Goal: Information Seeking & Learning: Learn about a topic

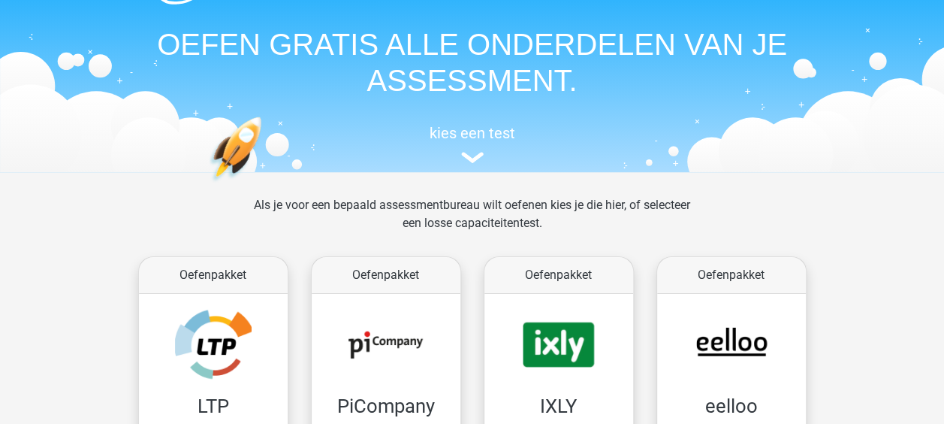
scroll to position [44, 0]
click at [466, 155] on img at bounding box center [472, 156] width 23 height 11
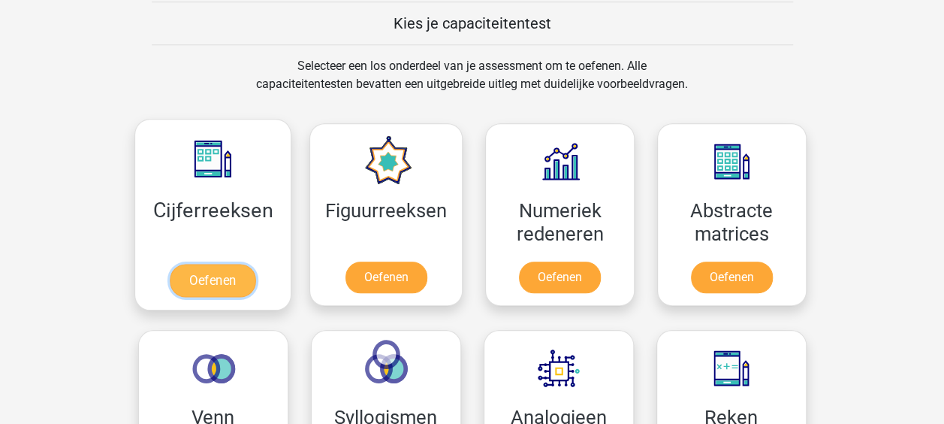
click at [228, 284] on link "Oefenen" at bounding box center [213, 280] width 86 height 33
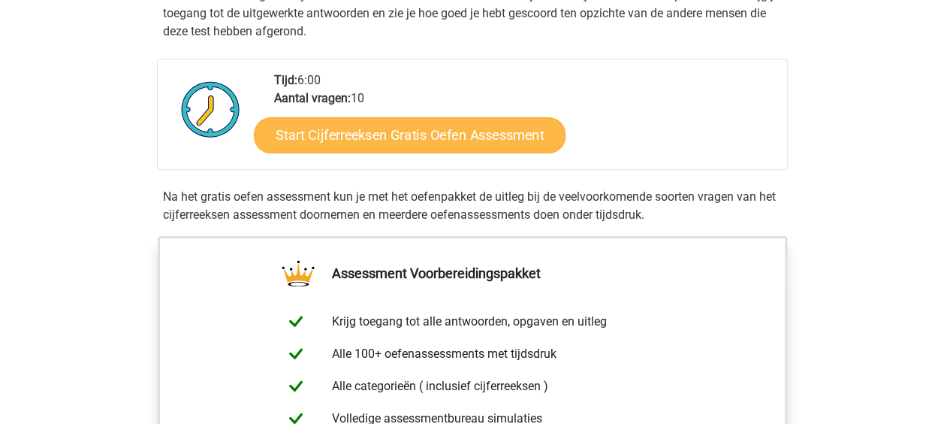
scroll to position [327, 0]
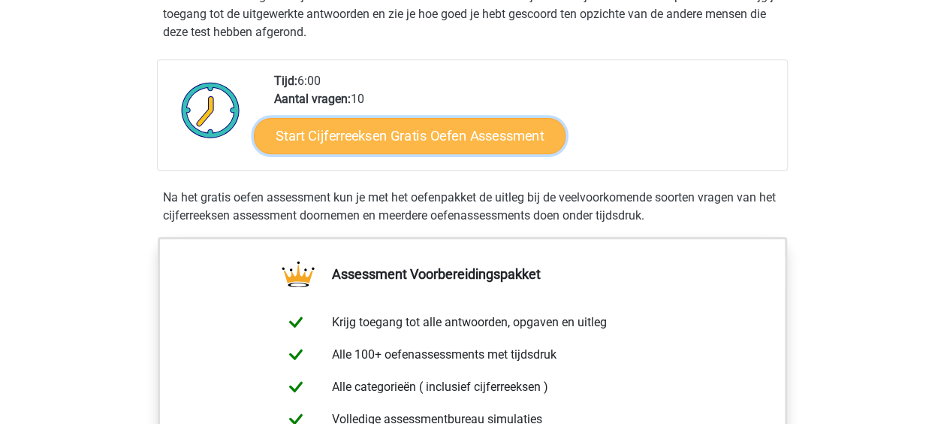
click at [445, 147] on link "Start Cijferreeksen Gratis Oefen Assessment" at bounding box center [410, 135] width 312 height 36
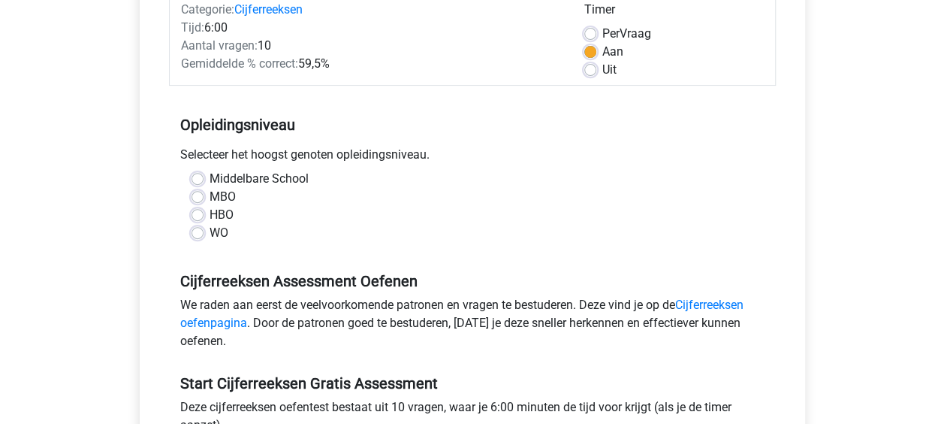
scroll to position [208, 0]
click at [210, 213] on label "HBO" at bounding box center [222, 214] width 24 height 18
click at [198, 213] on input "HBO" at bounding box center [198, 212] width 12 height 15
radio input "true"
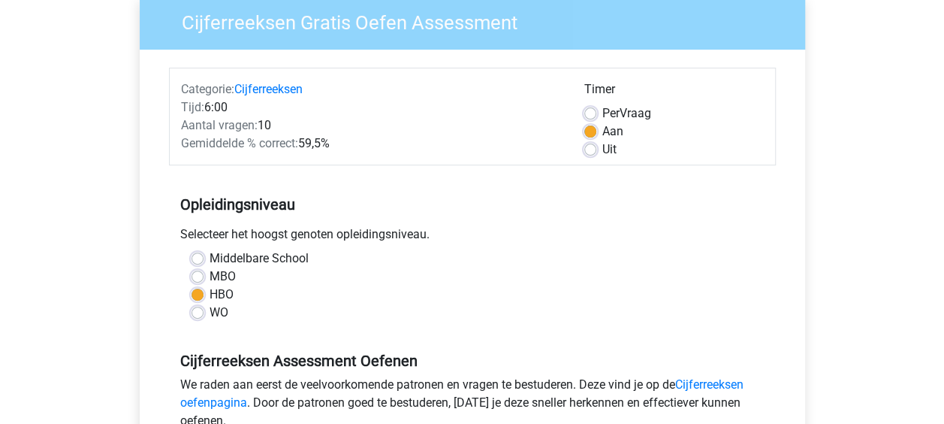
scroll to position [0, 0]
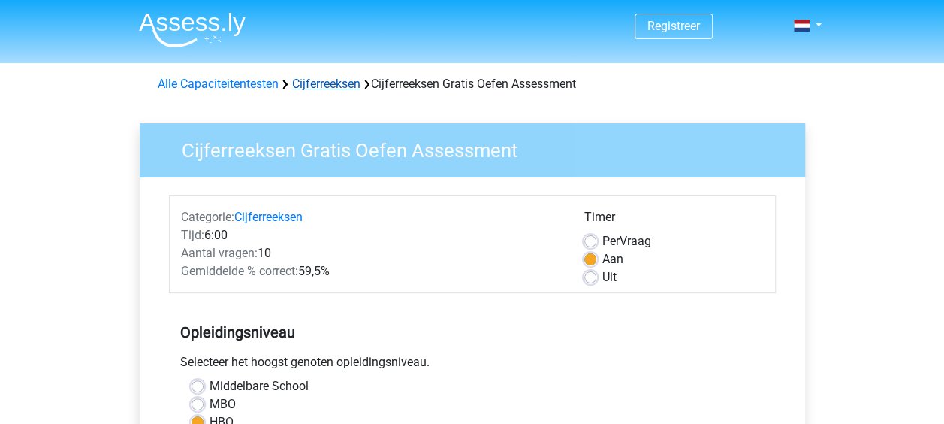
click at [336, 86] on link "Cijferreeksen" at bounding box center [326, 84] width 68 height 14
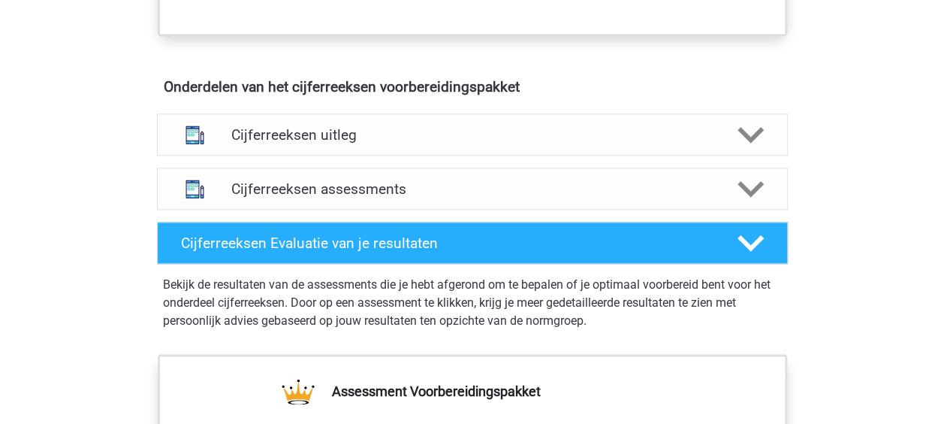
scroll to position [844, 0]
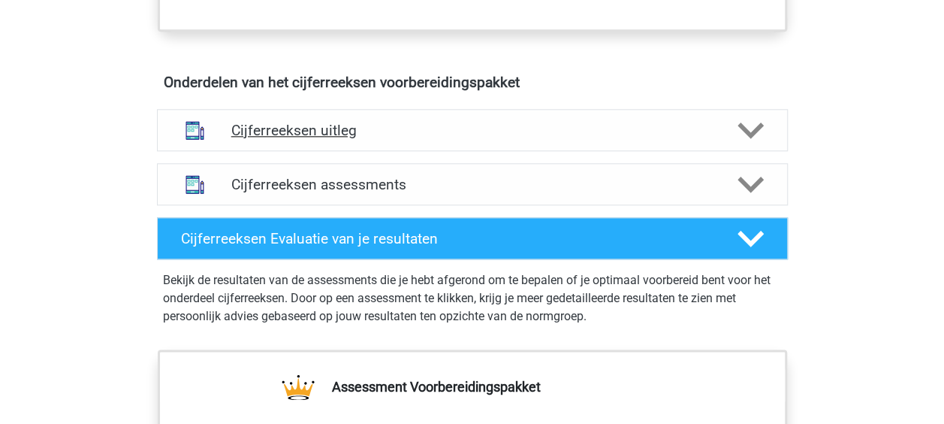
click at [763, 143] on div at bounding box center [749, 130] width 50 height 26
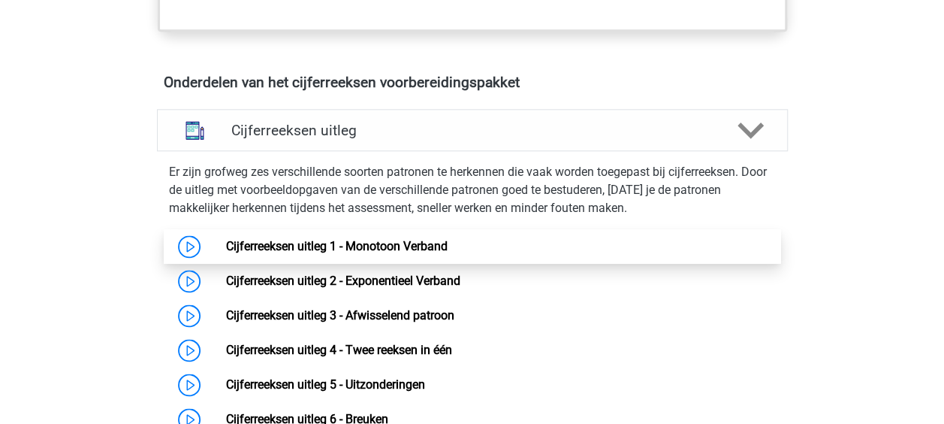
click at [406, 253] on link "Cijferreeksen uitleg 1 - Monotoon Verband" at bounding box center [337, 246] width 222 height 14
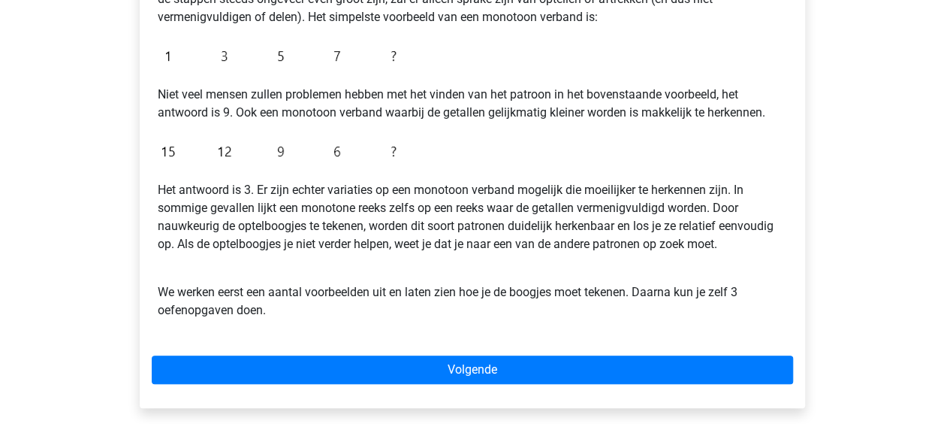
scroll to position [413, 0]
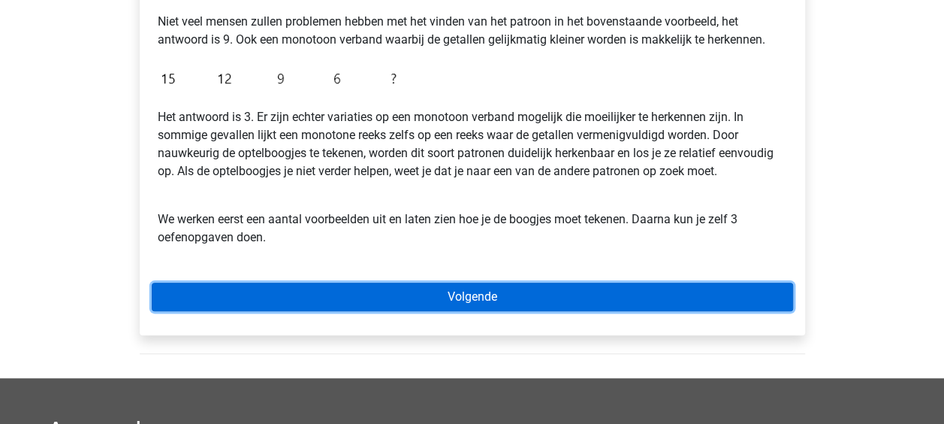
click at [487, 301] on link "Volgende" at bounding box center [472, 296] width 641 height 29
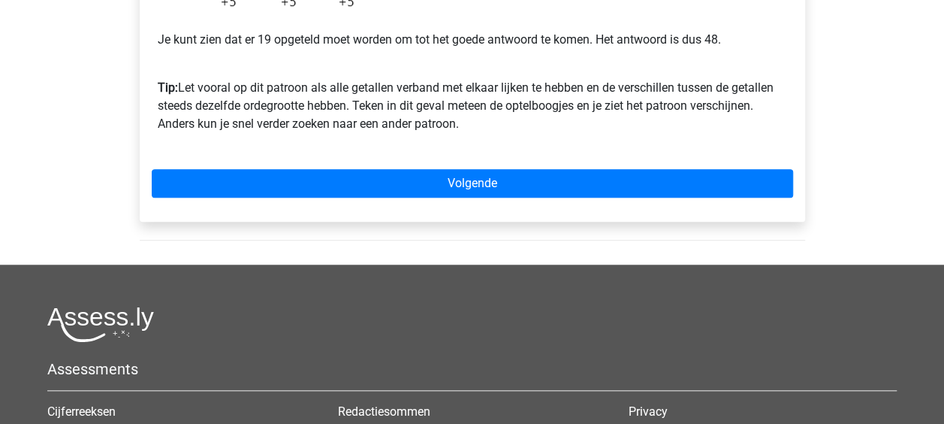
scroll to position [539, 0]
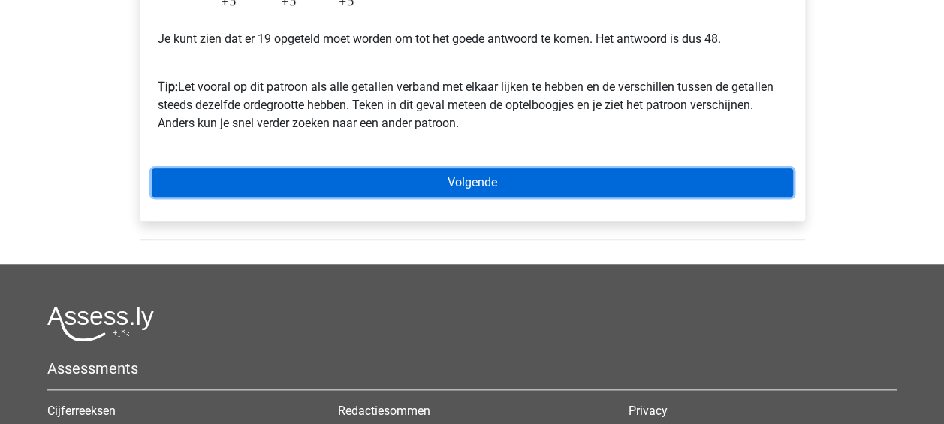
click at [489, 182] on link "Volgende" at bounding box center [472, 182] width 641 height 29
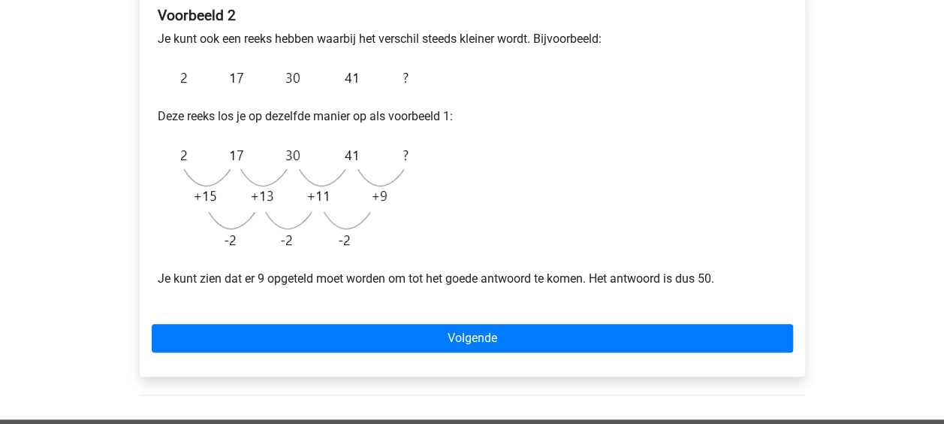
scroll to position [282, 0]
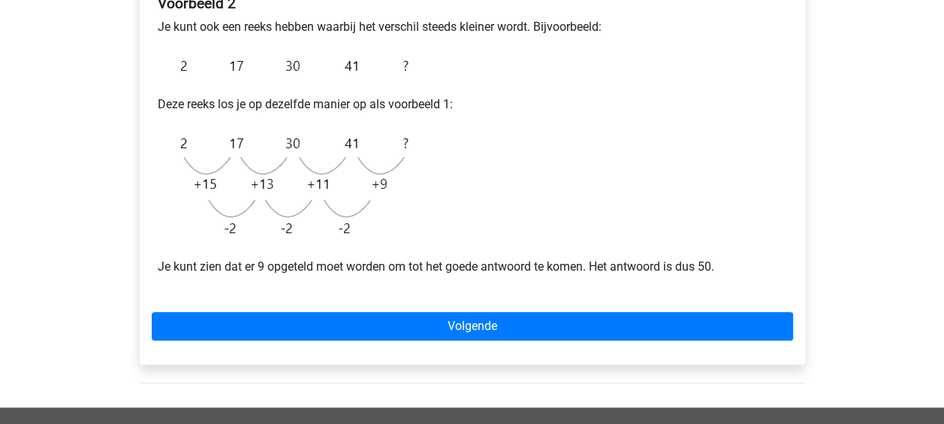
click at [379, 343] on div "Voorbeeld 2 Je kunt ook een reeks hebben waarbij het verschil steeds kleiner wo…" at bounding box center [472, 171] width 665 height 388
click at [385, 341] on div "Voorbeeld 2 Je kunt ook een reeks hebben waarbij het verschil steeds kleiner wo…" at bounding box center [472, 171] width 665 height 388
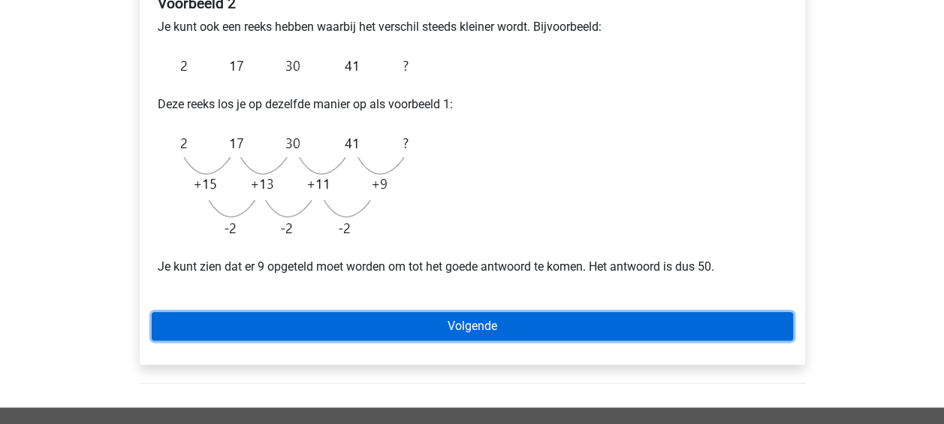
click at [424, 323] on link "Volgende" at bounding box center [472, 326] width 641 height 29
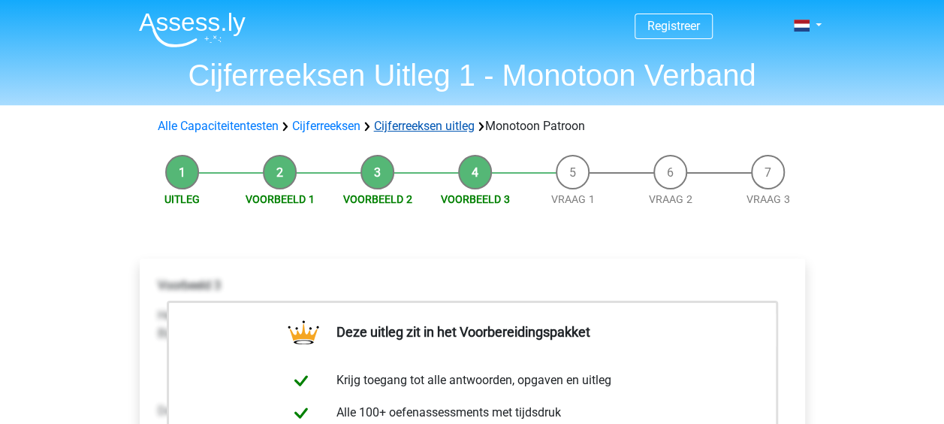
click at [416, 122] on link "Cijferreeksen uitleg" at bounding box center [424, 126] width 101 height 14
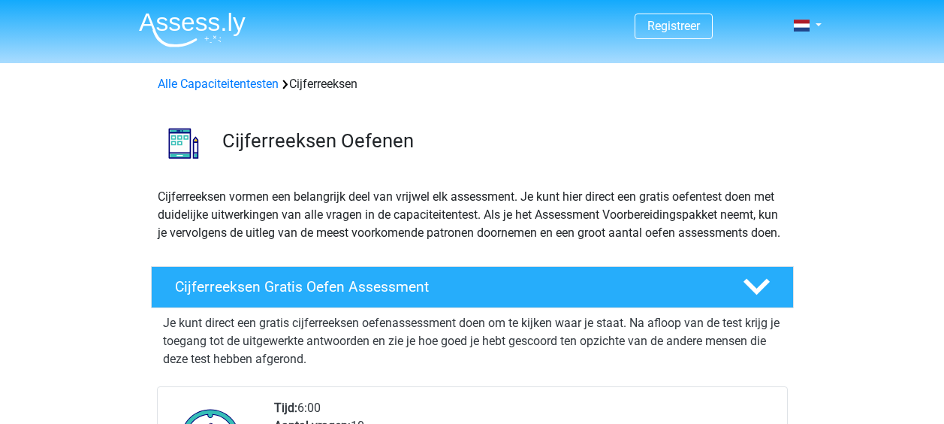
scroll to position [963, 0]
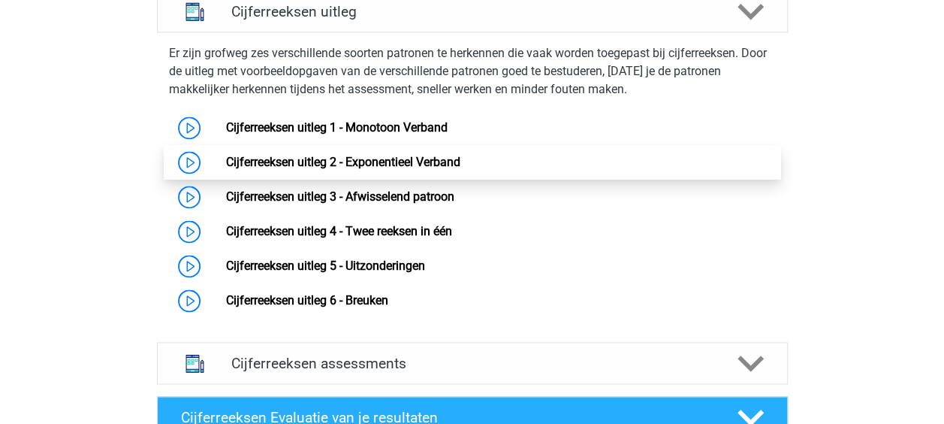
click at [349, 169] on link "Cijferreeksen uitleg 2 - Exponentieel Verband" at bounding box center [343, 162] width 234 height 14
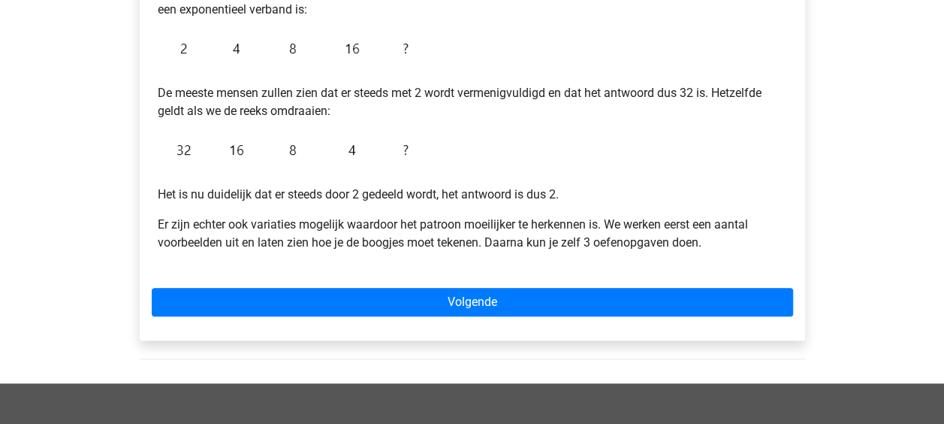
scroll to position [349, 0]
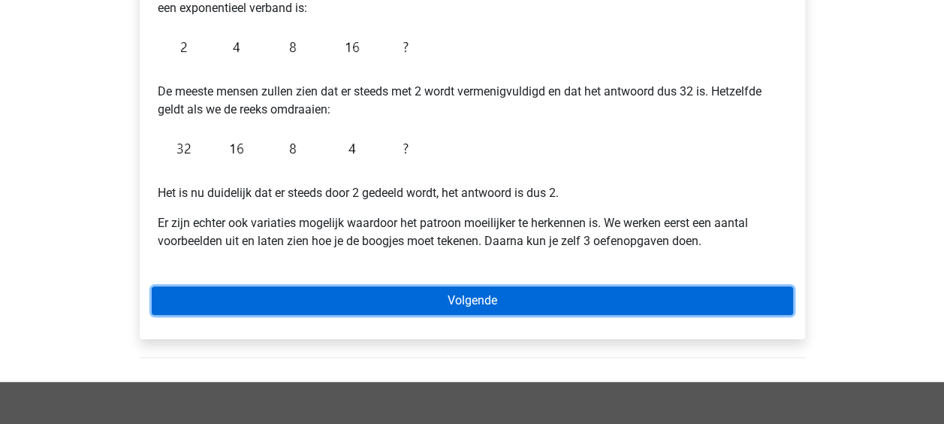
click at [464, 293] on link "Volgende" at bounding box center [472, 300] width 641 height 29
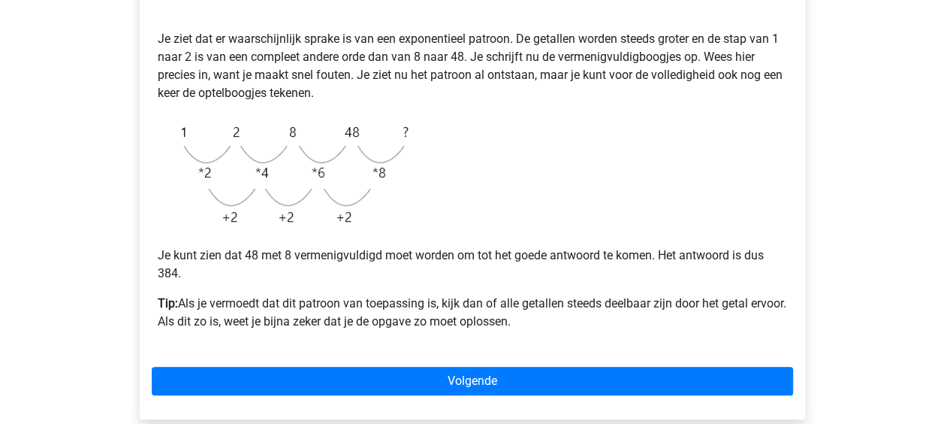
scroll to position [330, 0]
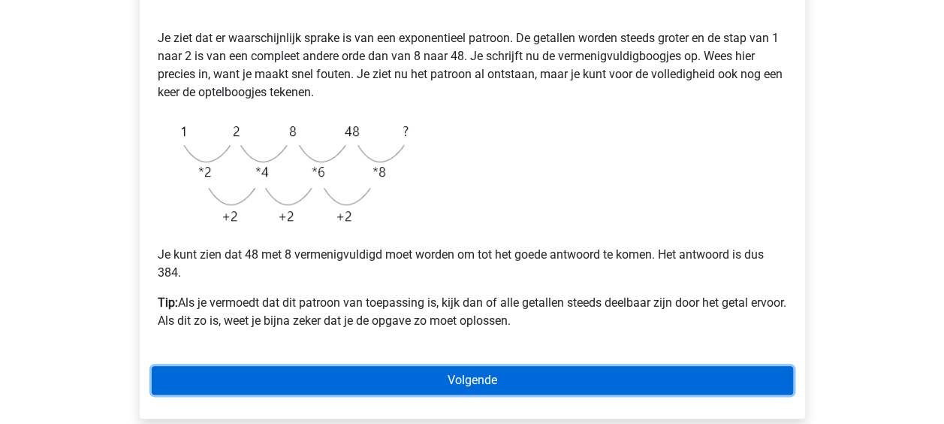
click at [473, 374] on link "Volgende" at bounding box center [472, 380] width 641 height 29
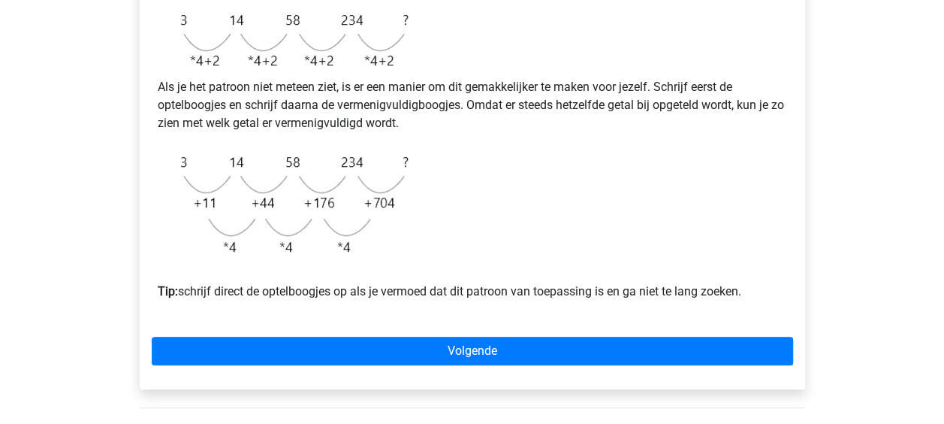
scroll to position [424, 0]
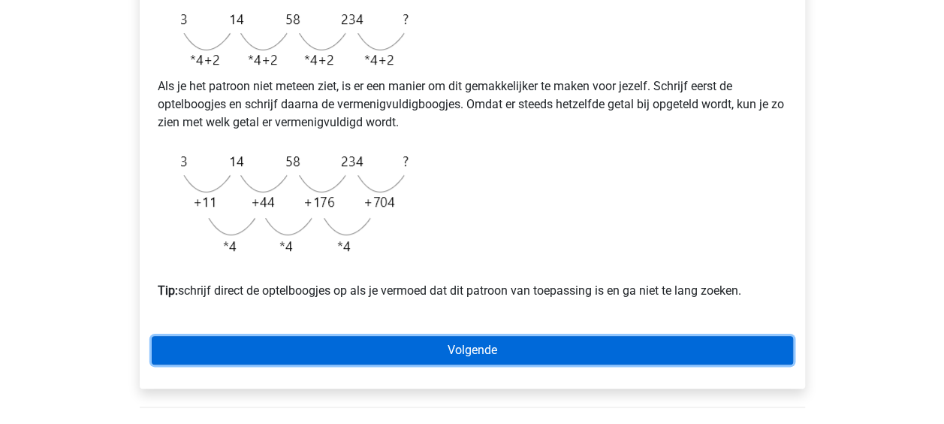
click at [412, 364] on link "Volgende" at bounding box center [472, 350] width 641 height 29
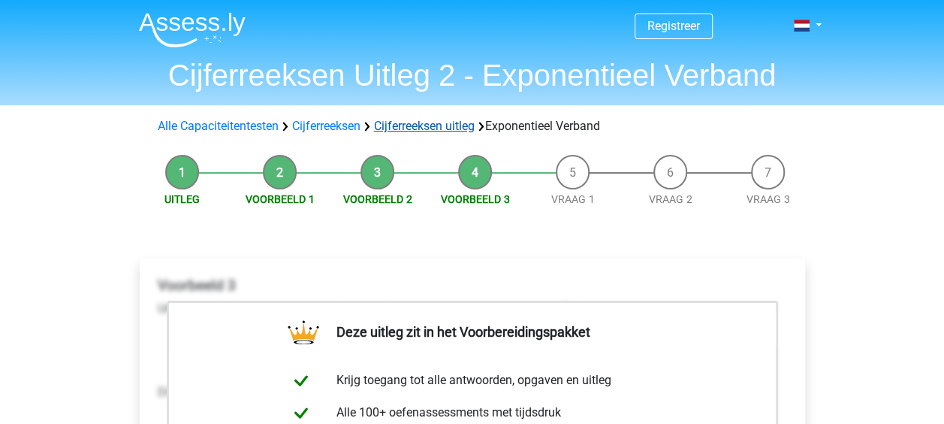
click at [436, 130] on link "Cijferreeksen uitleg" at bounding box center [424, 126] width 101 height 14
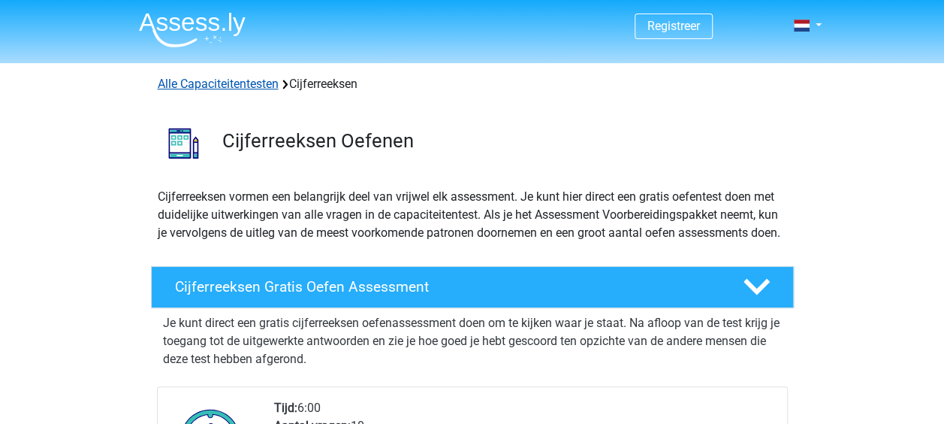
click at [227, 83] on link "Alle Capaciteitentesten" at bounding box center [218, 84] width 121 height 14
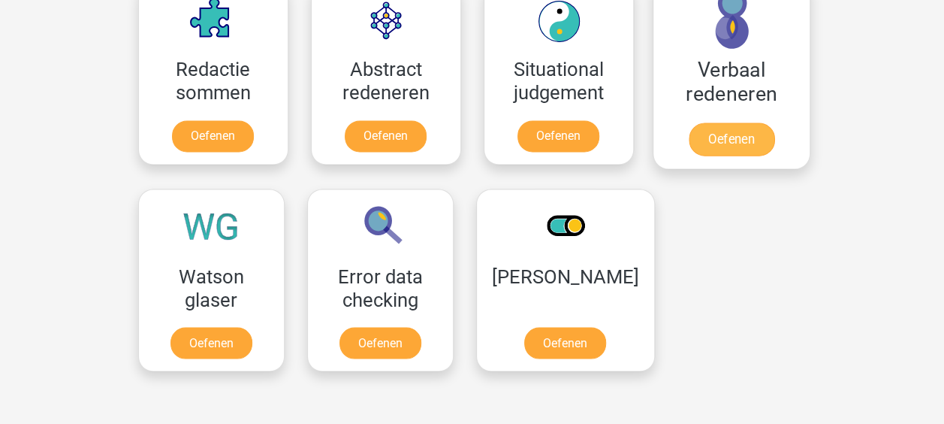
scroll to position [1139, 0]
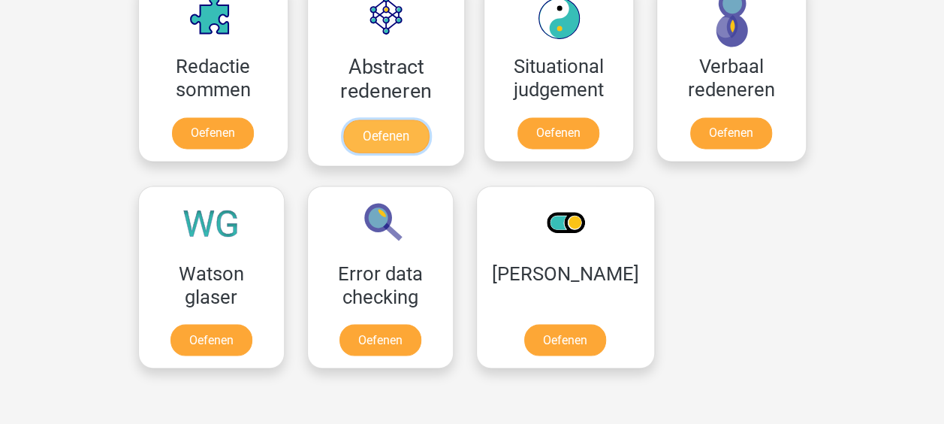
click at [416, 128] on link "Oefenen" at bounding box center [386, 135] width 86 height 33
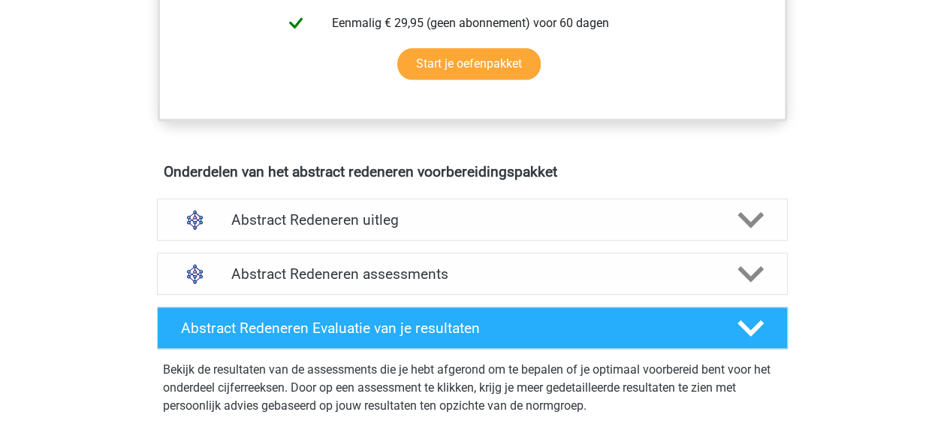
scroll to position [741, 0]
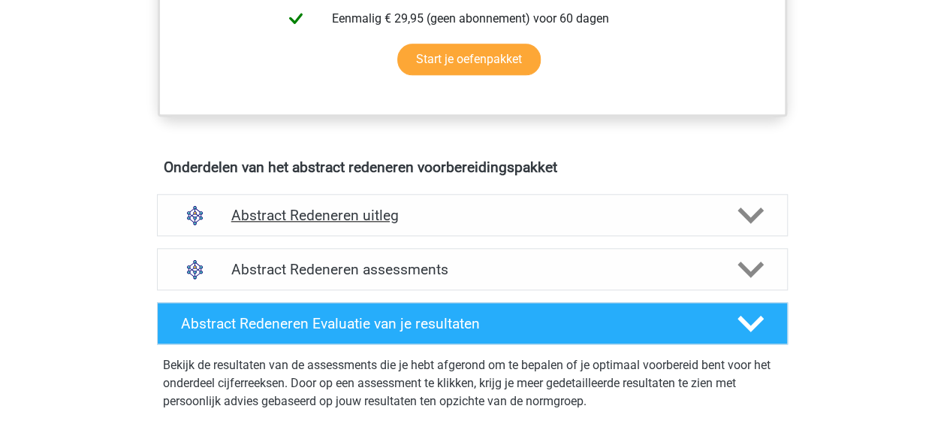
click at [747, 207] on icon at bounding box center [751, 215] width 26 height 26
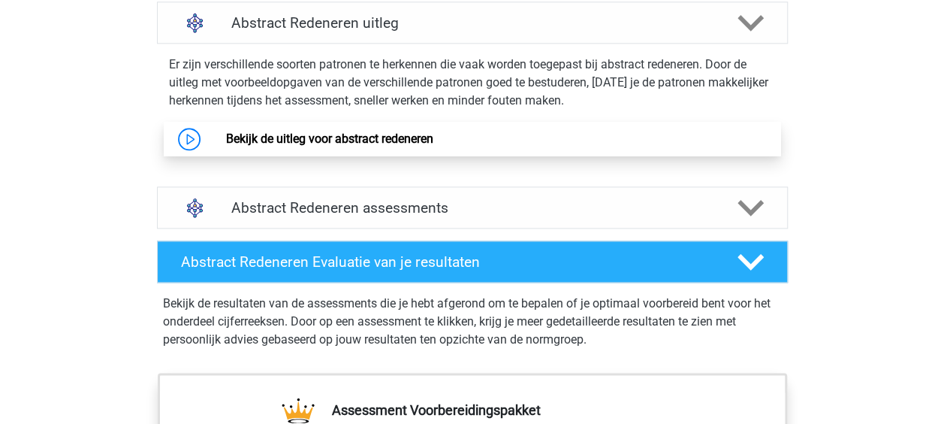
scroll to position [942, 0]
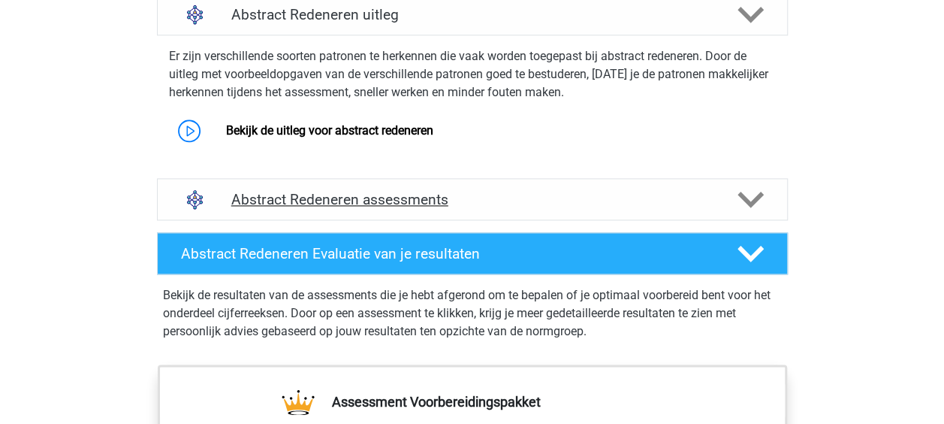
click at [759, 198] on icon at bounding box center [751, 199] width 26 height 26
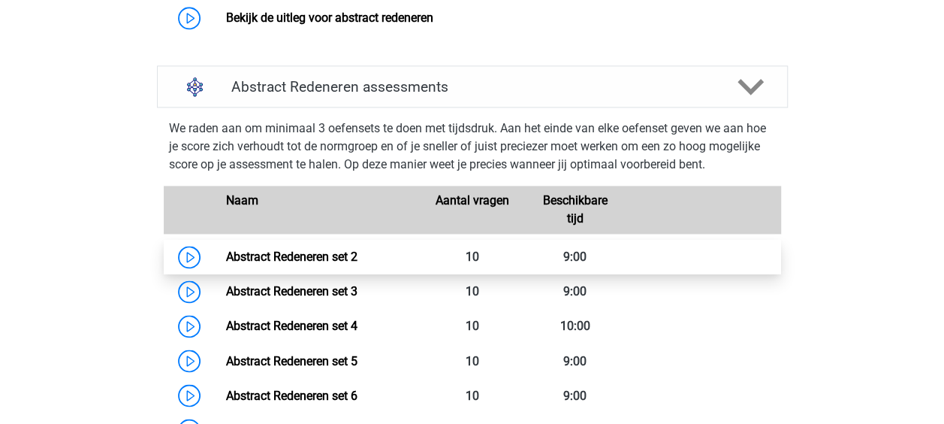
scroll to position [1052, 0]
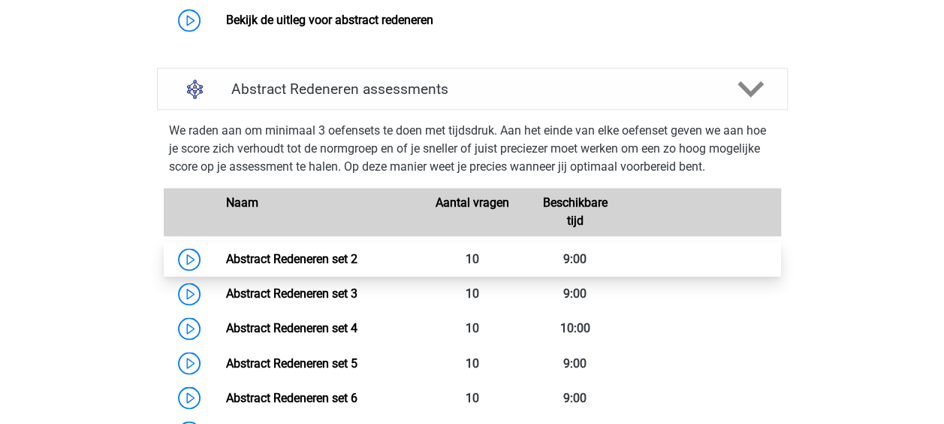
drag, startPoint x: 306, startPoint y: 249, endPoint x: 298, endPoint y: 257, distance: 10.6
click at [298, 257] on link "Abstract Redeneren set 2" at bounding box center [291, 259] width 131 height 14
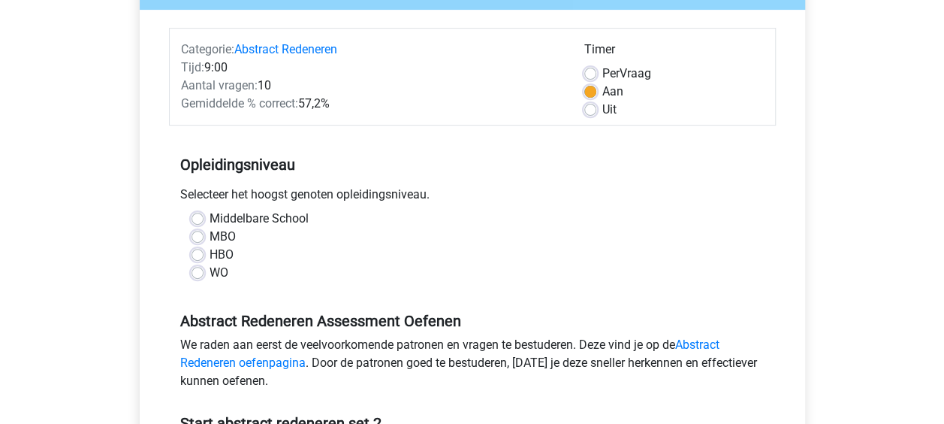
scroll to position [170, 0]
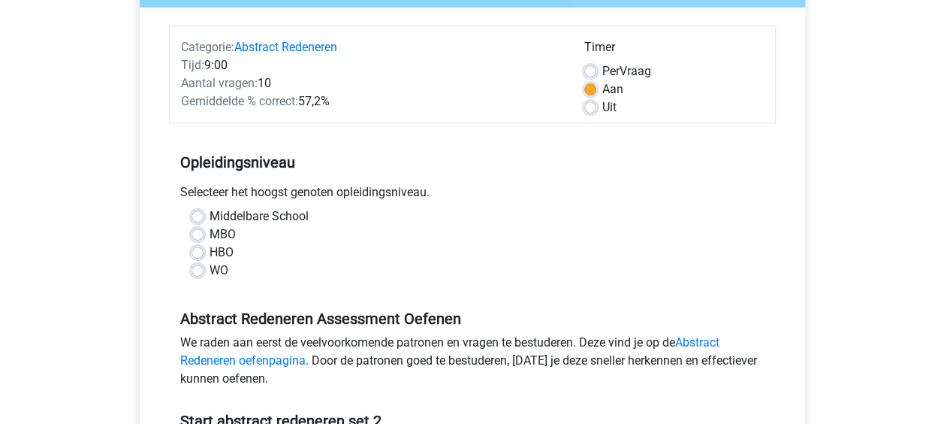
click at [201, 263] on div "WO" at bounding box center [473, 270] width 562 height 18
click at [201, 258] on div "HBO" at bounding box center [473, 252] width 562 height 18
click at [210, 251] on label "HBO" at bounding box center [222, 252] width 24 height 18
click at [199, 251] on input "HBO" at bounding box center [198, 250] width 12 height 15
radio input "true"
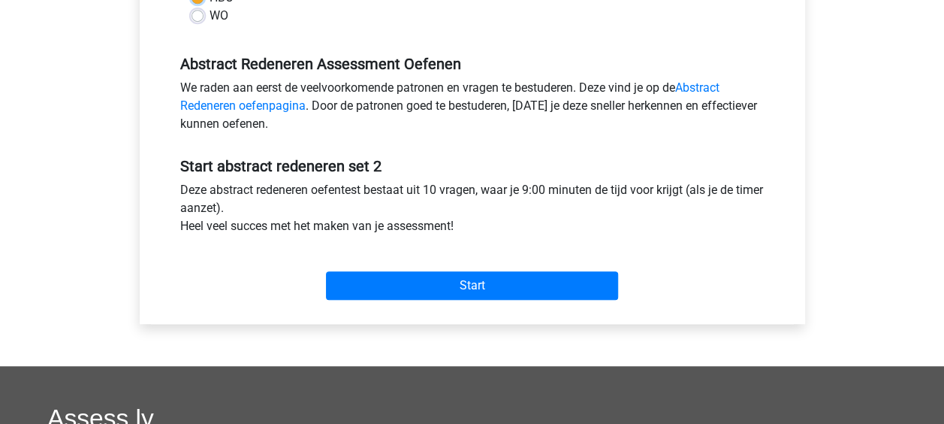
scroll to position [427, 0]
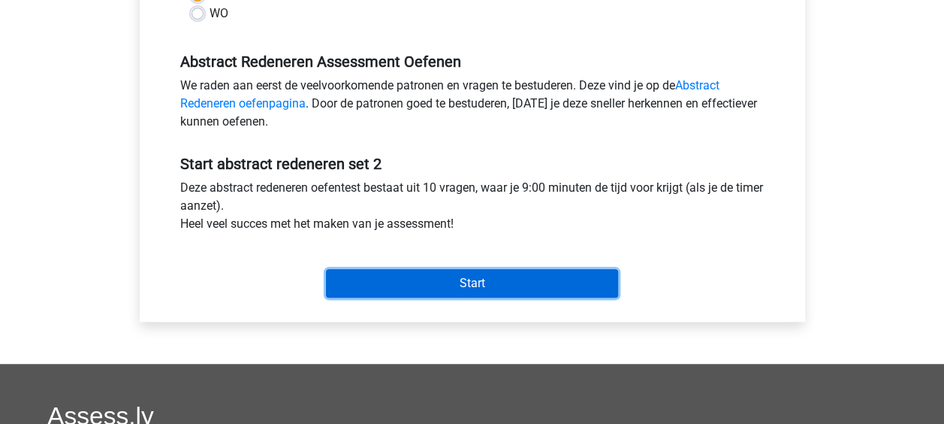
click at [458, 276] on input "Start" at bounding box center [472, 283] width 292 height 29
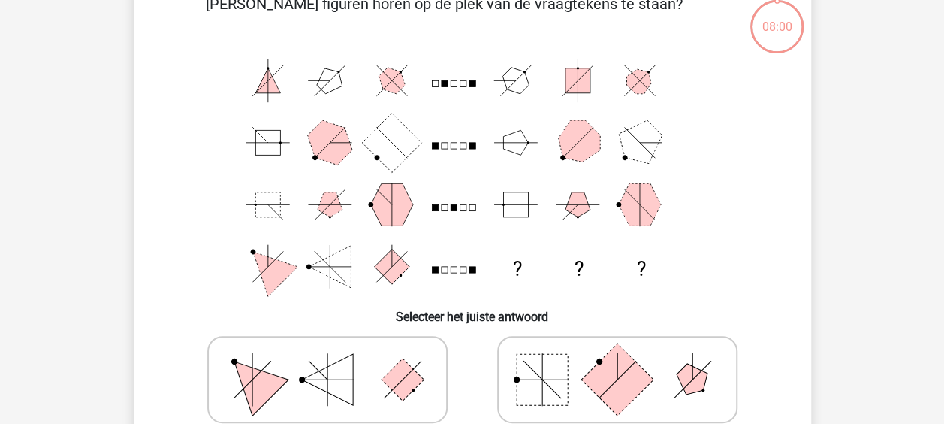
scroll to position [113, 0]
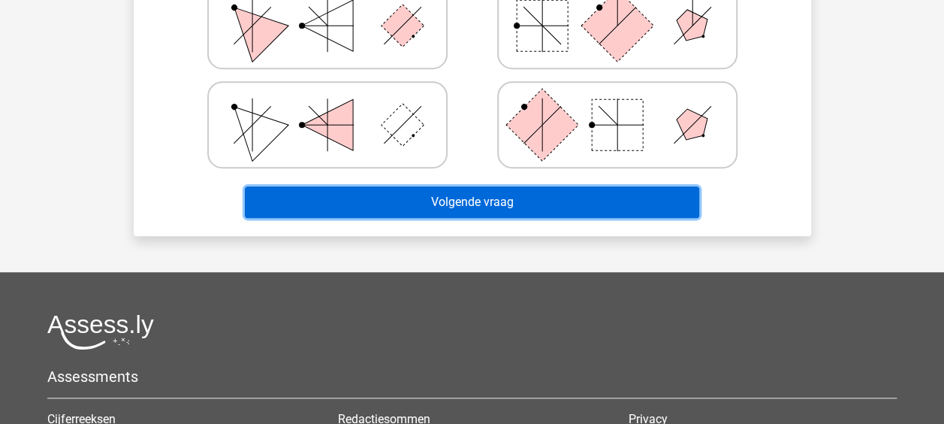
click at [521, 213] on button "Volgende vraag" at bounding box center [472, 202] width 454 height 32
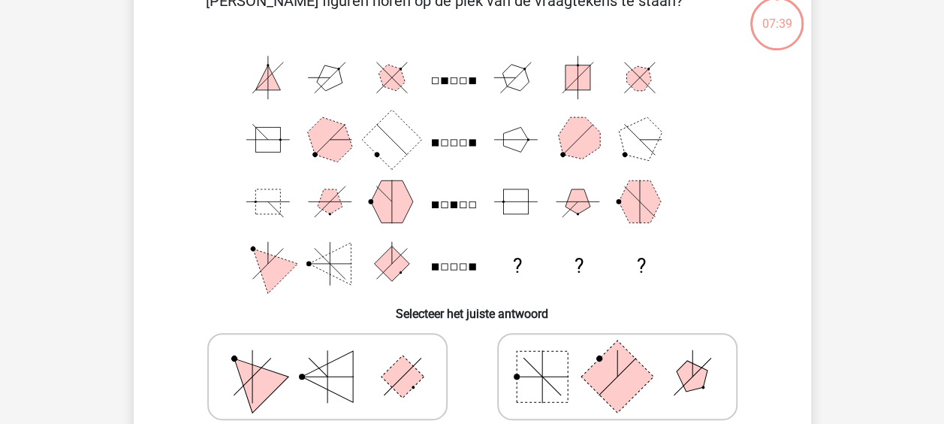
scroll to position [261, 0]
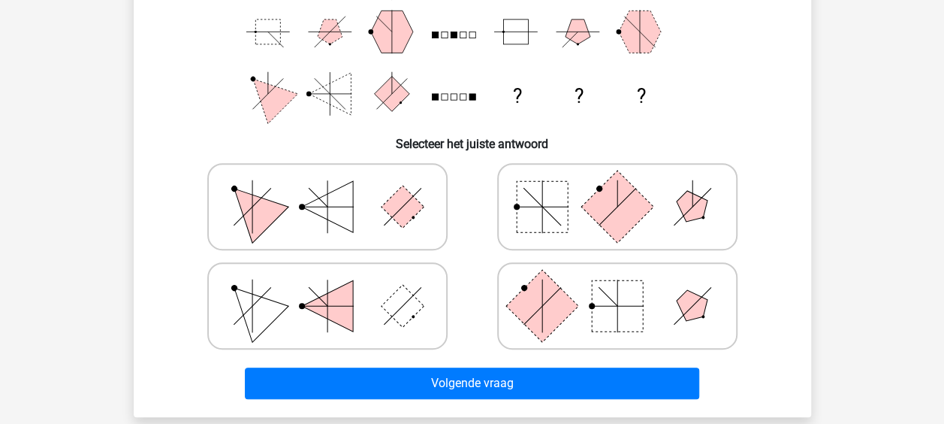
click at [409, 191] on icon at bounding box center [327, 206] width 225 height 75
click at [337, 188] on input "radio" at bounding box center [332, 183] width 10 height 10
radio input "true"
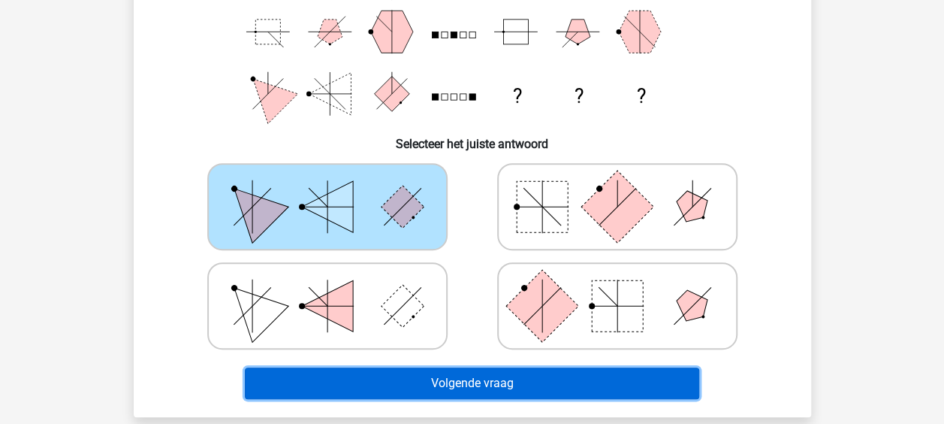
click at [449, 382] on button "Volgende vraag" at bounding box center [472, 383] width 454 height 32
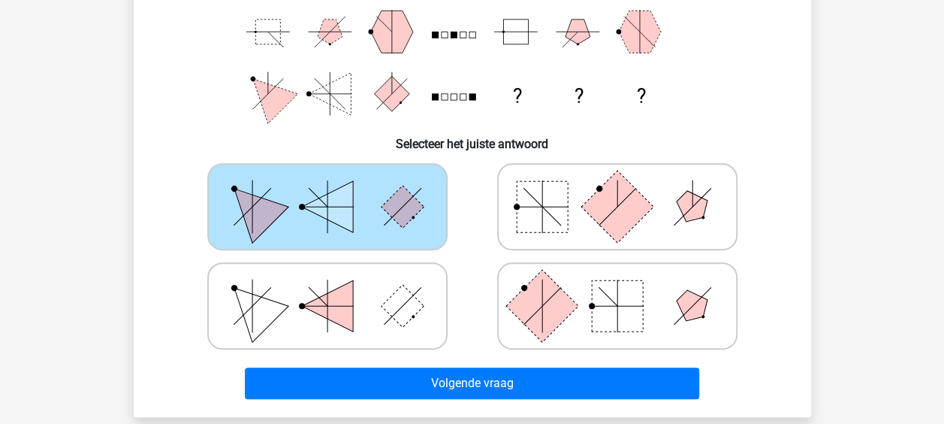
click at [412, 195] on icon at bounding box center [327, 206] width 225 height 75
click at [337, 188] on input "radio" at bounding box center [332, 183] width 10 height 10
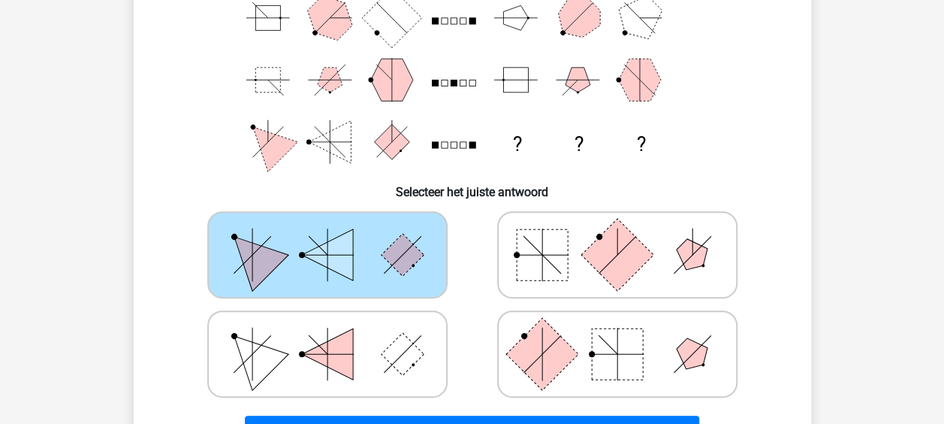
scroll to position [212, 0]
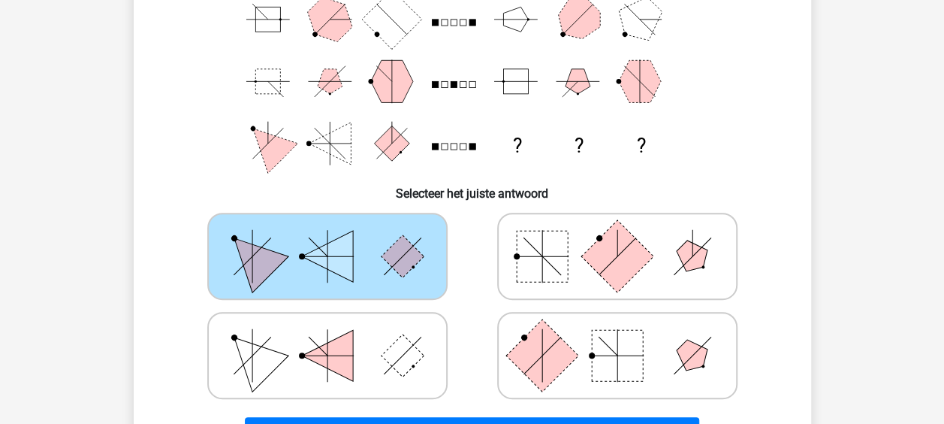
click at [338, 245] on polygon at bounding box center [327, 256] width 51 height 51
click at [337, 237] on input "radio" at bounding box center [332, 233] width 10 height 10
drag, startPoint x: 338, startPoint y: 245, endPoint x: 597, endPoint y: 159, distance: 272.9
click at [597, 159] on div "Welke figuren horen op de plek van de vraagtekens te staan? ? ? ? Selecteer het…" at bounding box center [472, 161] width 665 height 585
click at [548, 258] on rect at bounding box center [542, 256] width 51 height 51
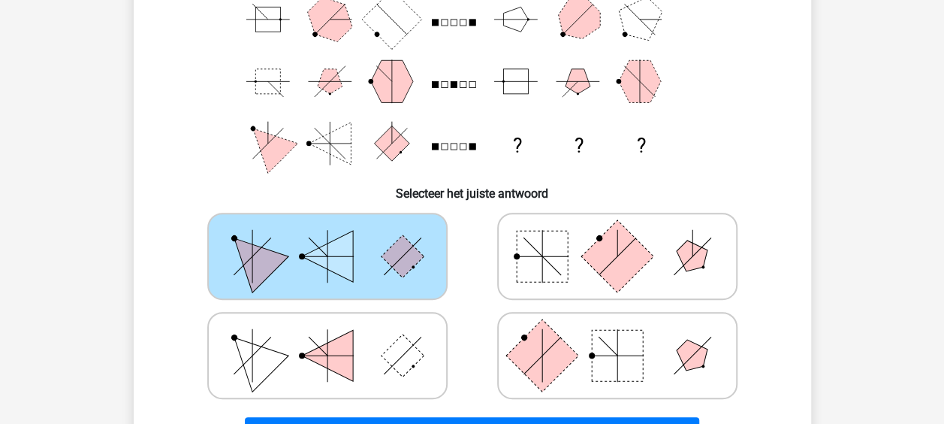
click at [617, 237] on input "radio" at bounding box center [622, 233] width 10 height 10
radio input "true"
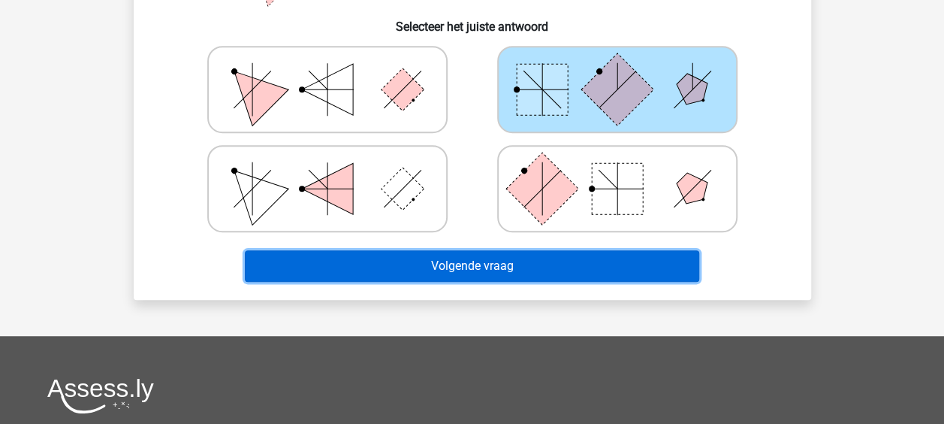
click at [548, 258] on button "Volgende vraag" at bounding box center [472, 266] width 454 height 32
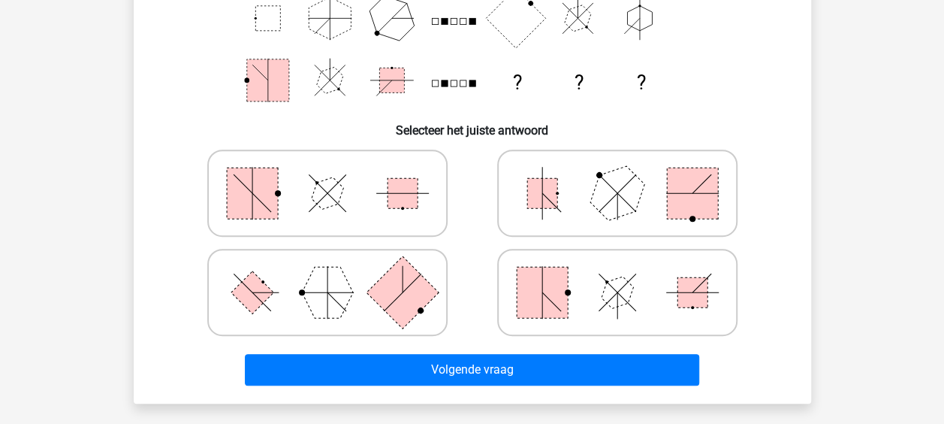
scroll to position [278, 0]
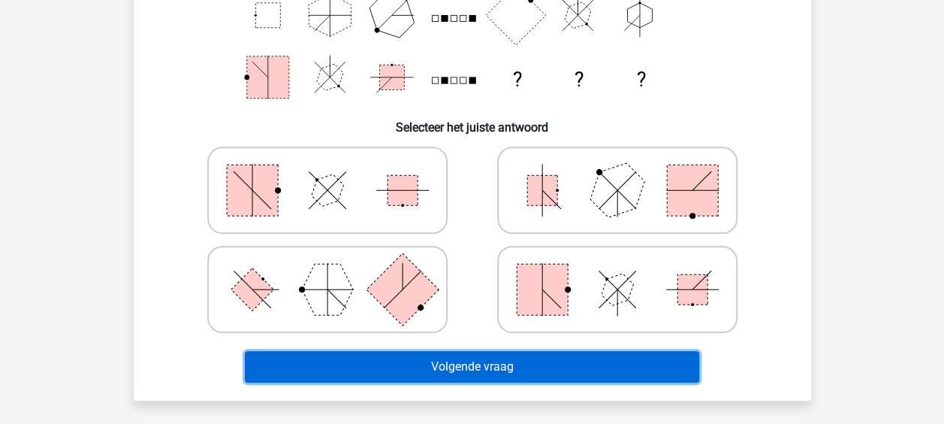
click at [490, 373] on button "Volgende vraag" at bounding box center [472, 367] width 454 height 32
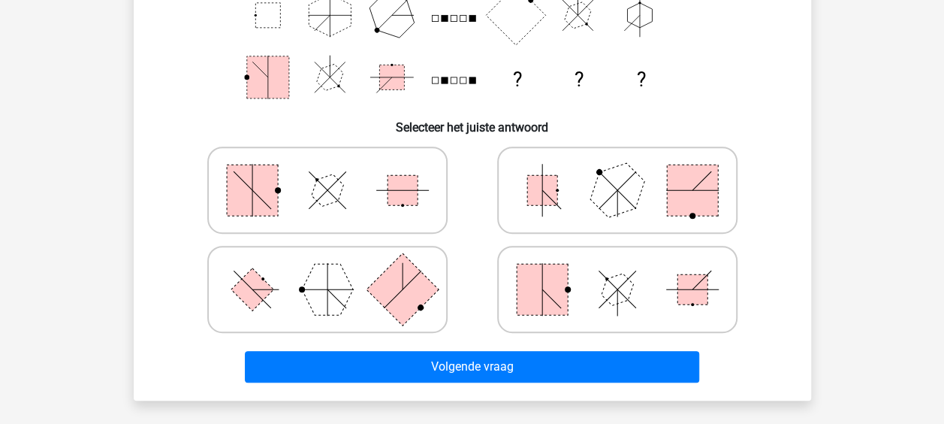
click at [431, 189] on icon at bounding box center [327, 189] width 225 height 75
click at [337, 171] on input "radio" at bounding box center [332, 166] width 10 height 10
radio input "true"
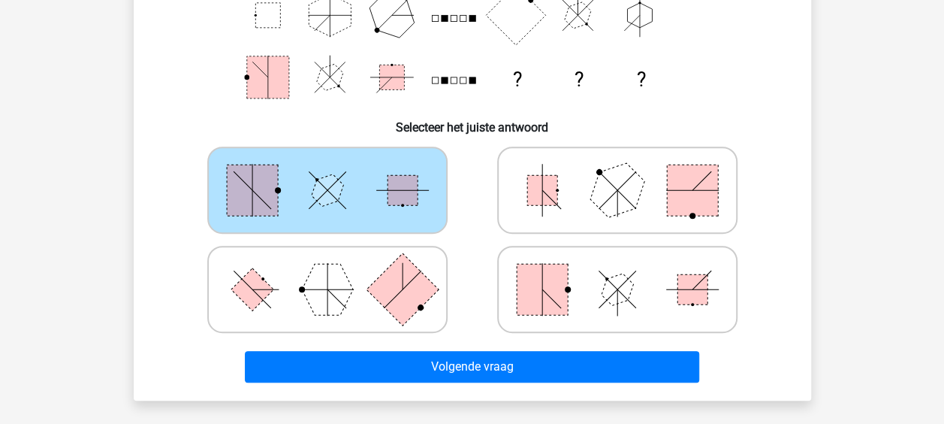
click at [442, 334] on div at bounding box center [328, 289] width 290 height 99
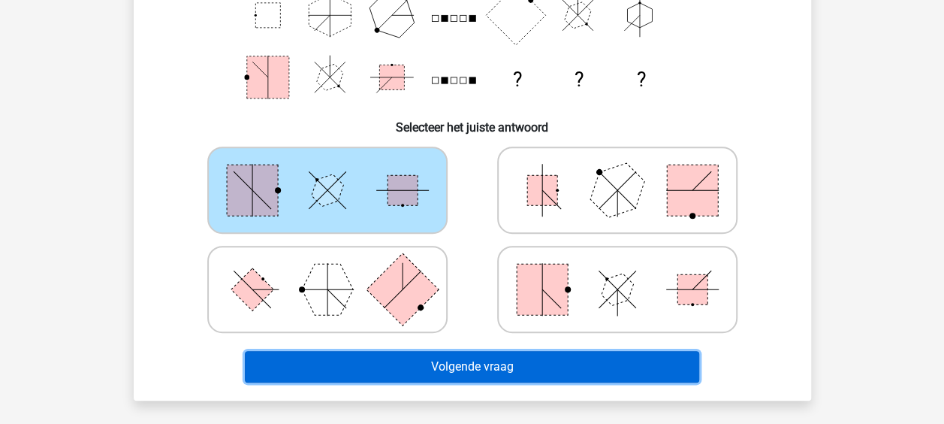
click at [451, 361] on button "Volgende vraag" at bounding box center [472, 367] width 454 height 32
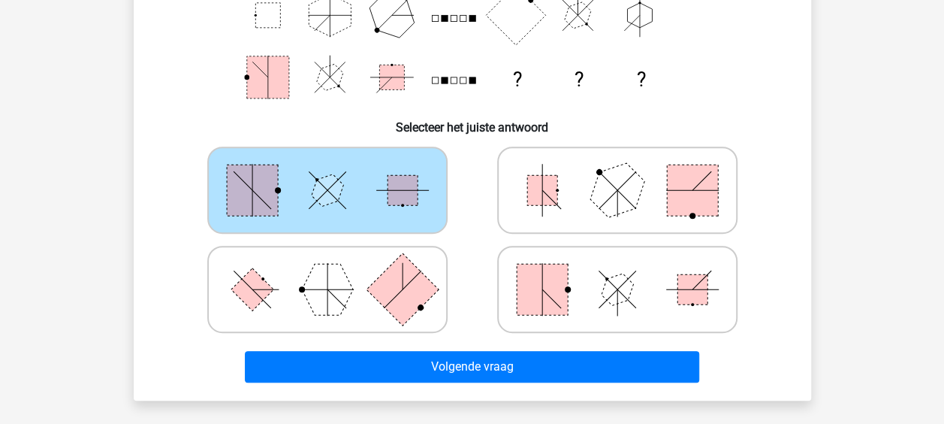
click at [373, 254] on icon at bounding box center [327, 289] width 225 height 75
click at [337, 261] on input "radio" at bounding box center [332, 266] width 10 height 10
radio input "true"
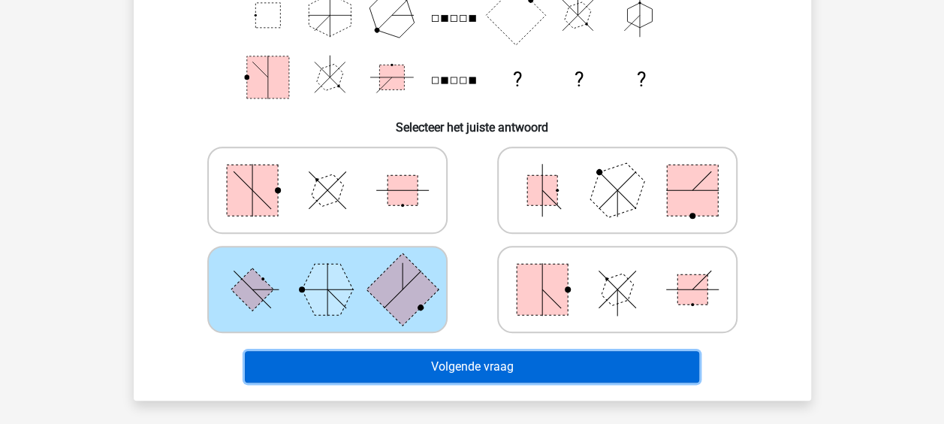
drag, startPoint x: 460, startPoint y: 353, endPoint x: 434, endPoint y: 359, distance: 26.2
click at [434, 359] on button "Volgende vraag" at bounding box center [472, 367] width 454 height 32
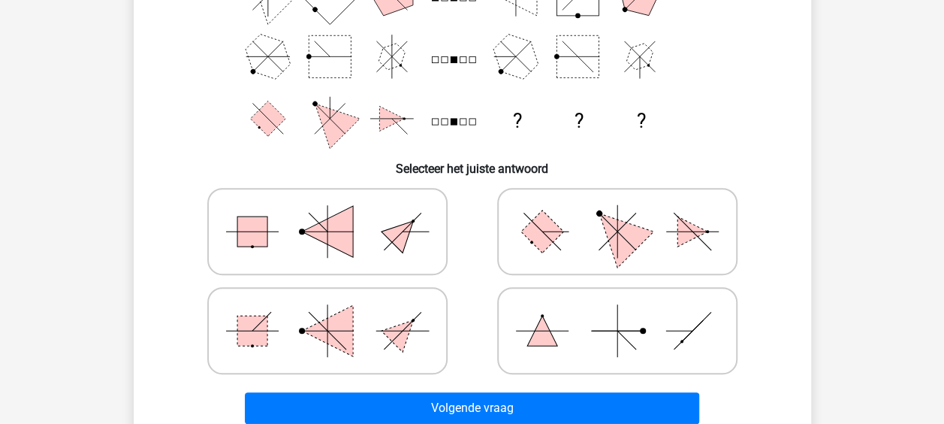
scroll to position [237, 0]
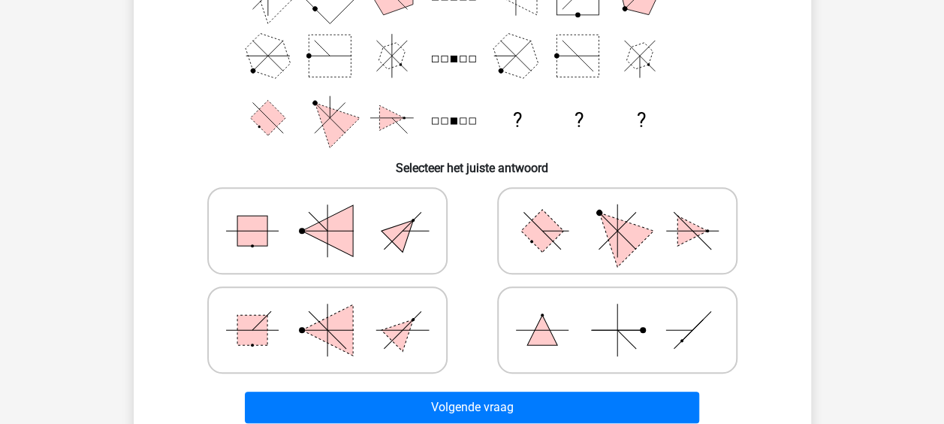
click at [569, 228] on icon at bounding box center [617, 230] width 225 height 75
click at [617, 212] on input "radio" at bounding box center [622, 207] width 10 height 10
radio input "true"
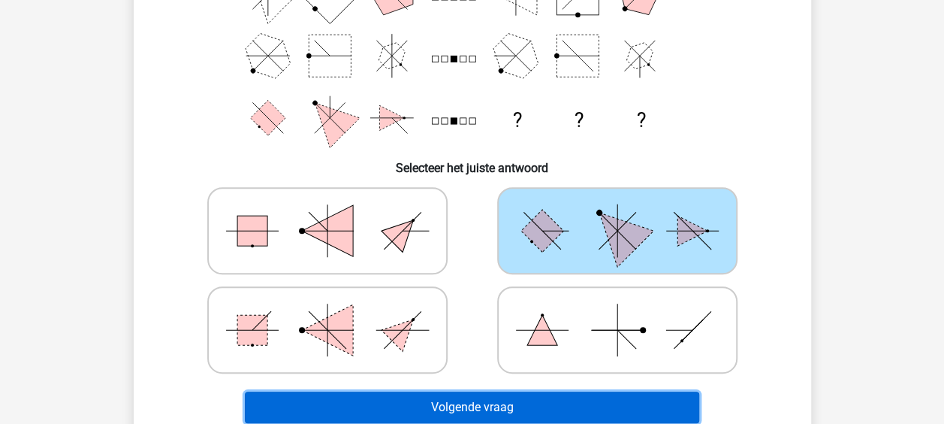
click at [470, 403] on button "Volgende vraag" at bounding box center [472, 407] width 454 height 32
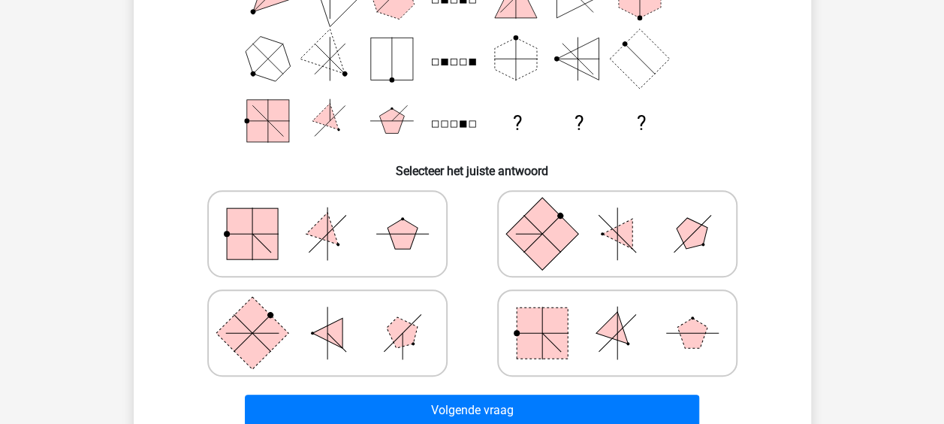
scroll to position [235, 0]
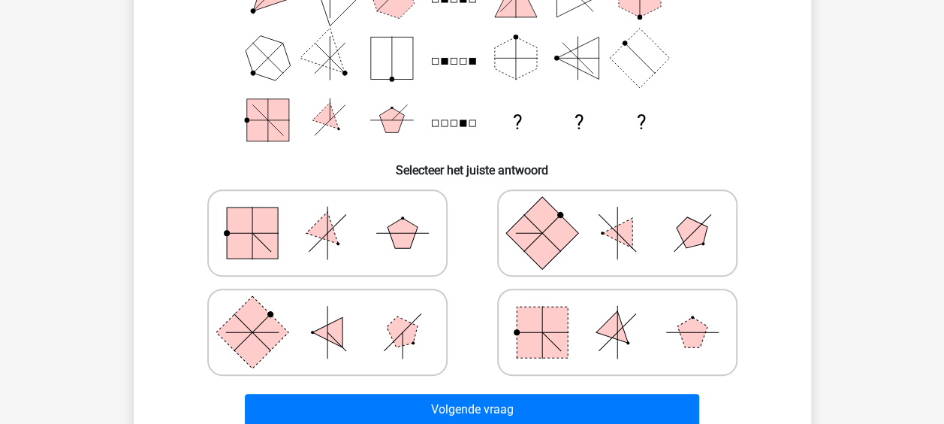
click at [373, 236] on icon at bounding box center [327, 232] width 225 height 75
click at [337, 214] on input "radio" at bounding box center [332, 209] width 10 height 10
radio input "true"
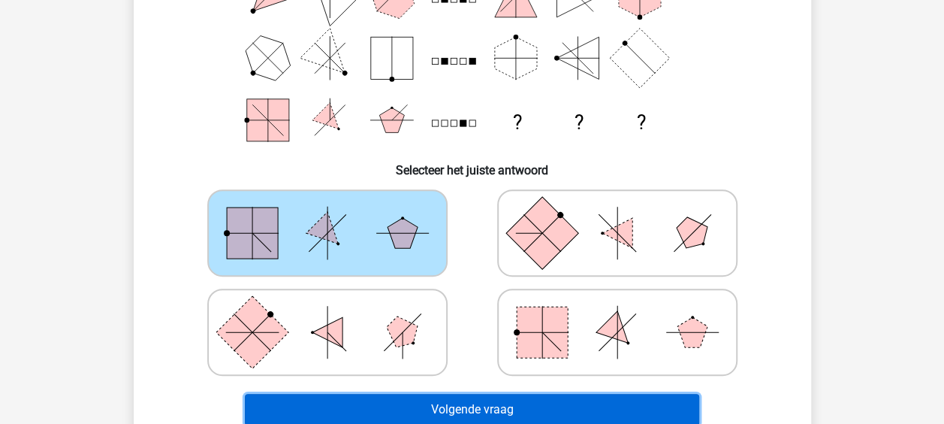
click at [482, 409] on button "Volgende vraag" at bounding box center [472, 410] width 454 height 32
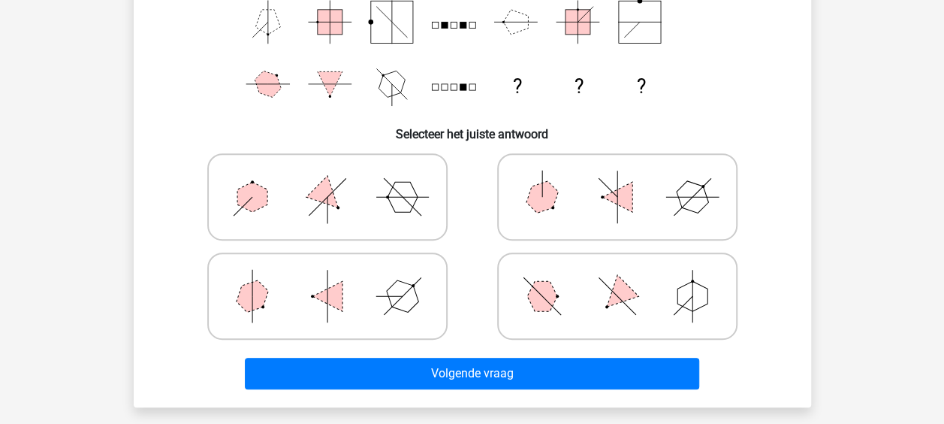
scroll to position [272, 0]
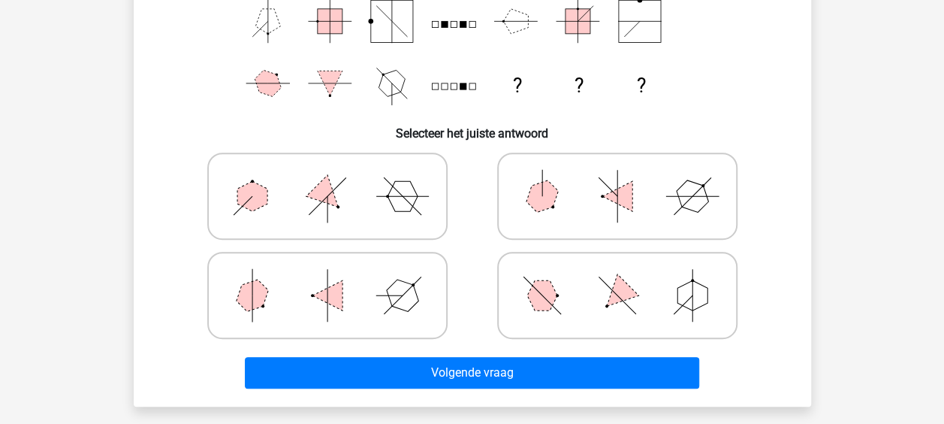
click at [415, 278] on icon at bounding box center [327, 295] width 225 height 75
click at [337, 276] on input "radio" at bounding box center [332, 272] width 10 height 10
radio input "true"
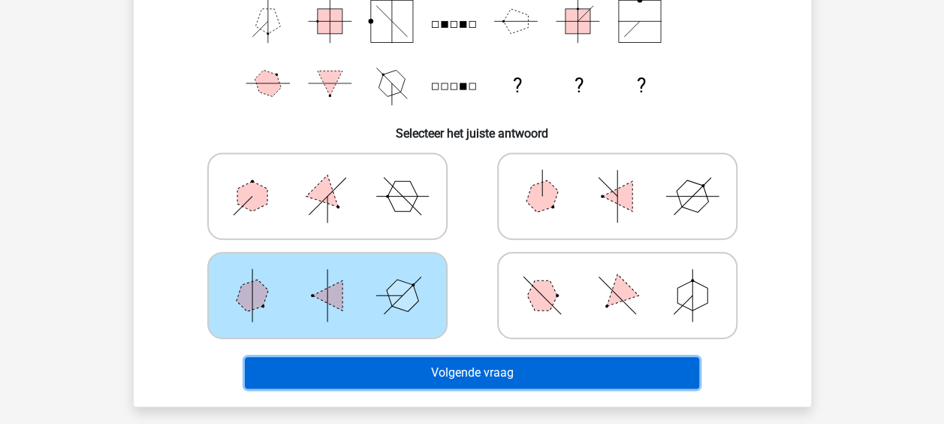
click at [467, 359] on button "Volgende vraag" at bounding box center [472, 373] width 454 height 32
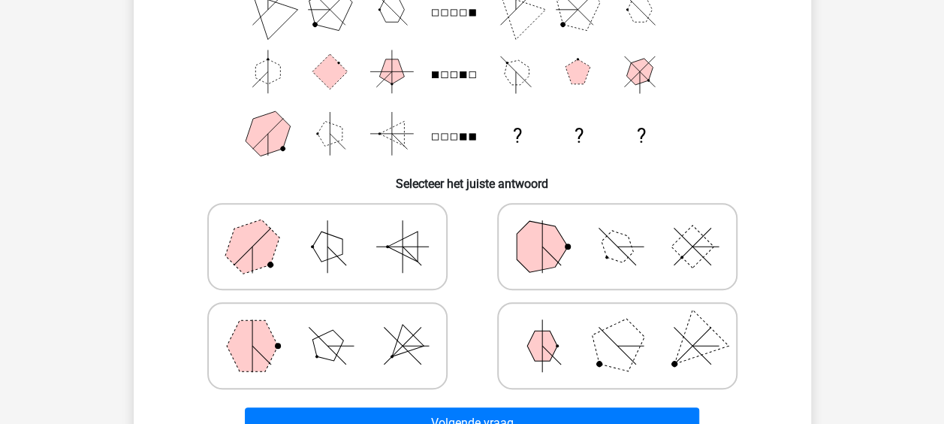
scroll to position [237, 0]
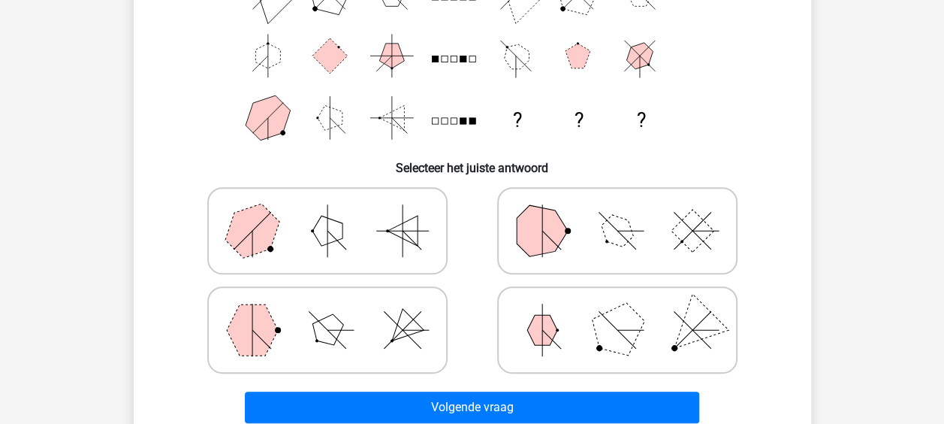
drag, startPoint x: 661, startPoint y: 270, endPoint x: 652, endPoint y: 277, distance: 11.3
click at [662, 264] on label at bounding box center [617, 230] width 240 height 87
click at [627, 212] on input "radio" at bounding box center [622, 207] width 10 height 10
radio input "true"
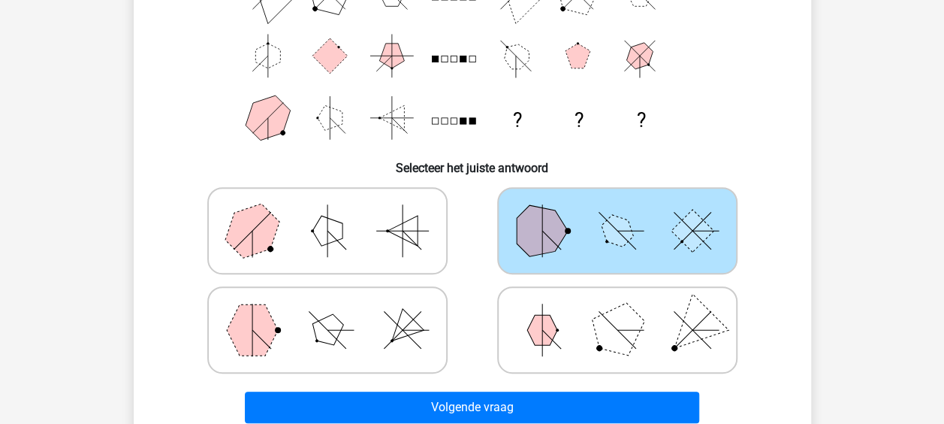
click at [654, 283] on div at bounding box center [617, 329] width 290 height 99
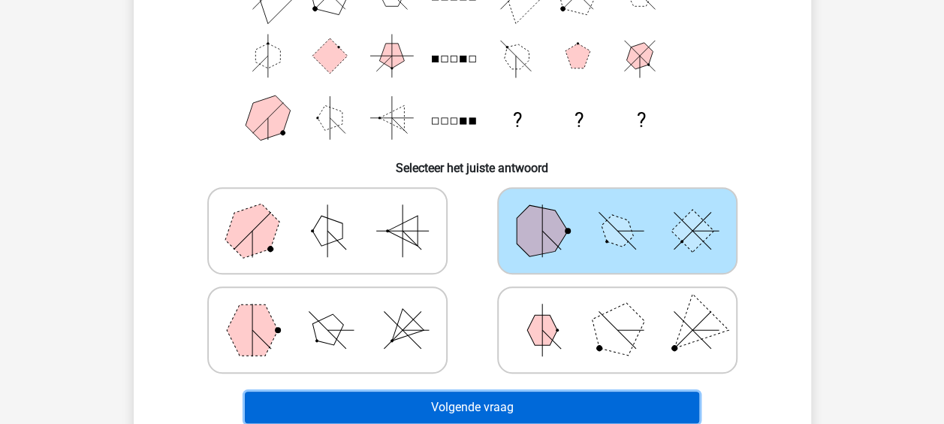
click at [502, 416] on button "Volgende vraag" at bounding box center [472, 407] width 454 height 32
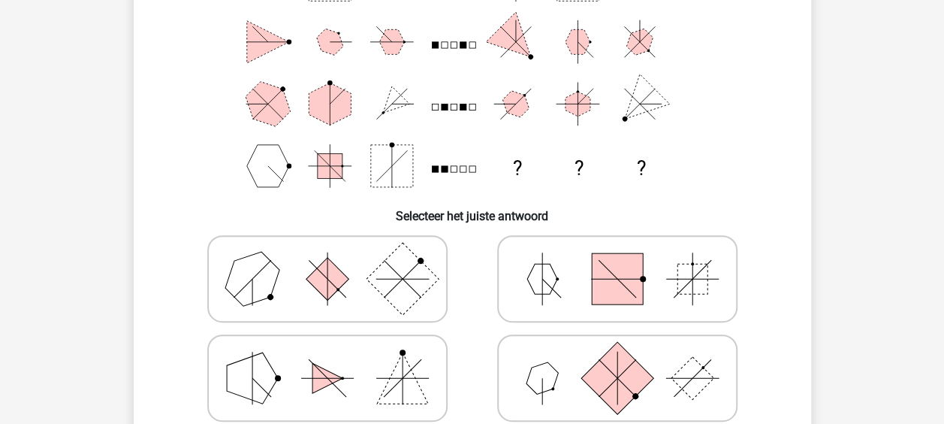
scroll to position [192, 0]
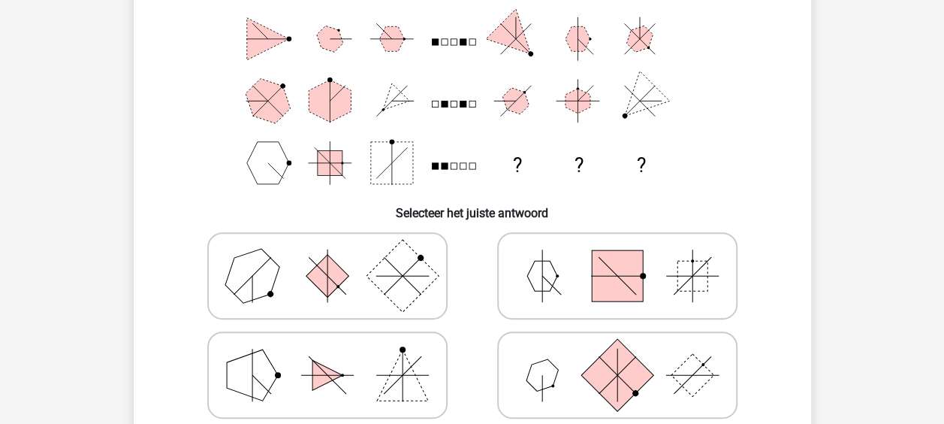
click at [588, 364] on icon at bounding box center [617, 374] width 225 height 75
click at [617, 356] on input "radio" at bounding box center [622, 351] width 10 height 10
radio input "true"
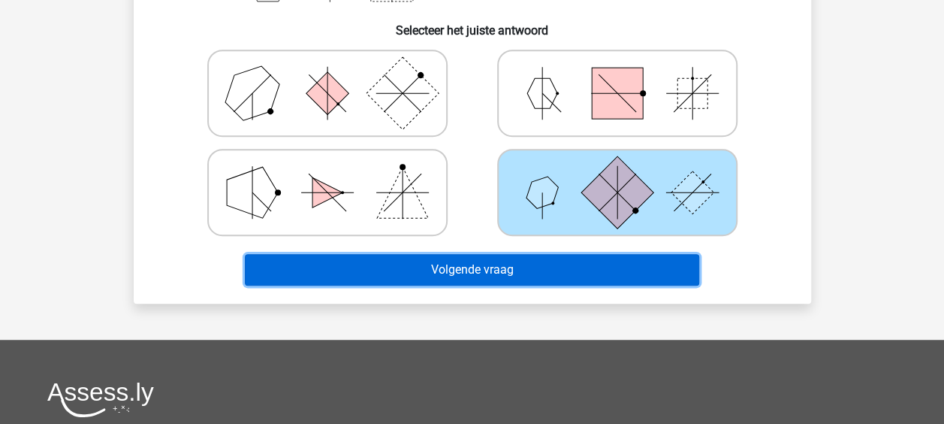
click at [581, 275] on button "Volgende vraag" at bounding box center [472, 270] width 454 height 32
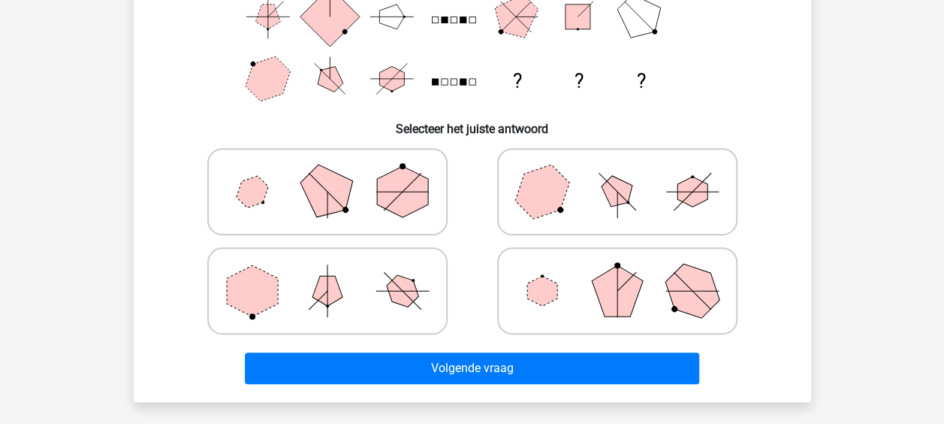
scroll to position [280, 0]
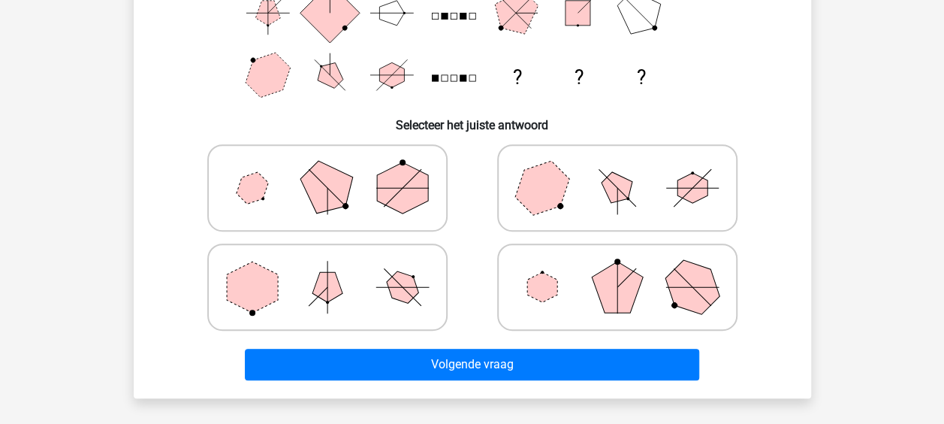
click at [380, 273] on icon at bounding box center [327, 286] width 225 height 75
click at [337, 268] on input "radio" at bounding box center [332, 263] width 10 height 10
radio input "true"
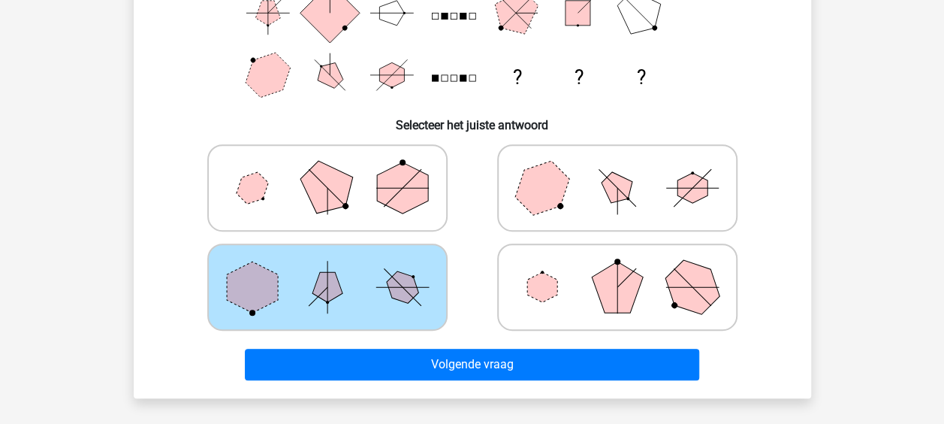
click at [616, 225] on icon at bounding box center [617, 187] width 225 height 75
click at [617, 169] on input "radio" at bounding box center [622, 164] width 10 height 10
radio input "true"
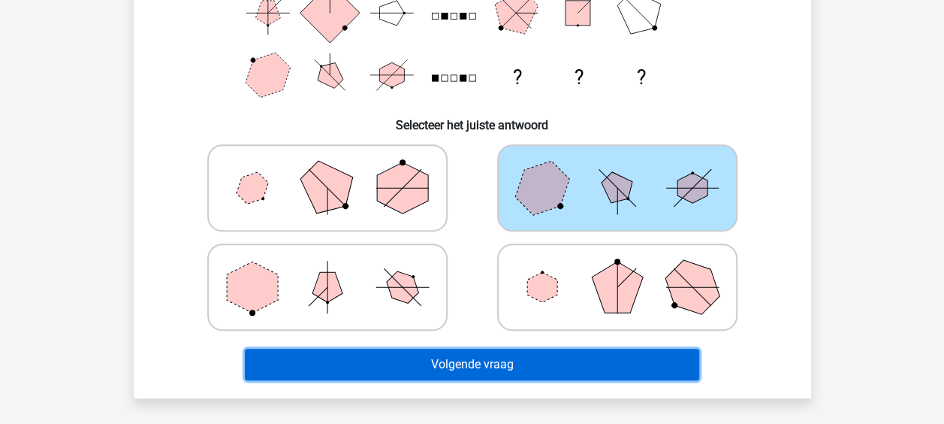
click at [531, 352] on button "Volgende vraag" at bounding box center [472, 365] width 454 height 32
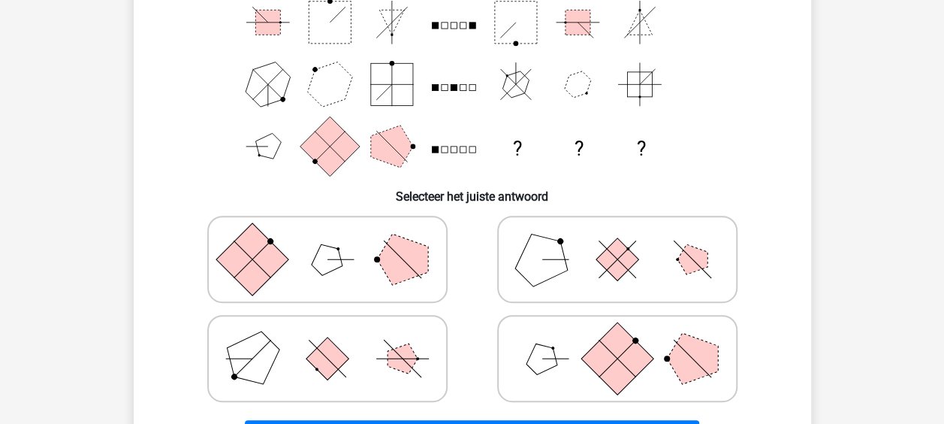
scroll to position [210, 0]
click at [392, 279] on polygon at bounding box center [402, 258] width 51 height 51
click at [337, 240] on input "radio" at bounding box center [332, 235] width 10 height 10
radio input "true"
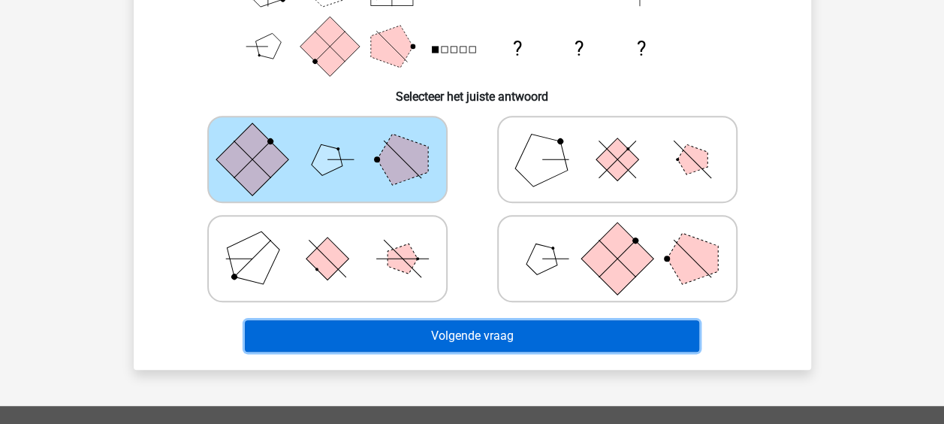
click at [497, 342] on button "Volgende vraag" at bounding box center [472, 336] width 454 height 32
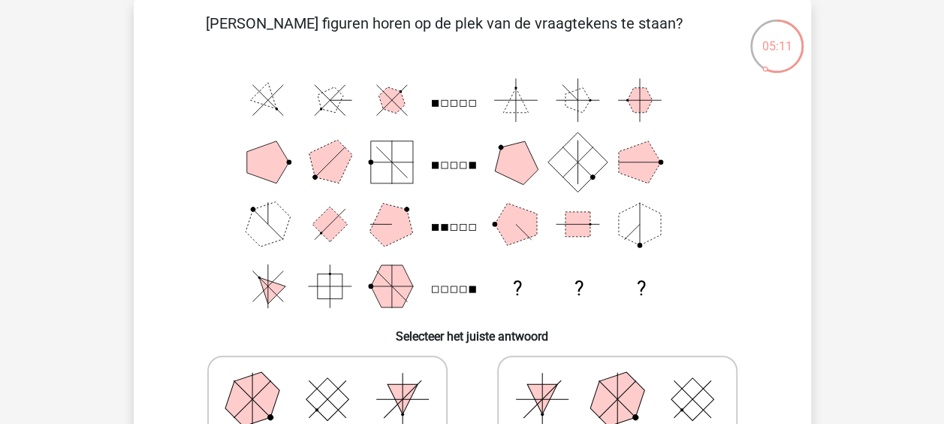
scroll to position [160, 0]
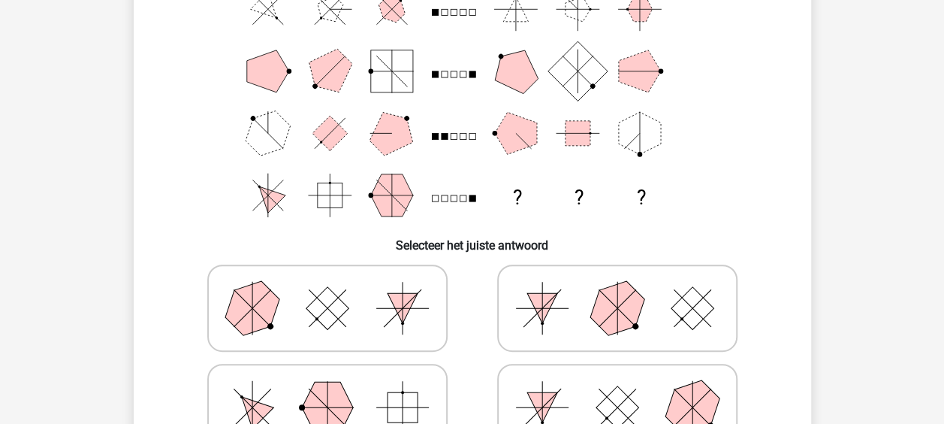
click at [580, 305] on icon at bounding box center [617, 307] width 225 height 75
click at [617, 289] on input "radio" at bounding box center [622, 284] width 10 height 10
radio input "true"
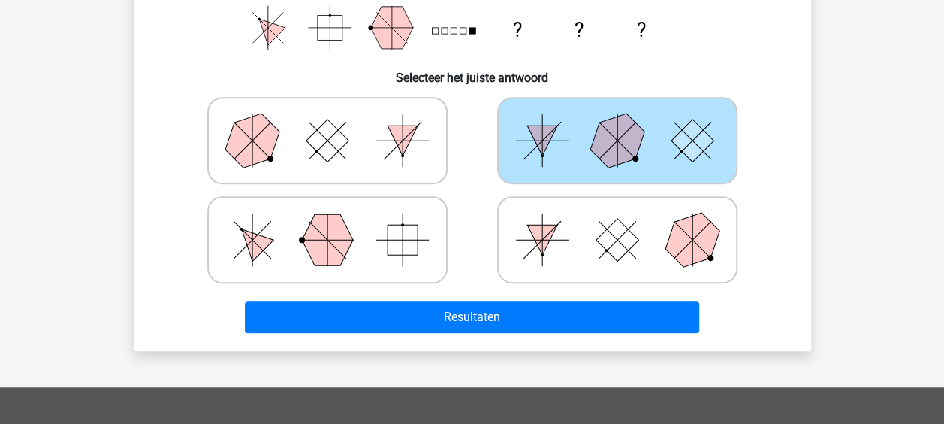
scroll to position [373, 0]
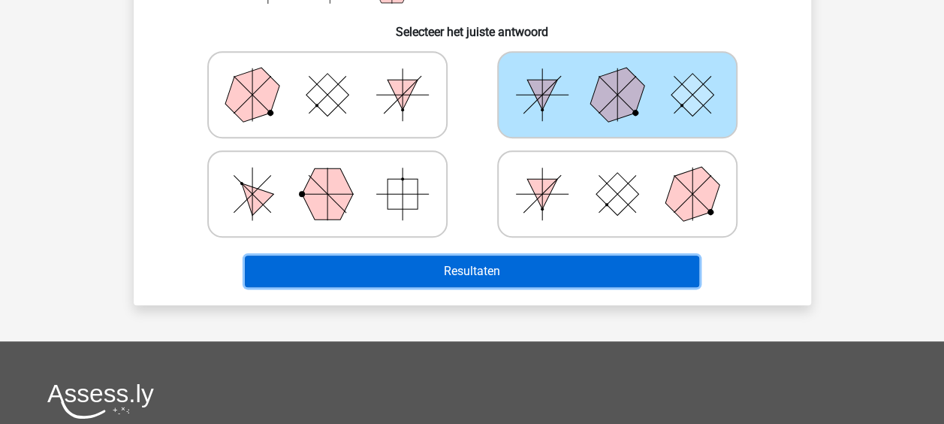
click at [536, 269] on button "Resultaten" at bounding box center [472, 271] width 454 height 32
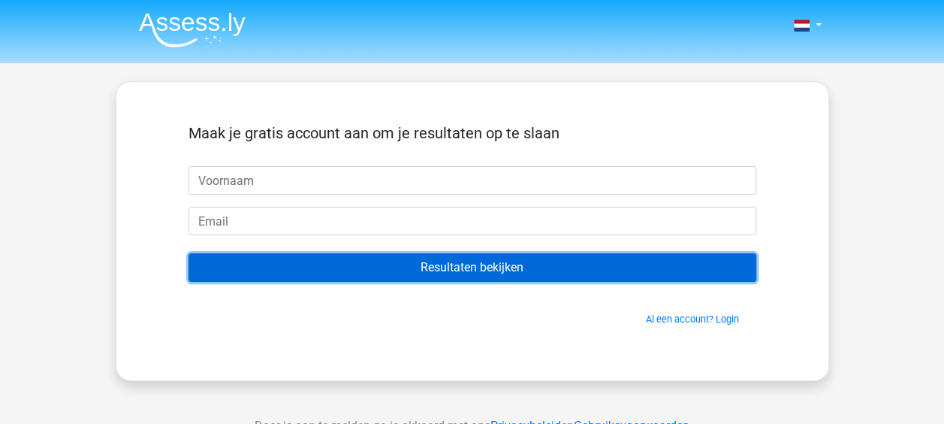
click at [493, 268] on input "Resultaten bekijken" at bounding box center [473, 267] width 568 height 29
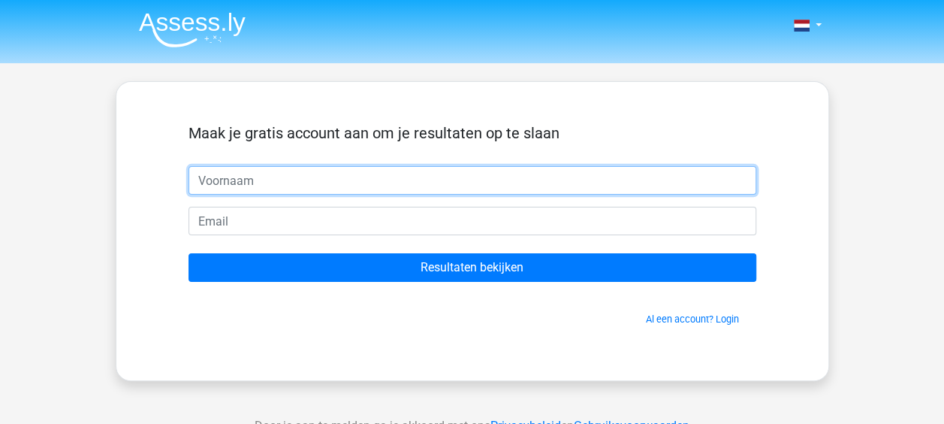
click at [382, 182] on input "text" at bounding box center [473, 180] width 568 height 29
type input "[PERSON_NAME]"
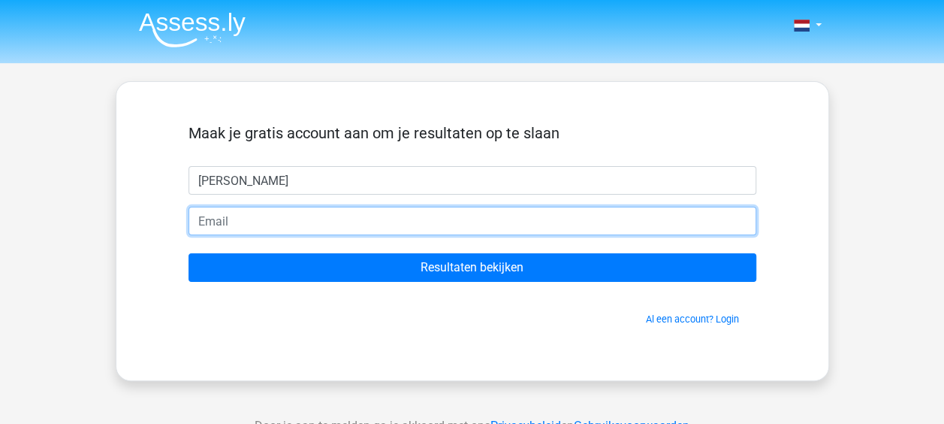
click at [206, 211] on input "email" at bounding box center [473, 221] width 568 height 29
type input "[PERSON_NAME][EMAIL_ADDRESS][DOMAIN_NAME]"
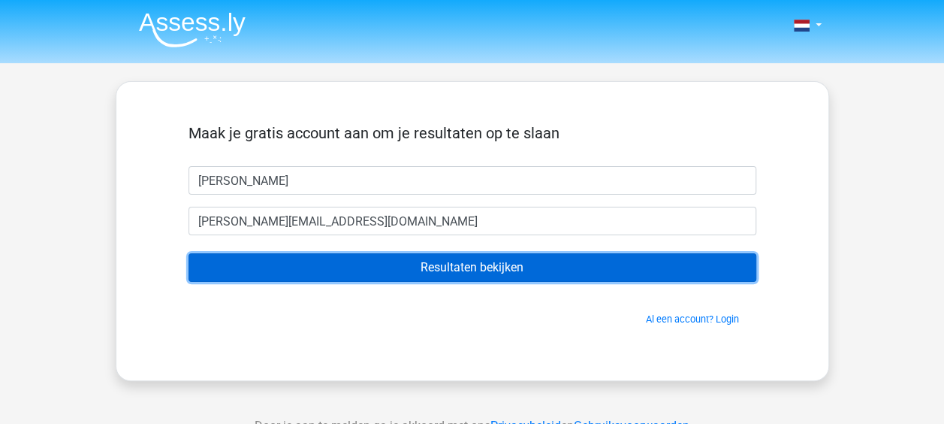
click at [469, 272] on input "Resultaten bekijken" at bounding box center [473, 267] width 568 height 29
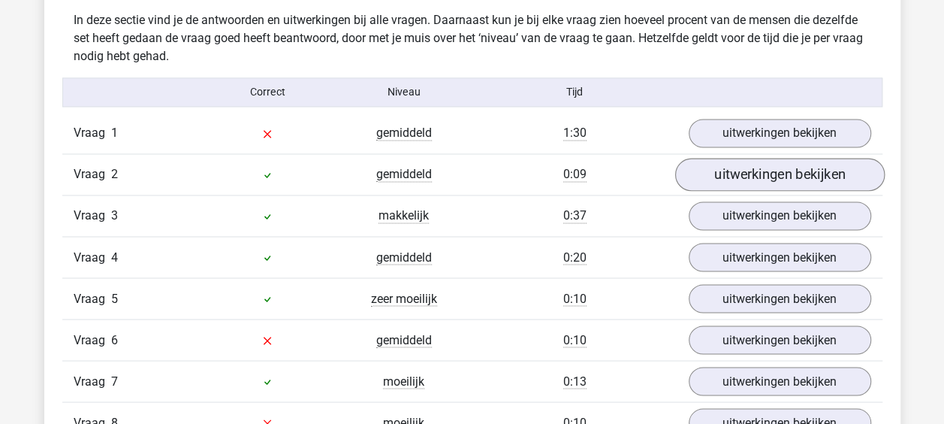
scroll to position [1181, 0]
click at [779, 181] on link "uitwerkingen bekijken" at bounding box center [779, 174] width 210 height 33
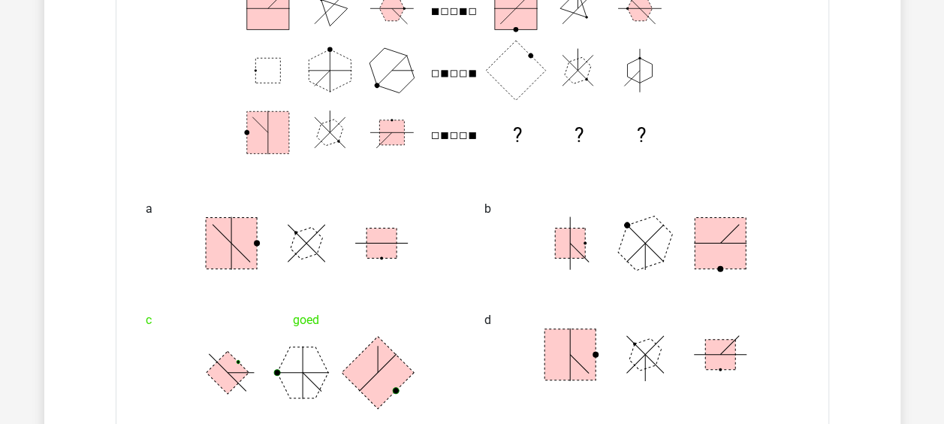
scroll to position [1326, 0]
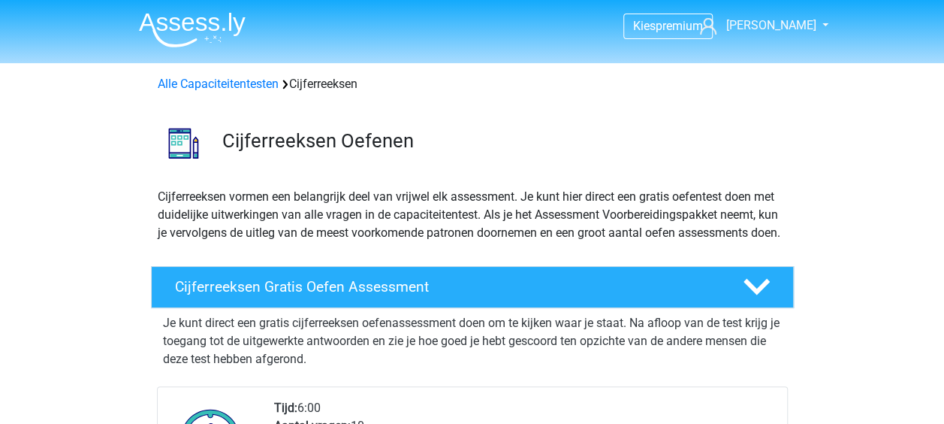
click at [255, 91] on link "Alle Capaciteitentesten" at bounding box center [218, 84] width 121 height 14
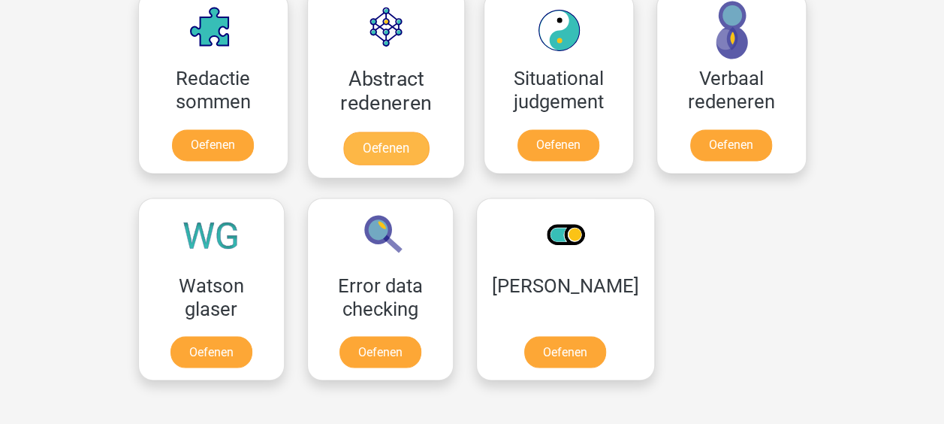
scroll to position [1130, 0]
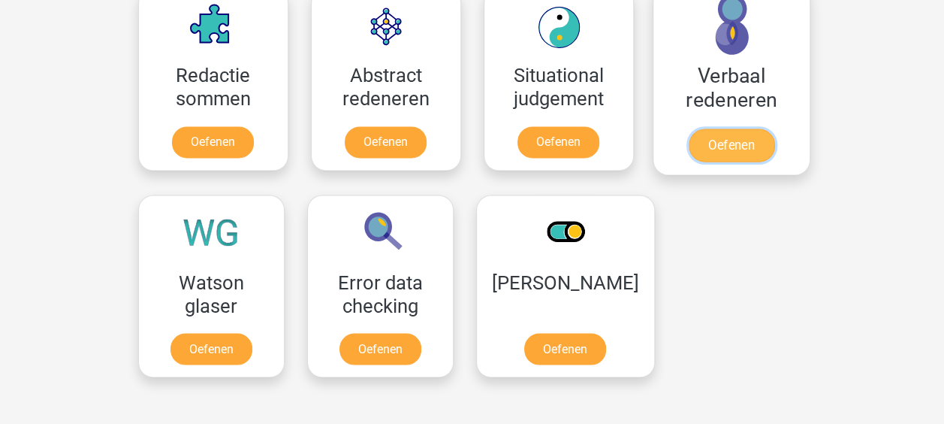
click at [744, 146] on link "Oefenen" at bounding box center [731, 144] width 86 height 33
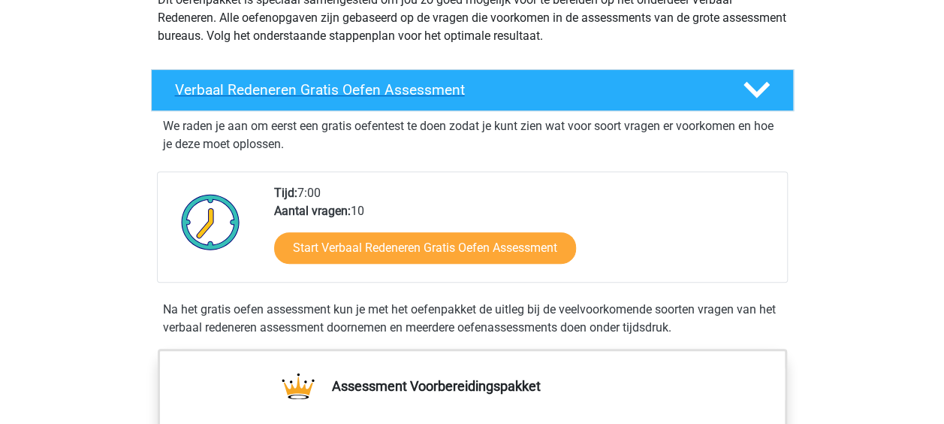
scroll to position [197, 0]
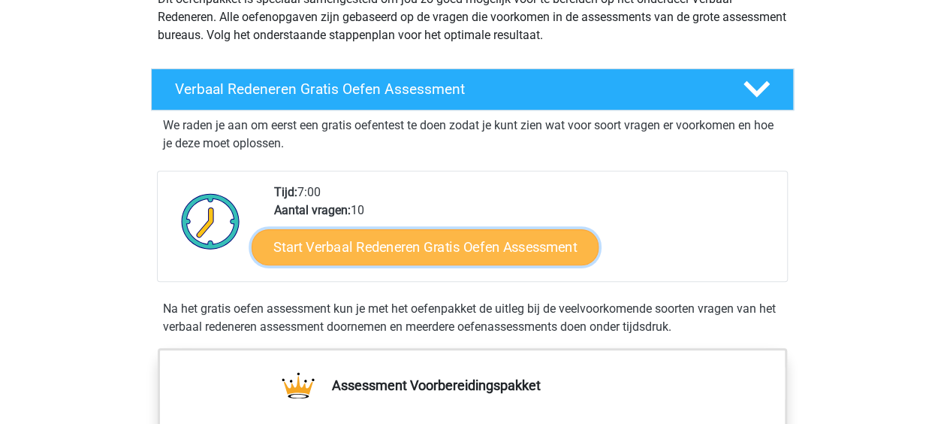
click at [479, 245] on link "Start Verbaal Redeneren Gratis Oefen Assessment" at bounding box center [425, 247] width 347 height 36
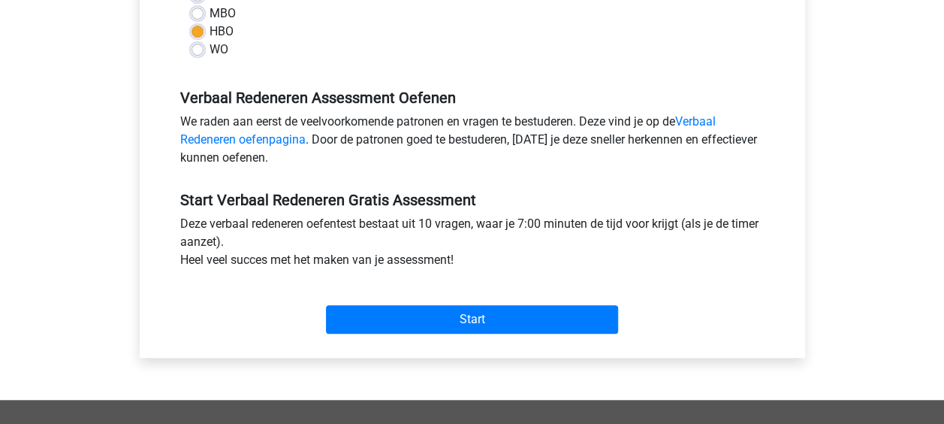
scroll to position [392, 0]
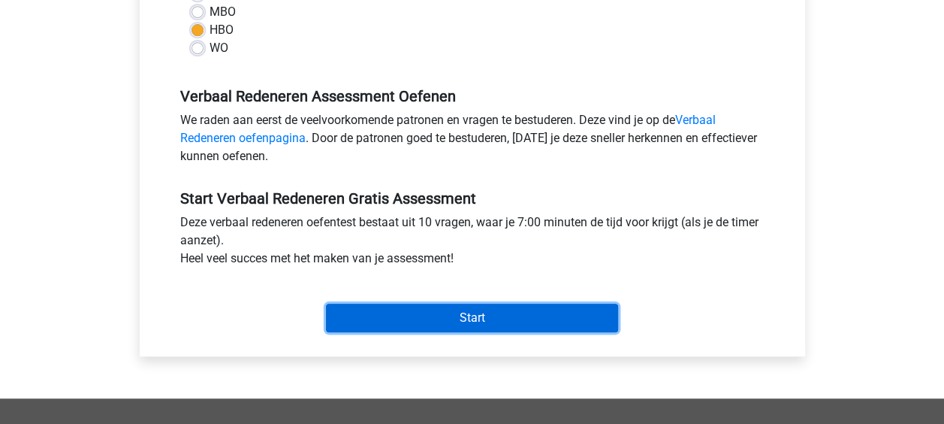
click at [468, 311] on input "Start" at bounding box center [472, 317] width 292 height 29
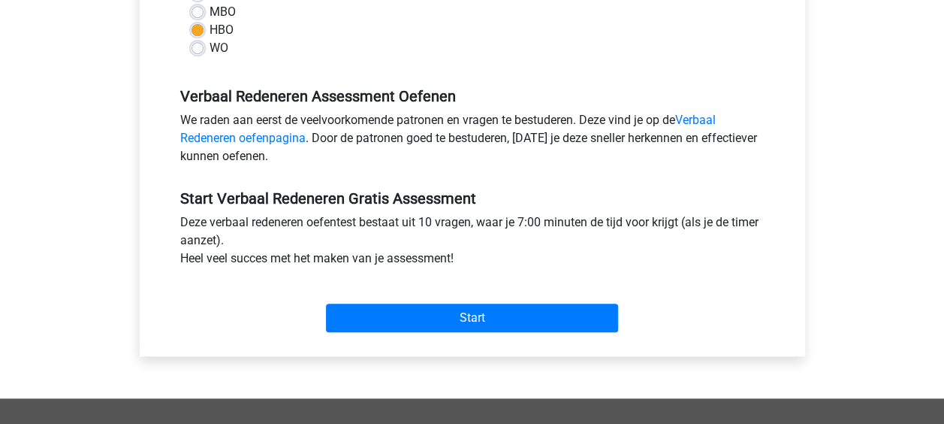
scroll to position [0, 0]
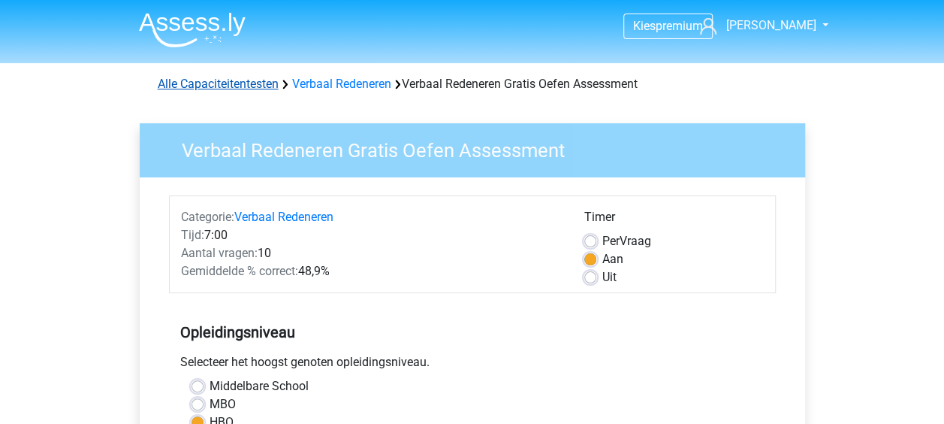
click at [245, 88] on link "Alle Capaciteitentesten" at bounding box center [218, 84] width 121 height 14
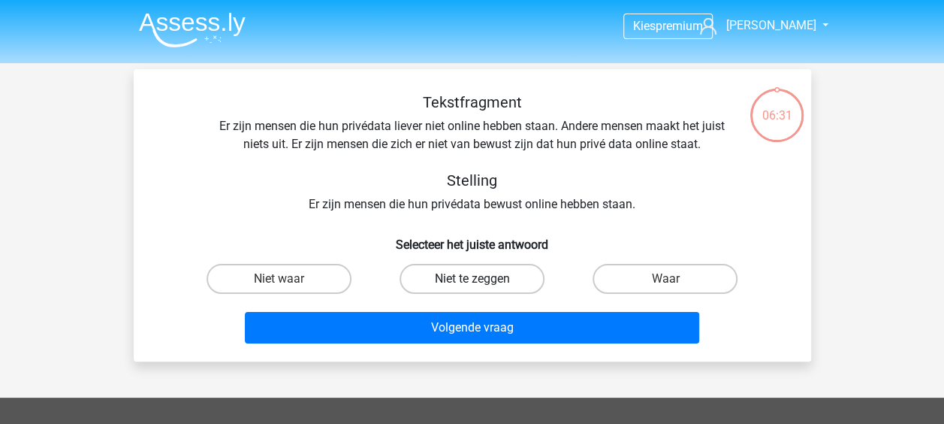
click at [490, 275] on label "Niet te zeggen" at bounding box center [472, 279] width 145 height 30
click at [481, 279] on input "Niet te zeggen" at bounding box center [477, 284] width 10 height 10
radio input "true"
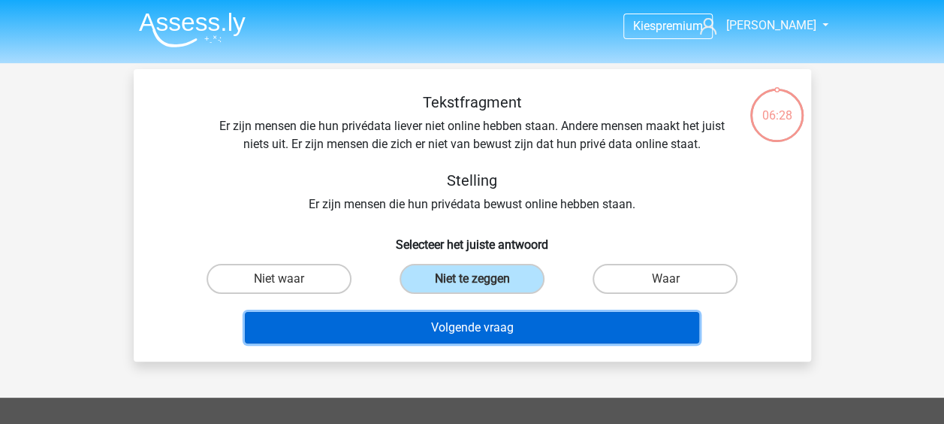
click at [478, 332] on button "Volgende vraag" at bounding box center [472, 328] width 454 height 32
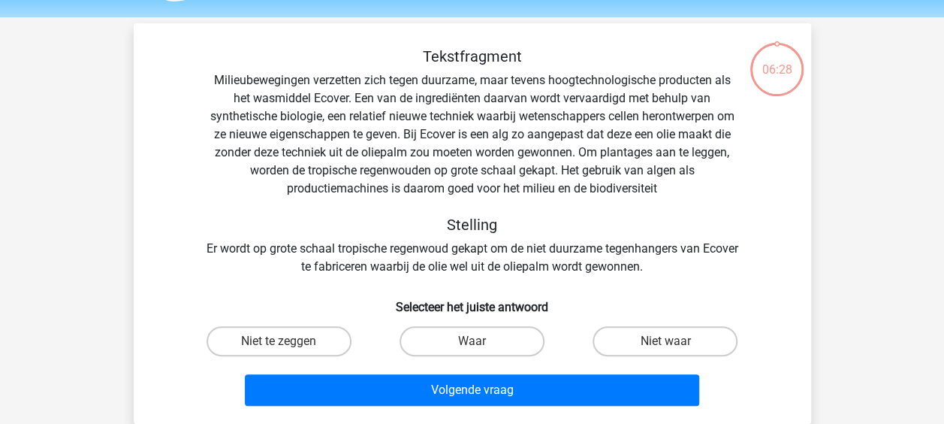
scroll to position [69, 0]
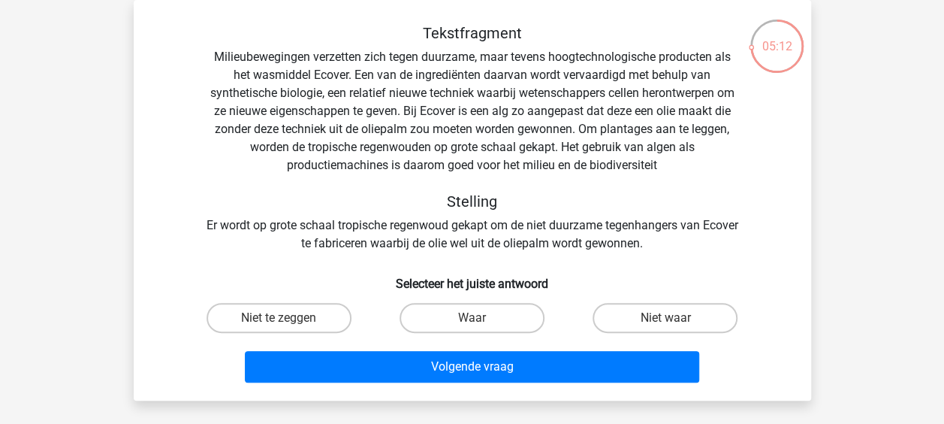
click at [481, 321] on input "Waar" at bounding box center [477, 323] width 10 height 10
radio input "true"
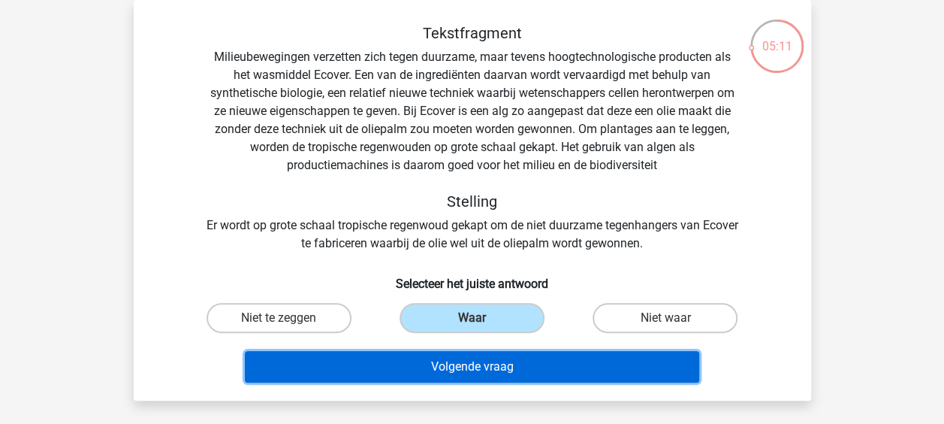
click at [484, 360] on button "Volgende vraag" at bounding box center [472, 367] width 454 height 32
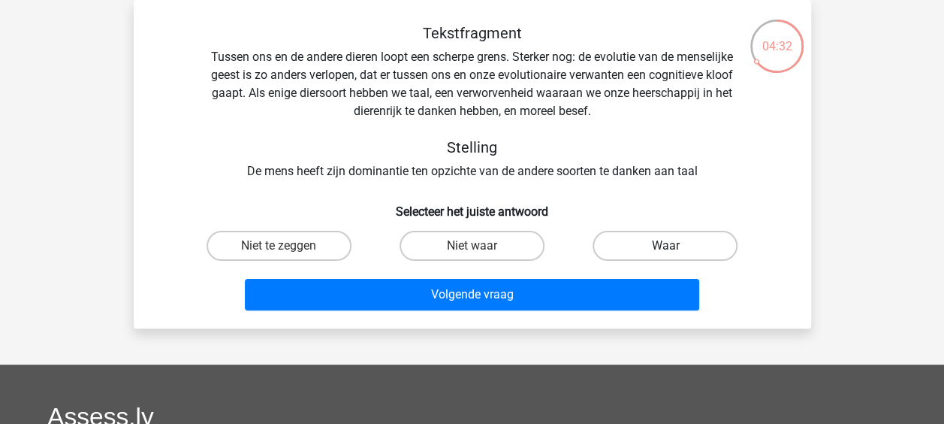
click at [677, 245] on label "Waar" at bounding box center [665, 246] width 145 height 30
click at [675, 246] on input "Waar" at bounding box center [670, 251] width 10 height 10
radio input "true"
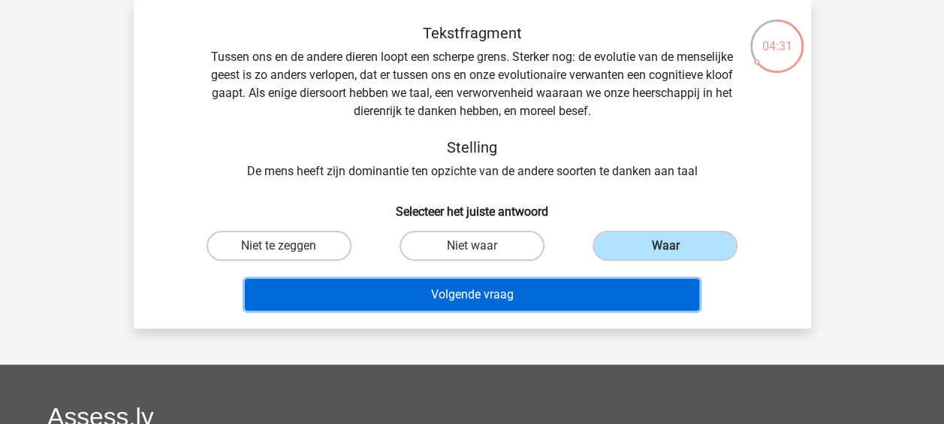
click at [517, 291] on button "Volgende vraag" at bounding box center [472, 295] width 454 height 32
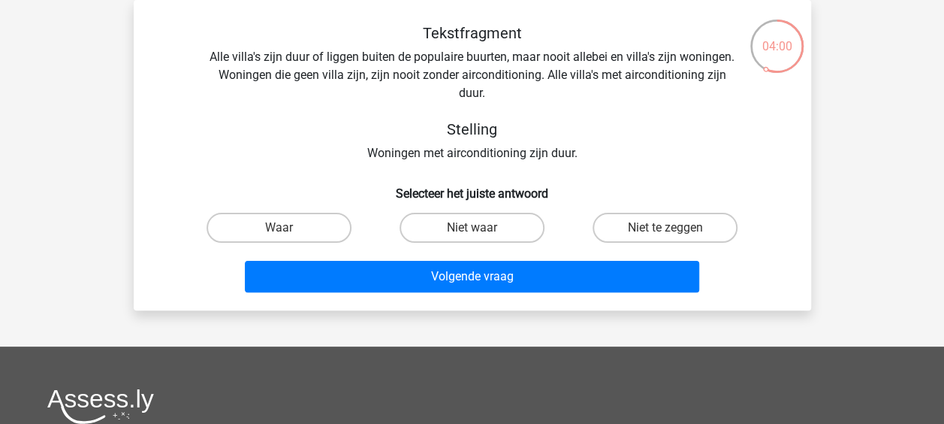
click at [281, 205] on div "Tekstfragment Alle villa's zijn duur of liggen buiten de populaire buurten, maa…" at bounding box center [472, 161] width 665 height 274
click at [437, 228] on label "Niet waar" at bounding box center [472, 228] width 145 height 30
click at [472, 228] on input "Niet waar" at bounding box center [477, 233] width 10 height 10
radio input "true"
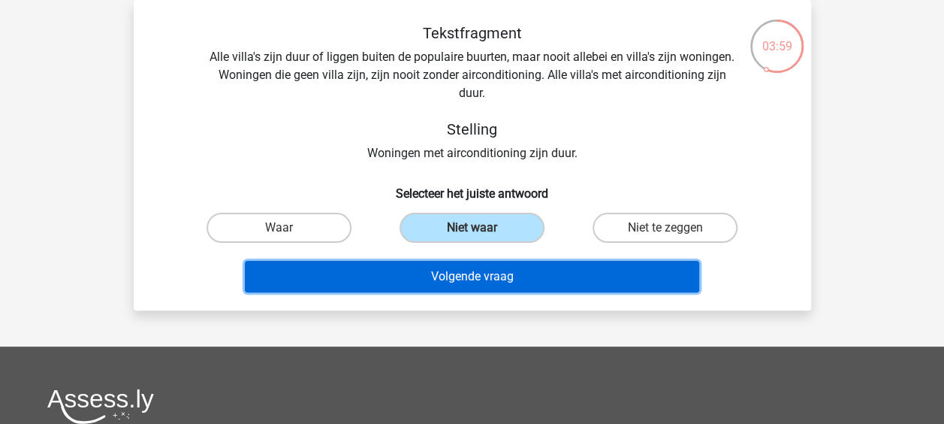
click at [456, 290] on button "Volgende vraag" at bounding box center [472, 277] width 454 height 32
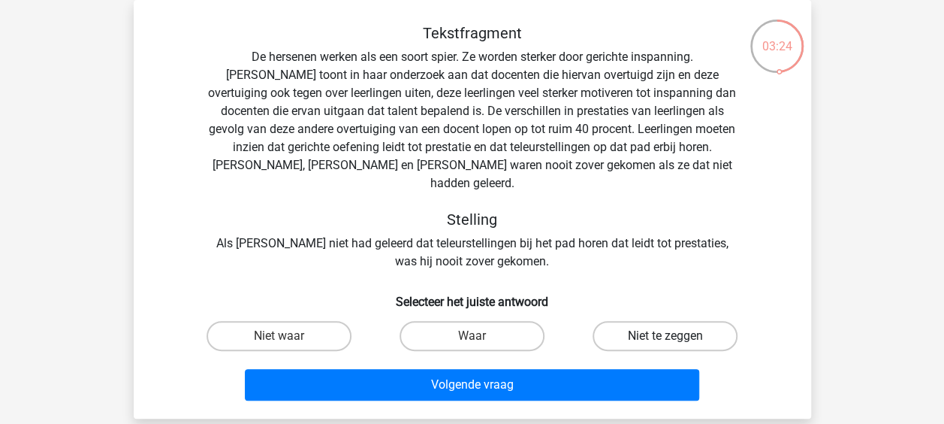
click at [687, 321] on label "Niet te zeggen" at bounding box center [665, 336] width 145 height 30
click at [675, 336] on input "Niet te zeggen" at bounding box center [670, 341] width 10 height 10
radio input "true"
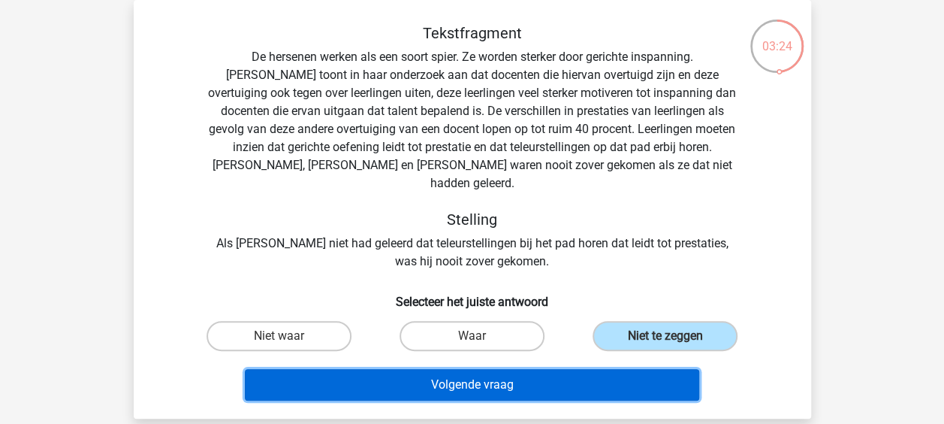
click at [520, 369] on button "Volgende vraag" at bounding box center [472, 385] width 454 height 32
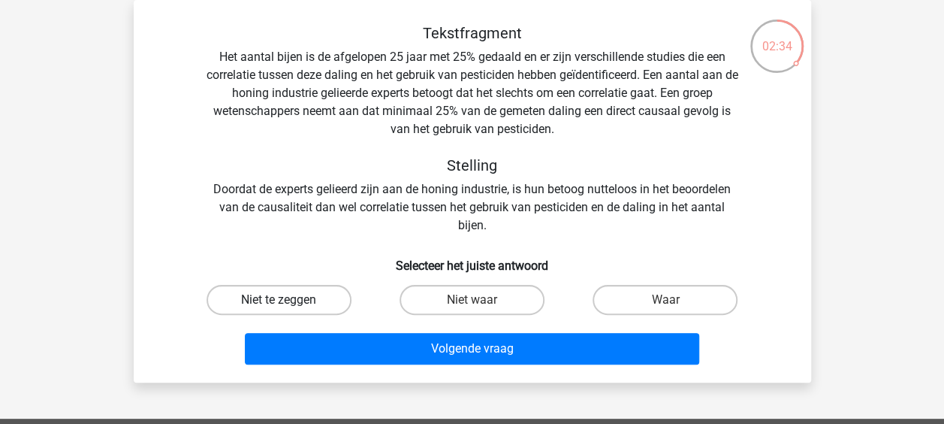
click at [314, 304] on label "Niet te zeggen" at bounding box center [279, 300] width 145 height 30
click at [288, 304] on input "Niet te zeggen" at bounding box center [284, 305] width 10 height 10
radio input "true"
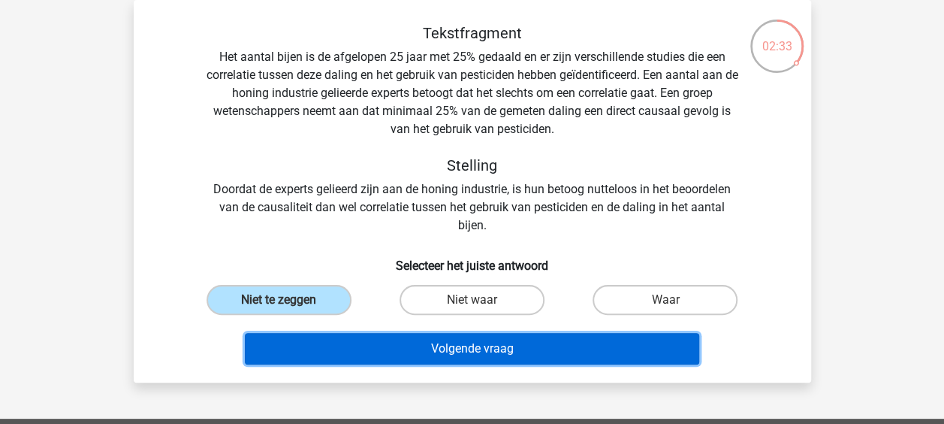
click at [501, 350] on button "Volgende vraag" at bounding box center [472, 349] width 454 height 32
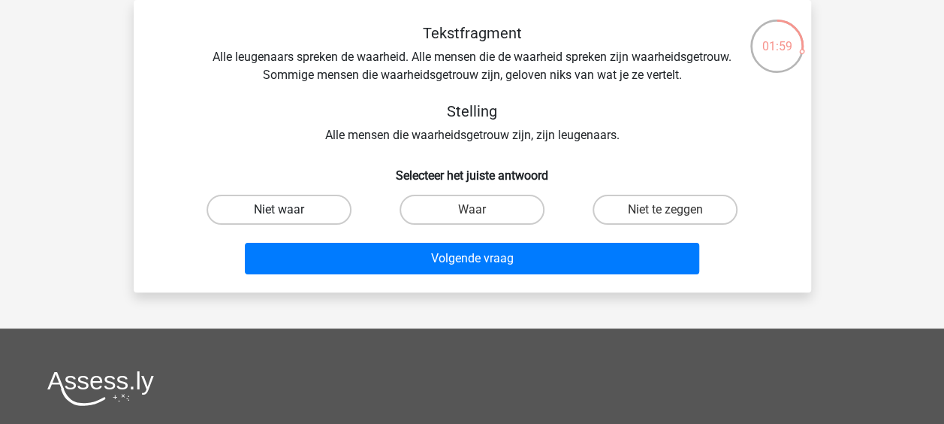
click at [318, 201] on label "Niet waar" at bounding box center [279, 210] width 145 height 30
click at [288, 210] on input "Niet waar" at bounding box center [284, 215] width 10 height 10
radio input "true"
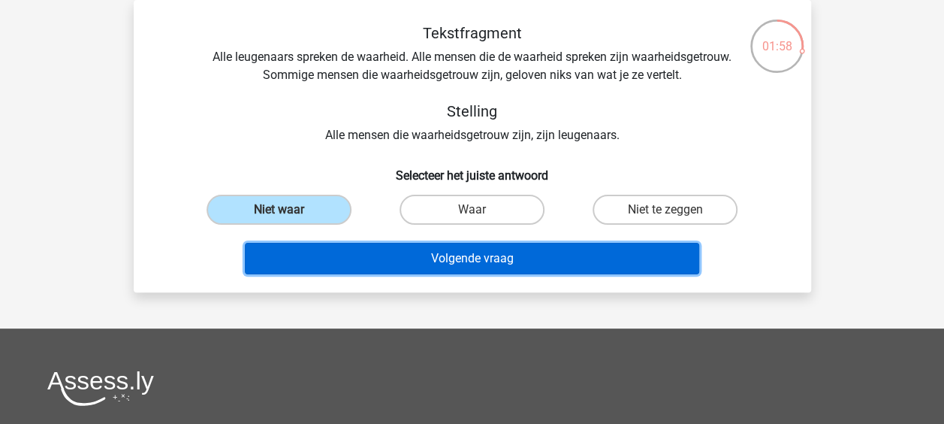
click at [483, 270] on button "Volgende vraag" at bounding box center [472, 259] width 454 height 32
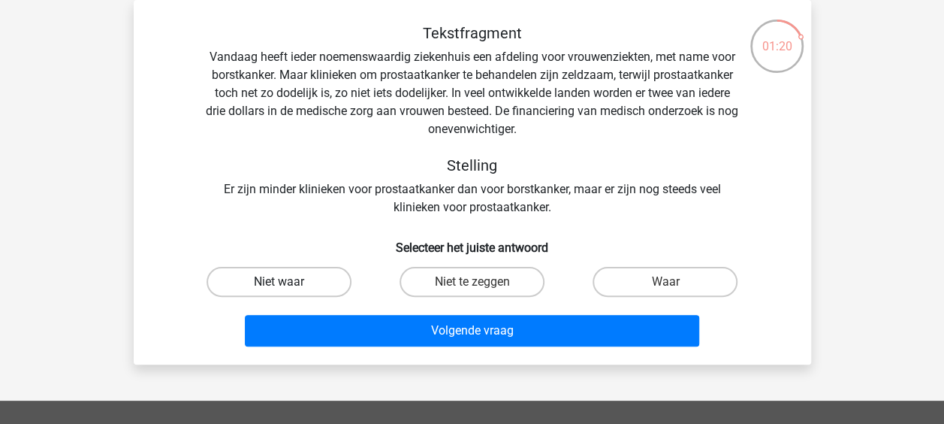
click at [321, 271] on label "Niet waar" at bounding box center [279, 282] width 145 height 30
click at [288, 282] on input "Niet waar" at bounding box center [284, 287] width 10 height 10
radio input "true"
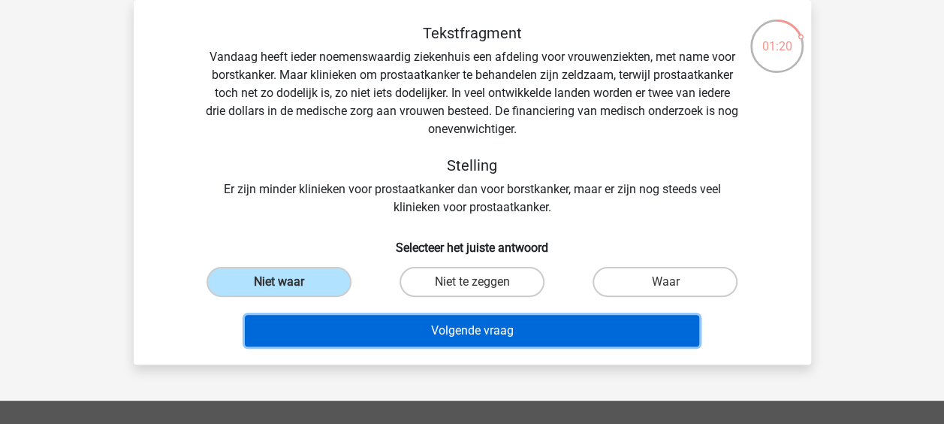
click at [508, 335] on button "Volgende vraag" at bounding box center [472, 331] width 454 height 32
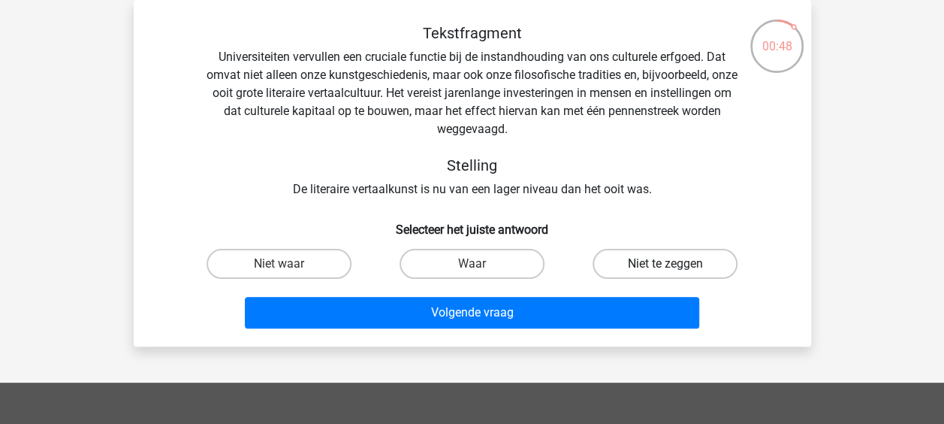
click at [714, 271] on label "Niet te zeggen" at bounding box center [665, 264] width 145 height 30
click at [675, 271] on input "Niet te zeggen" at bounding box center [670, 269] width 10 height 10
radio input "true"
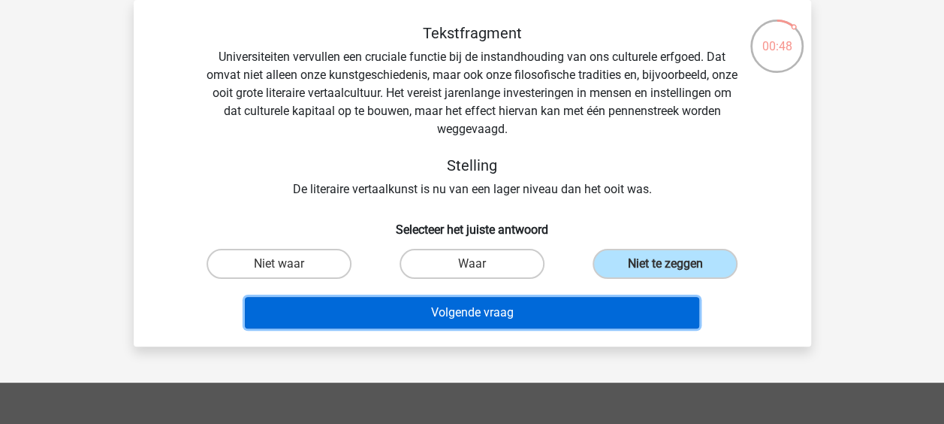
click at [527, 313] on button "Volgende vraag" at bounding box center [472, 313] width 454 height 32
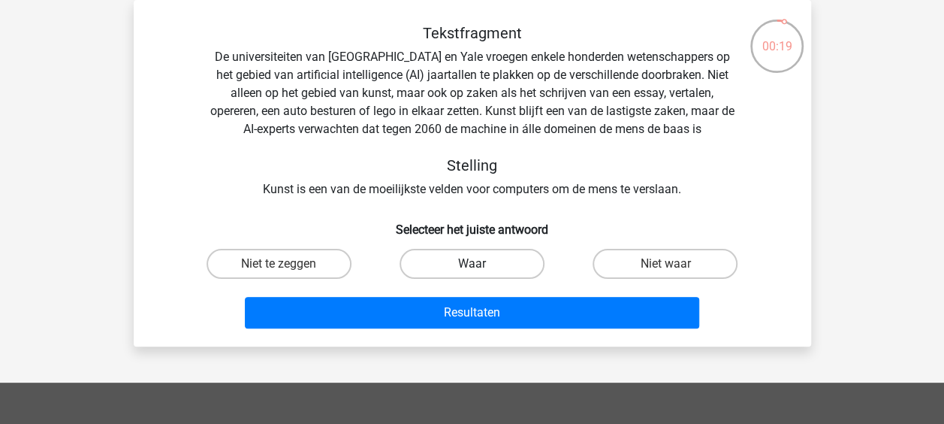
click at [509, 273] on label "Waar" at bounding box center [472, 264] width 145 height 30
click at [481, 273] on input "Waar" at bounding box center [477, 269] width 10 height 10
radio input "true"
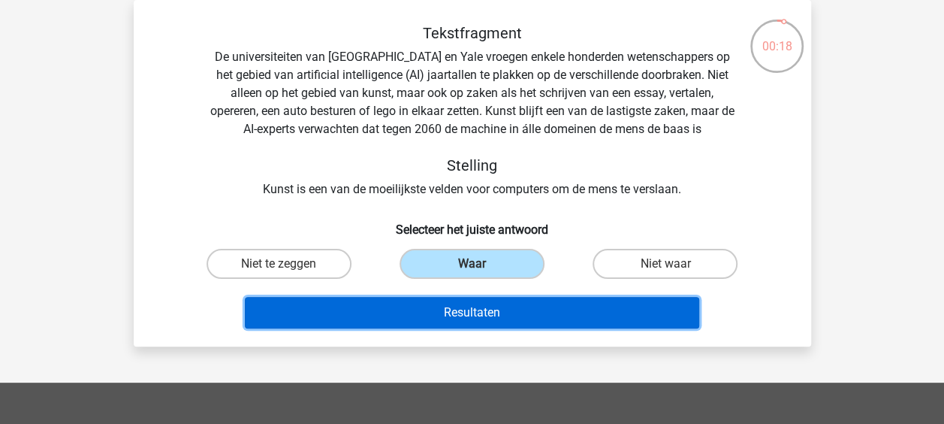
click at [495, 323] on button "Resultaten" at bounding box center [472, 313] width 454 height 32
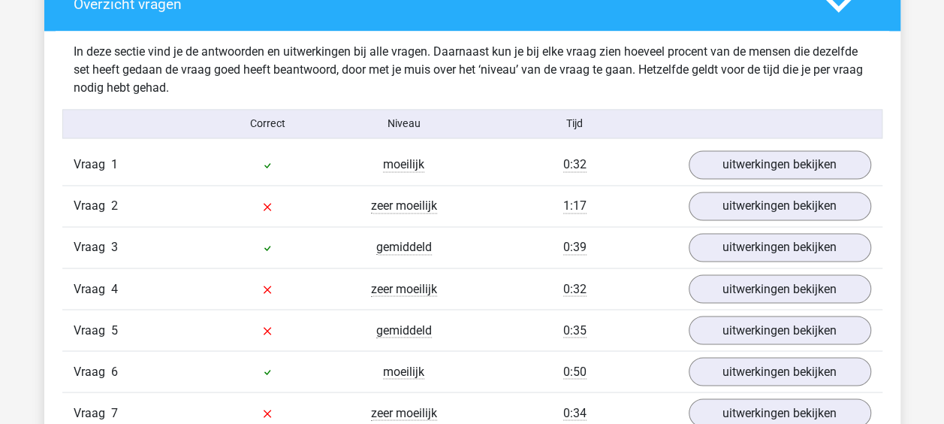
scroll to position [1151, 0]
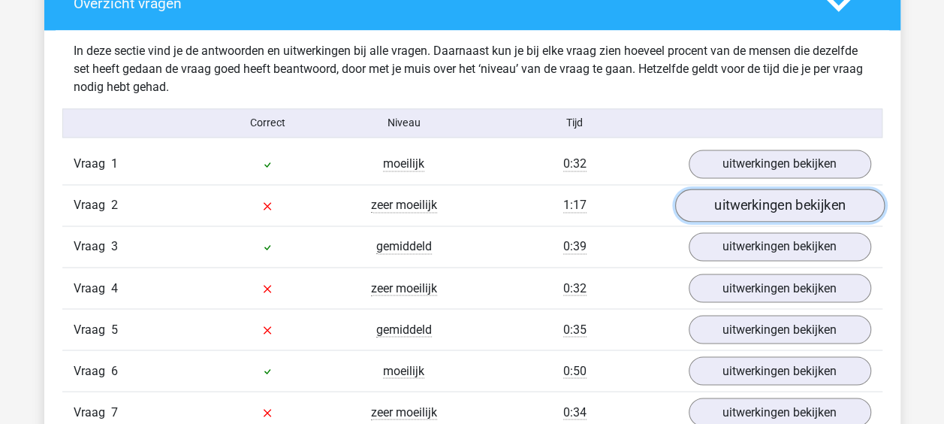
click at [798, 208] on link "uitwerkingen bekijken" at bounding box center [779, 205] width 210 height 33
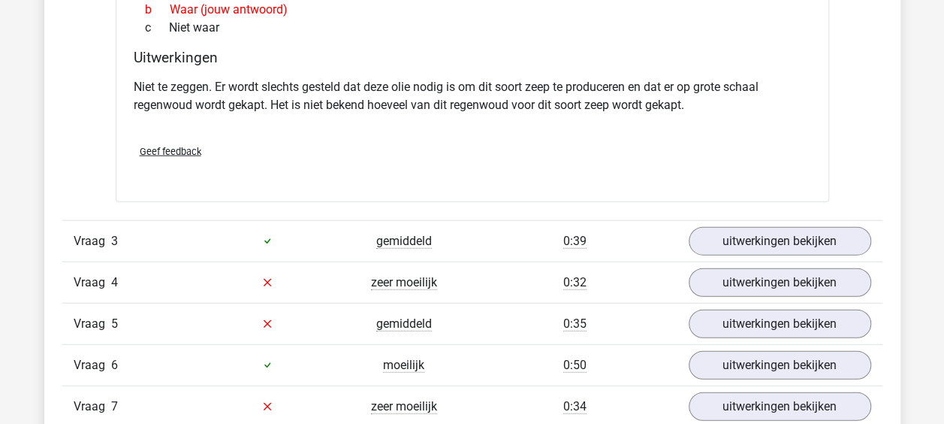
scroll to position [1675, 0]
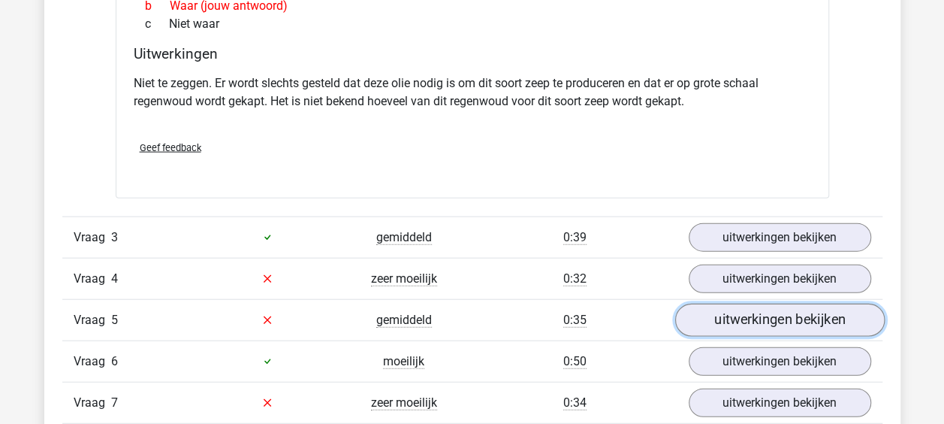
click at [774, 311] on link "uitwerkingen bekijken" at bounding box center [779, 319] width 210 height 33
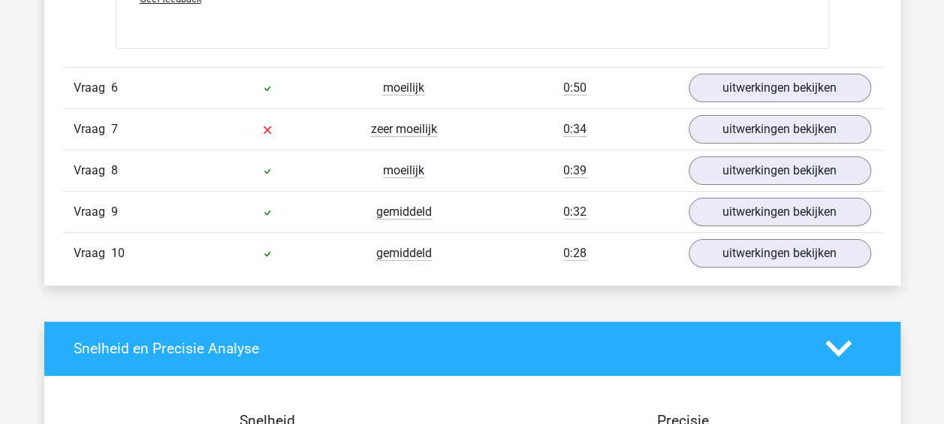
scroll to position [2853, 0]
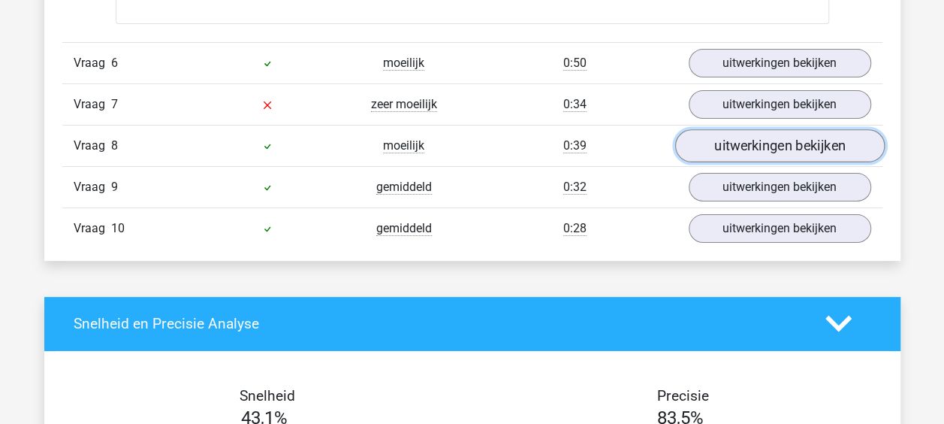
click at [750, 137] on link "uitwerkingen bekijken" at bounding box center [779, 145] width 210 height 33
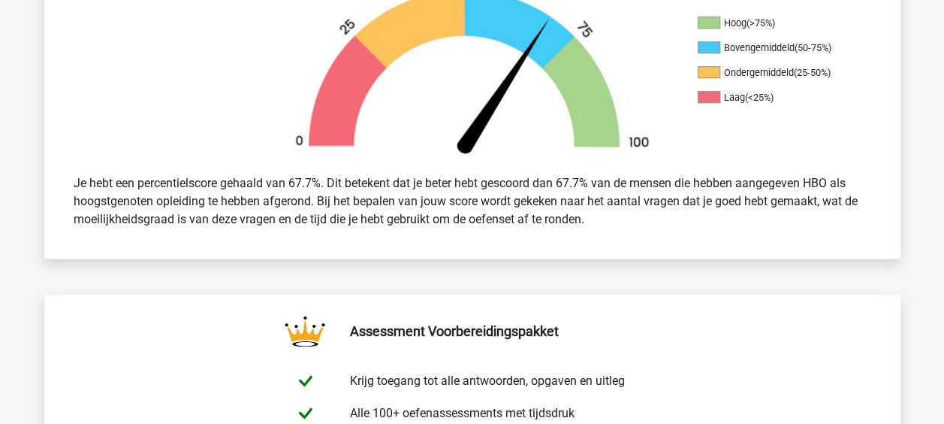
scroll to position [0, 0]
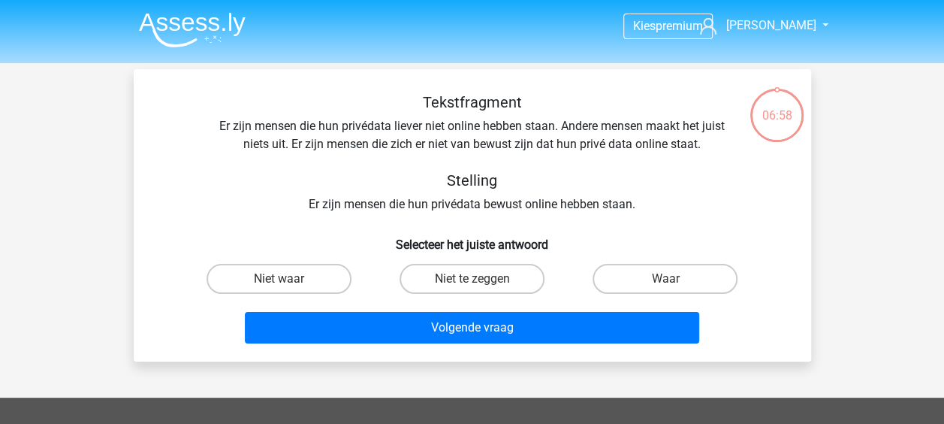
click at [769, 123] on div "06:58" at bounding box center [777, 106] width 56 height 38
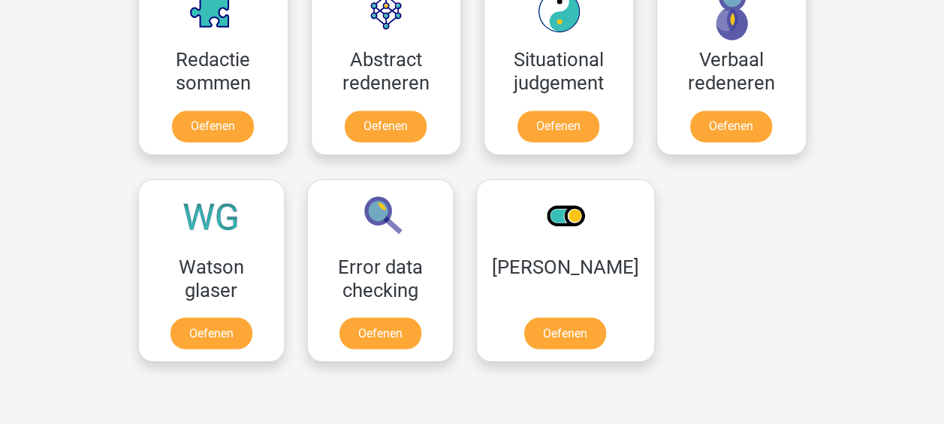
scroll to position [1146, 0]
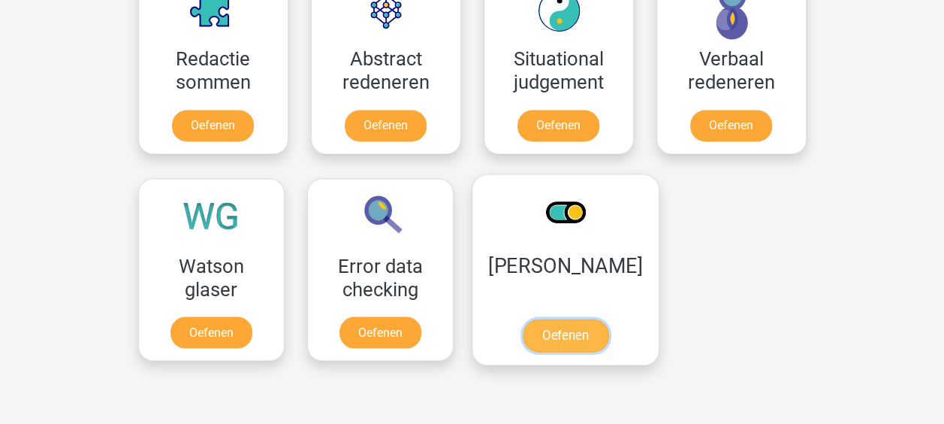
click at [548, 329] on link "Oefenen" at bounding box center [565, 334] width 86 height 33
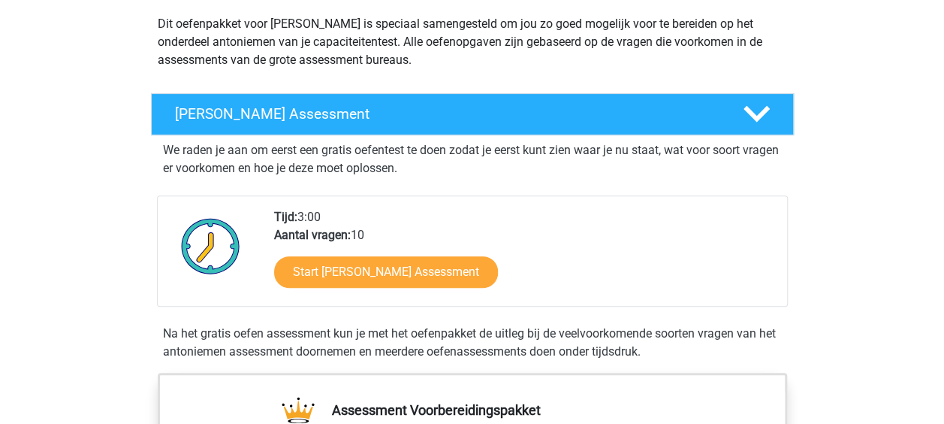
scroll to position [174, 0]
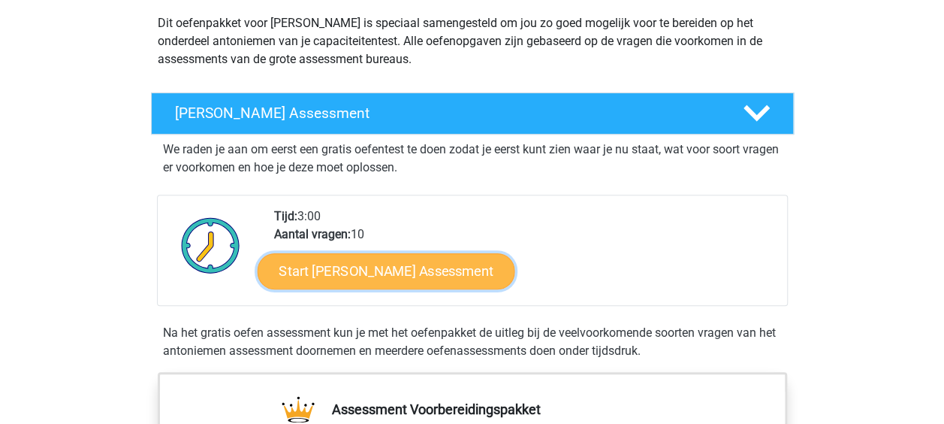
click at [475, 266] on link "Start Antoniemen Gratis Oefen Assessment" at bounding box center [386, 270] width 258 height 36
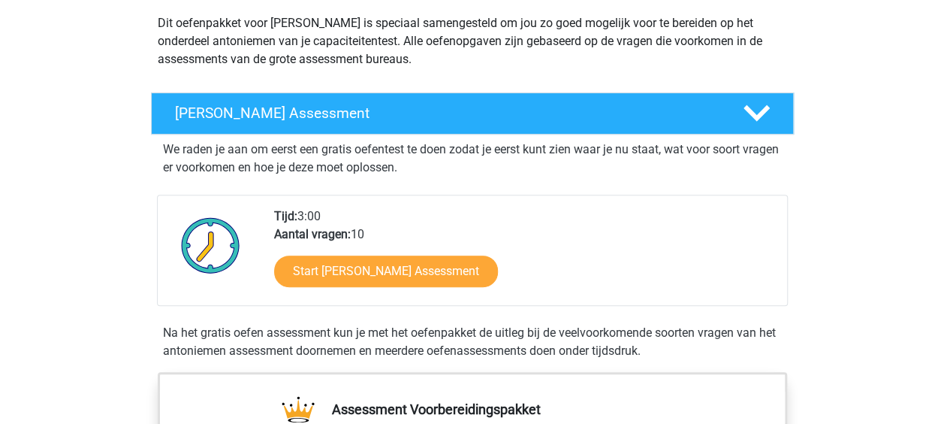
scroll to position [0, 0]
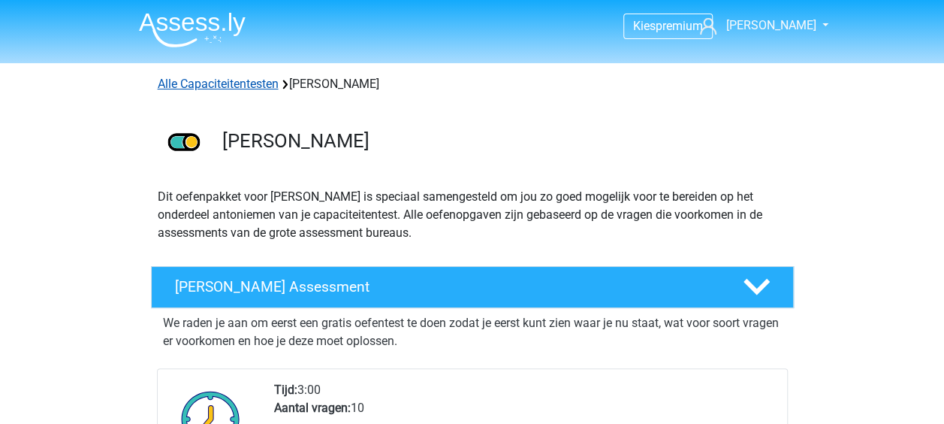
click at [196, 77] on link "Alle Capaciteitentesten" at bounding box center [218, 84] width 121 height 14
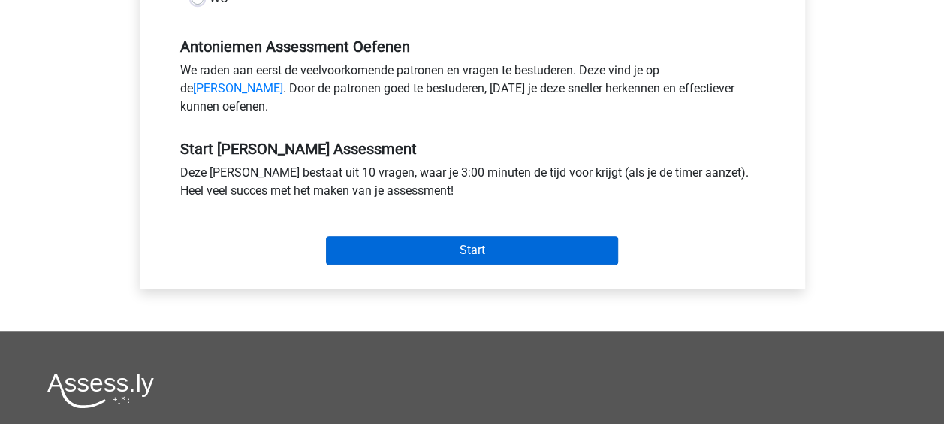
scroll to position [450, 0]
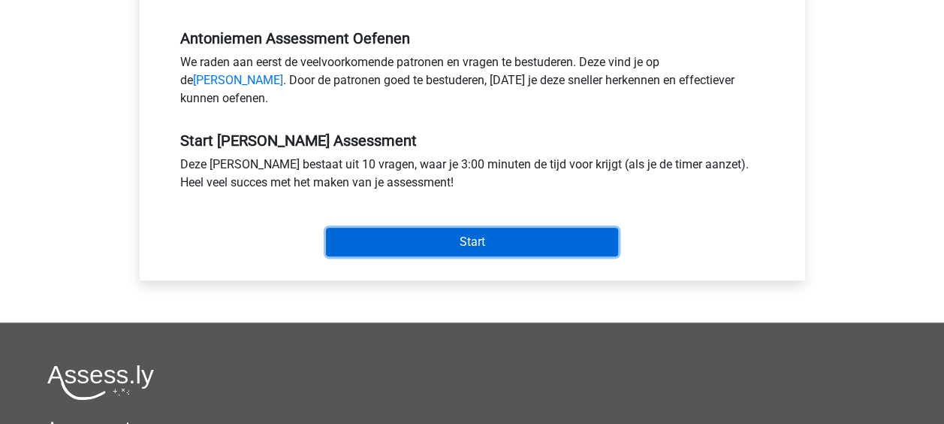
click at [465, 256] on input "Start" at bounding box center [472, 242] width 292 height 29
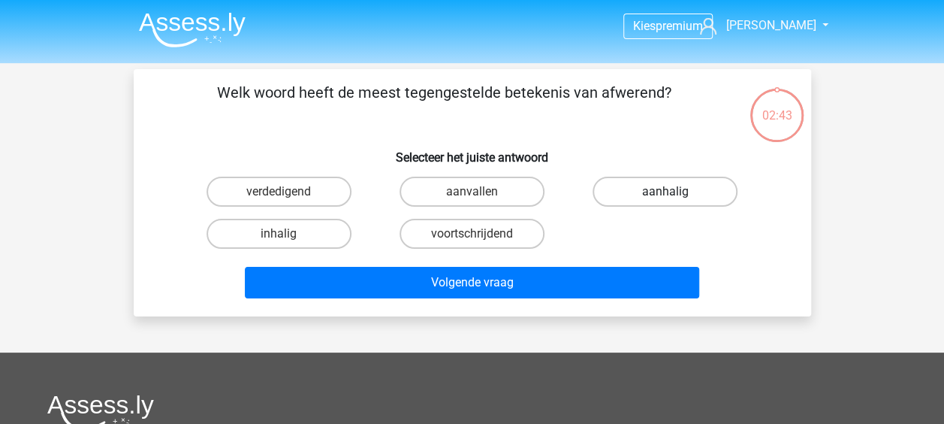
click at [664, 186] on label "aanhalig" at bounding box center [665, 192] width 145 height 30
click at [665, 192] on input "aanhalig" at bounding box center [670, 197] width 10 height 10
radio input "true"
click at [538, 256] on div "Volgende vraag" at bounding box center [472, 280] width 629 height 50
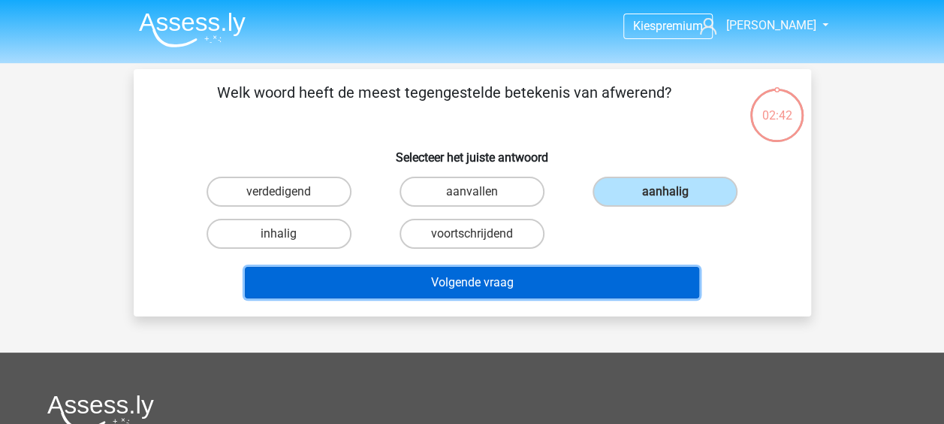
click at [518, 280] on button "Volgende vraag" at bounding box center [472, 283] width 454 height 32
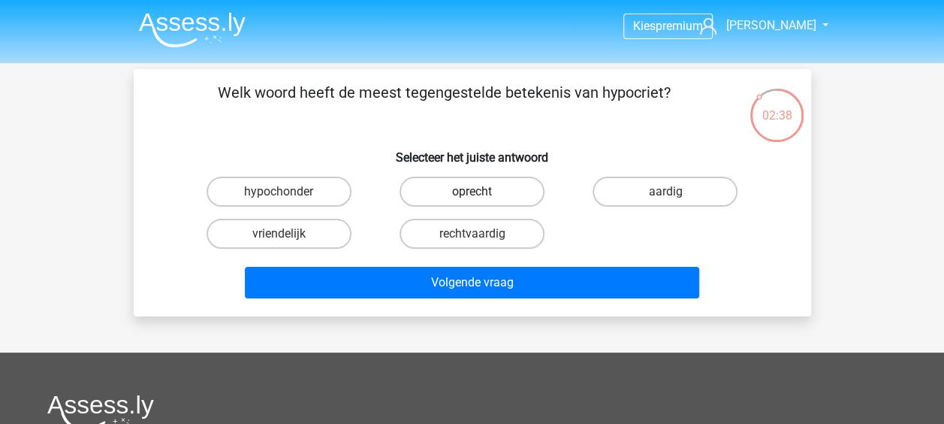
click at [490, 189] on label "oprecht" at bounding box center [472, 192] width 145 height 30
click at [481, 192] on input "oprecht" at bounding box center [477, 197] width 10 height 10
radio input "true"
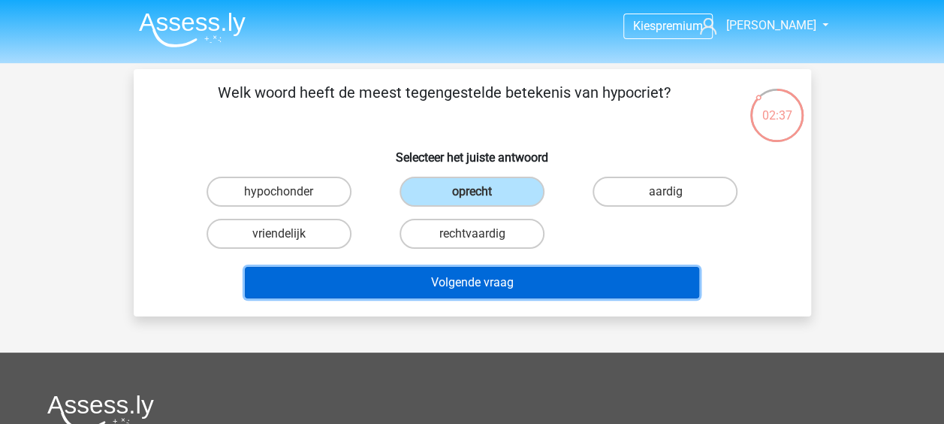
click at [488, 276] on button "Volgende vraag" at bounding box center [472, 283] width 454 height 32
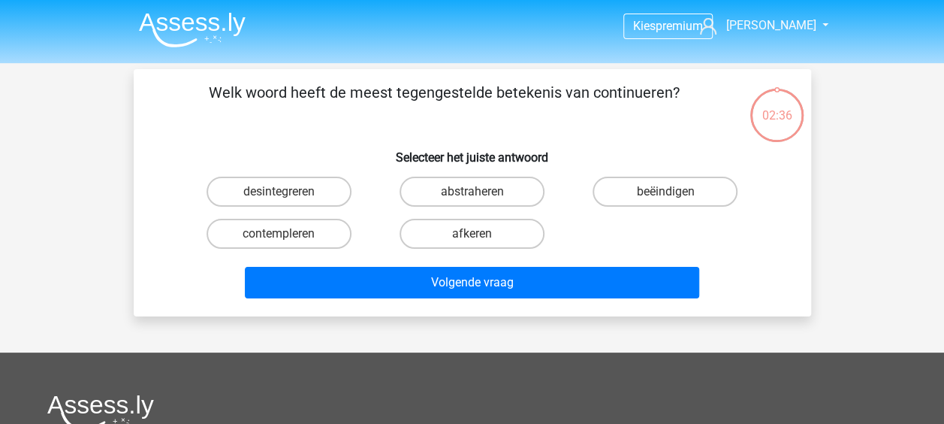
scroll to position [69, 0]
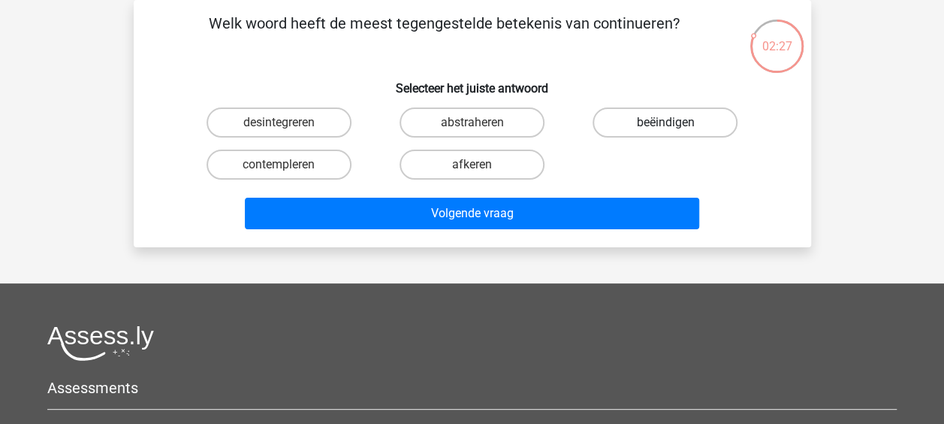
click at [654, 129] on label "beëindigen" at bounding box center [665, 122] width 145 height 30
click at [665, 129] on input "beëindigen" at bounding box center [670, 127] width 10 height 10
radio input "true"
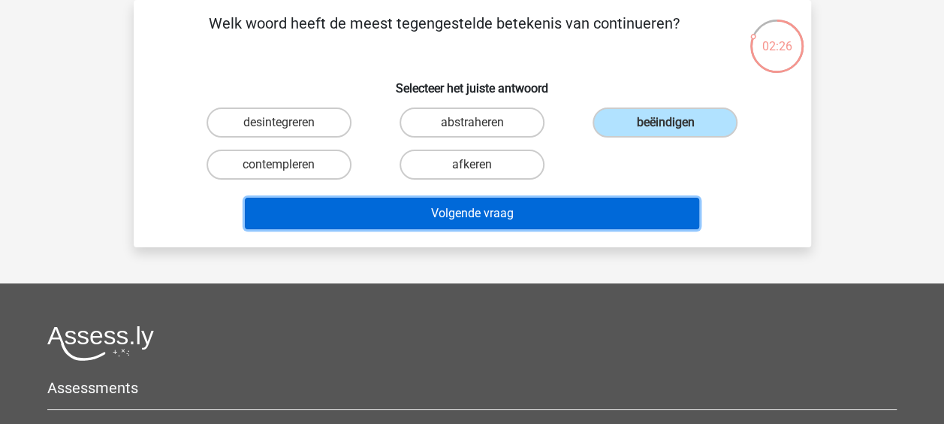
click at [523, 225] on button "Volgende vraag" at bounding box center [472, 214] width 454 height 32
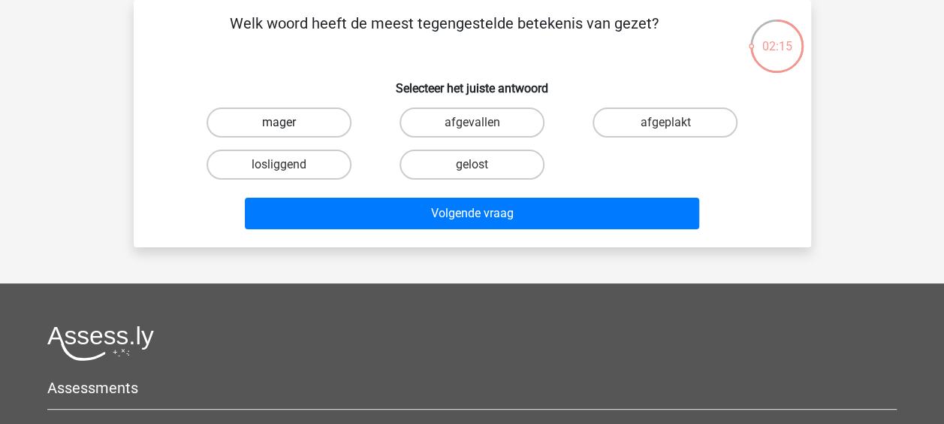
click at [296, 122] on label "mager" at bounding box center [279, 122] width 145 height 30
click at [288, 122] on input "mager" at bounding box center [284, 127] width 10 height 10
radio input "true"
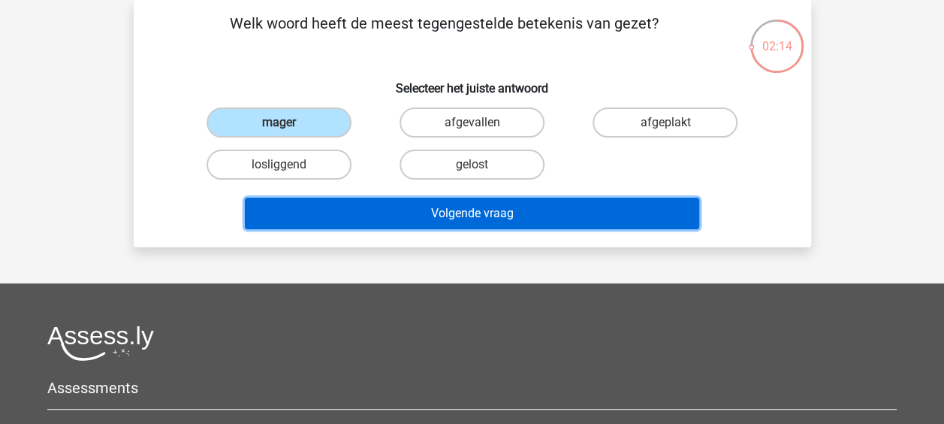
click at [452, 201] on button "Volgende vraag" at bounding box center [472, 214] width 454 height 32
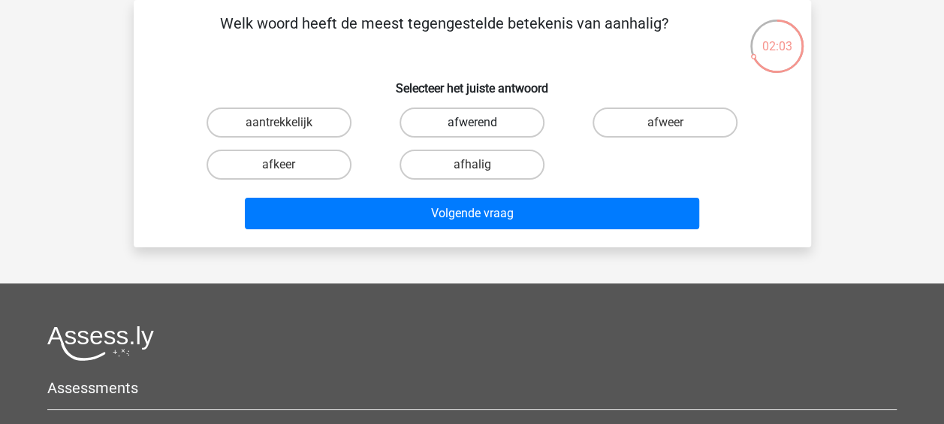
click at [514, 123] on label "afwerend" at bounding box center [472, 122] width 145 height 30
click at [481, 123] on input "afwerend" at bounding box center [477, 127] width 10 height 10
radio input "true"
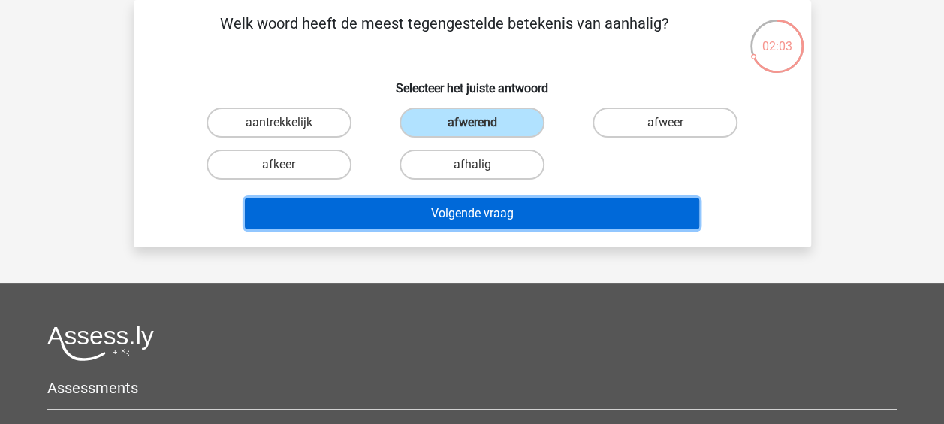
click at [485, 219] on button "Volgende vraag" at bounding box center [472, 214] width 454 height 32
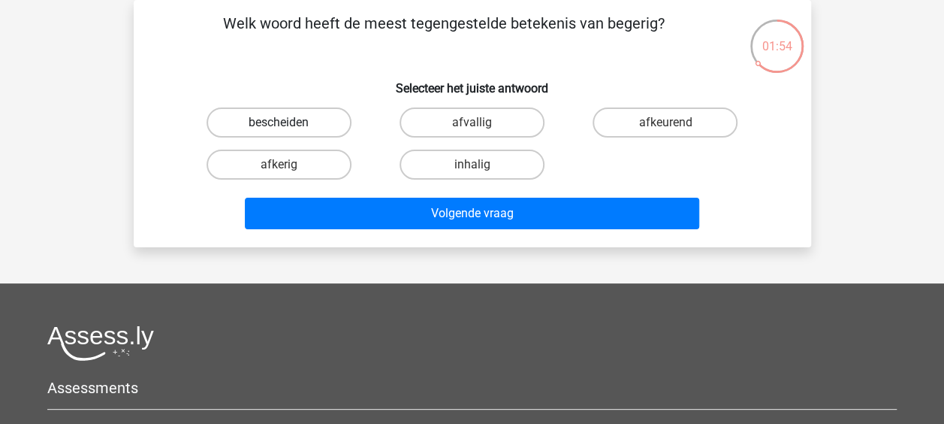
click at [321, 124] on label "bescheiden" at bounding box center [279, 122] width 145 height 30
click at [288, 124] on input "bescheiden" at bounding box center [284, 127] width 10 height 10
radio input "true"
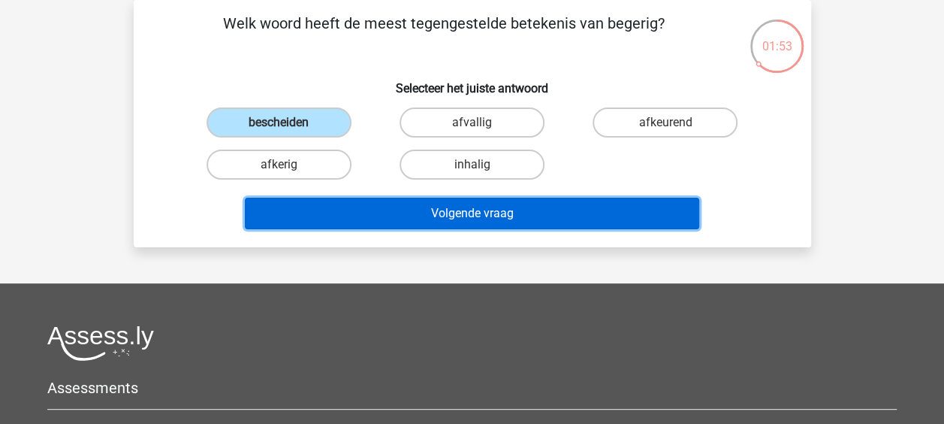
click at [467, 204] on button "Volgende vraag" at bounding box center [472, 214] width 454 height 32
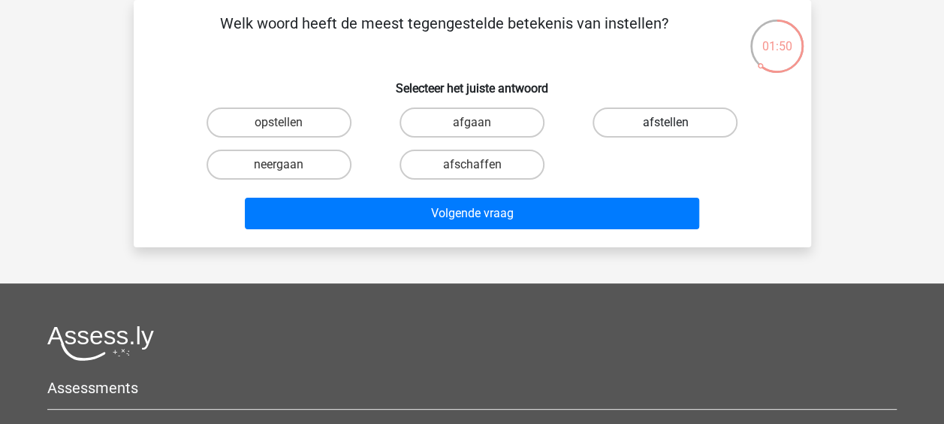
click at [635, 120] on label "afstellen" at bounding box center [665, 122] width 145 height 30
click at [665, 122] on input "afstellen" at bounding box center [670, 127] width 10 height 10
radio input "true"
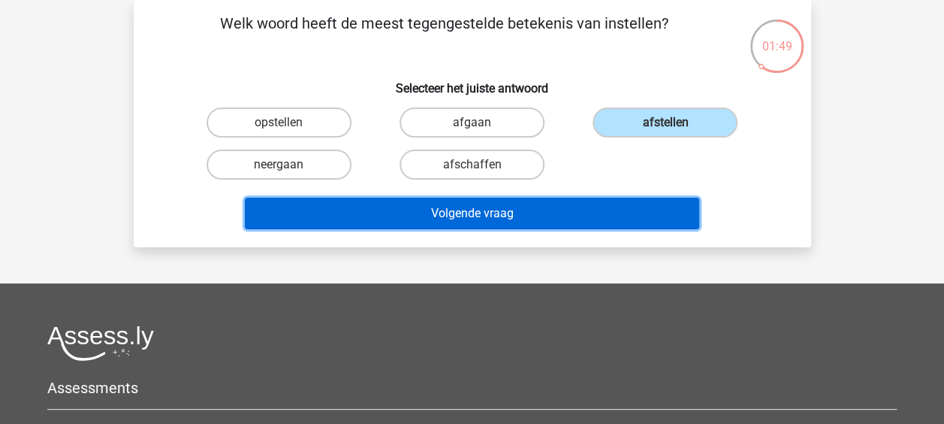
click at [478, 218] on button "Volgende vraag" at bounding box center [472, 214] width 454 height 32
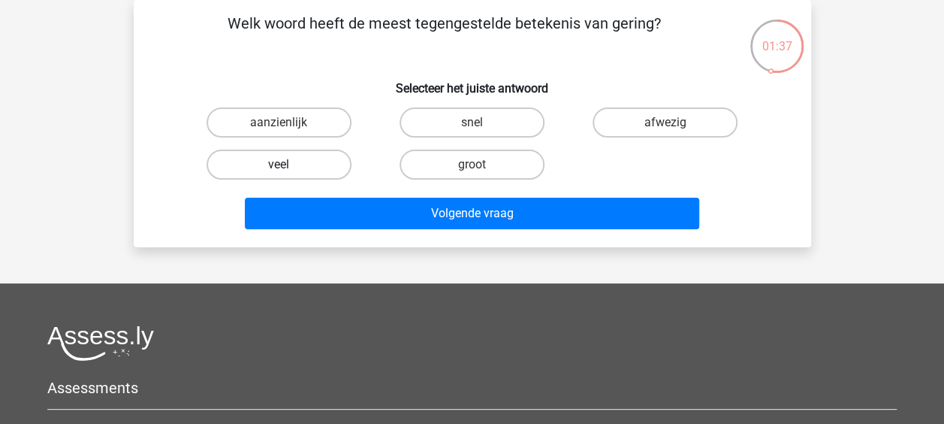
click at [292, 162] on label "veel" at bounding box center [279, 164] width 145 height 30
click at [288, 164] on input "veel" at bounding box center [284, 169] width 10 height 10
radio input "true"
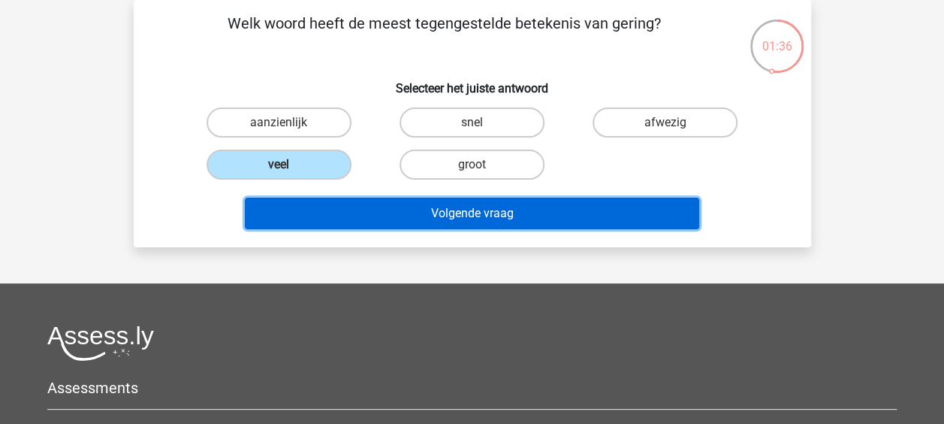
click at [497, 227] on button "Volgende vraag" at bounding box center [472, 214] width 454 height 32
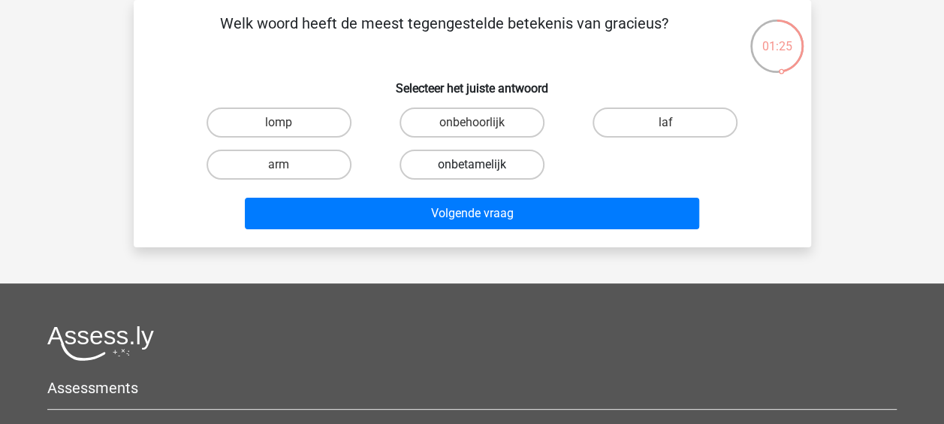
click at [466, 168] on label "onbetamelijk" at bounding box center [472, 164] width 145 height 30
click at [472, 168] on input "onbetamelijk" at bounding box center [477, 169] width 10 height 10
radio input "true"
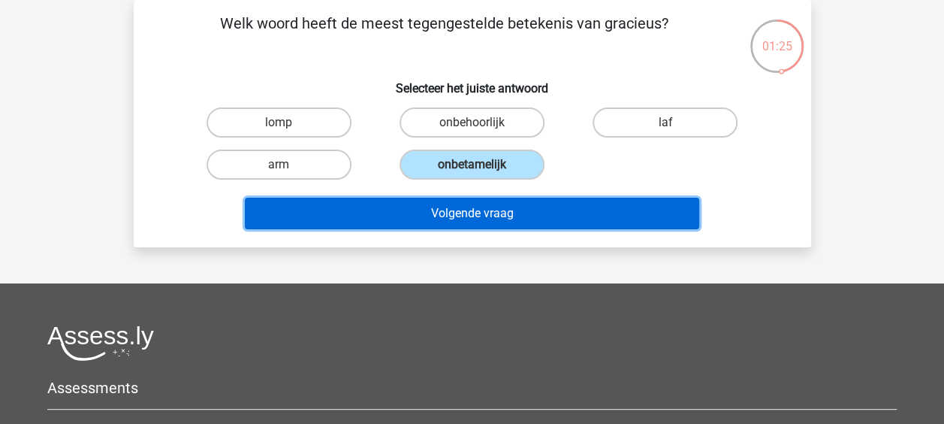
click at [467, 204] on button "Volgende vraag" at bounding box center [472, 214] width 454 height 32
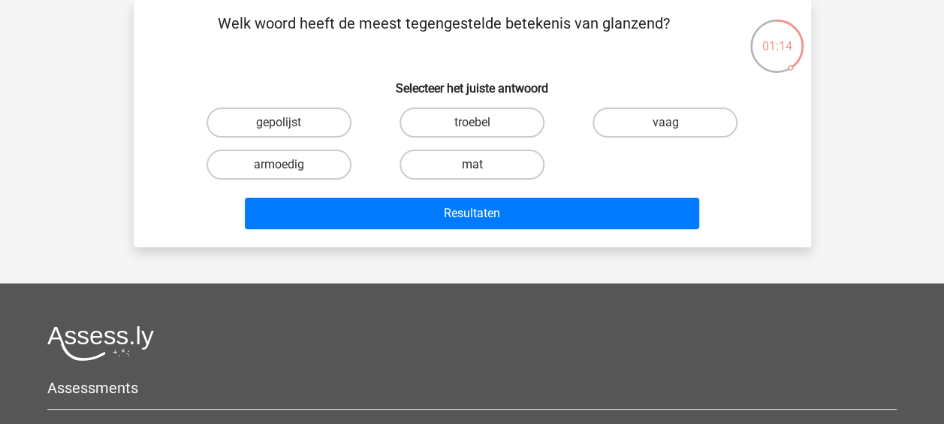
click at [471, 164] on label "mat" at bounding box center [472, 164] width 145 height 30
click at [472, 164] on input "mat" at bounding box center [477, 169] width 10 height 10
radio input "true"
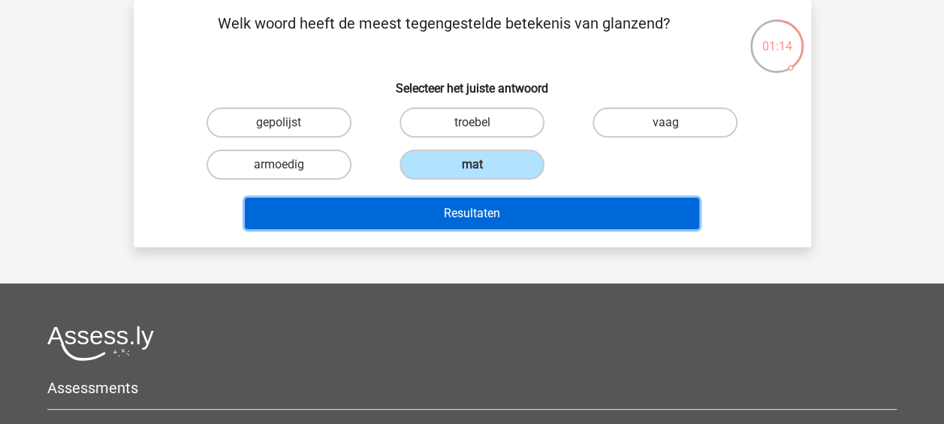
click at [469, 214] on button "Resultaten" at bounding box center [472, 214] width 454 height 32
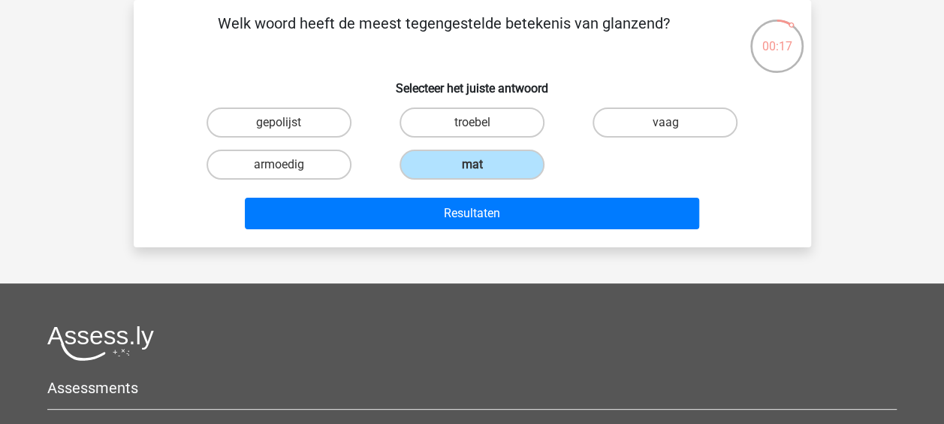
scroll to position [0, 0]
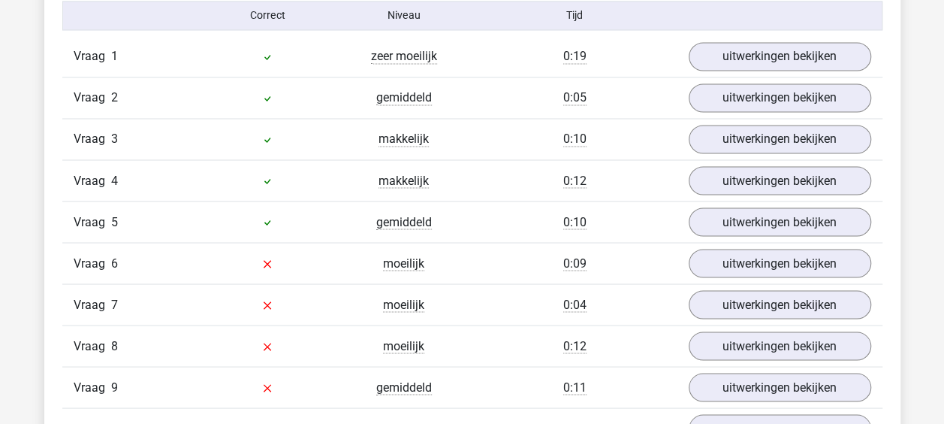
scroll to position [1256, 0]
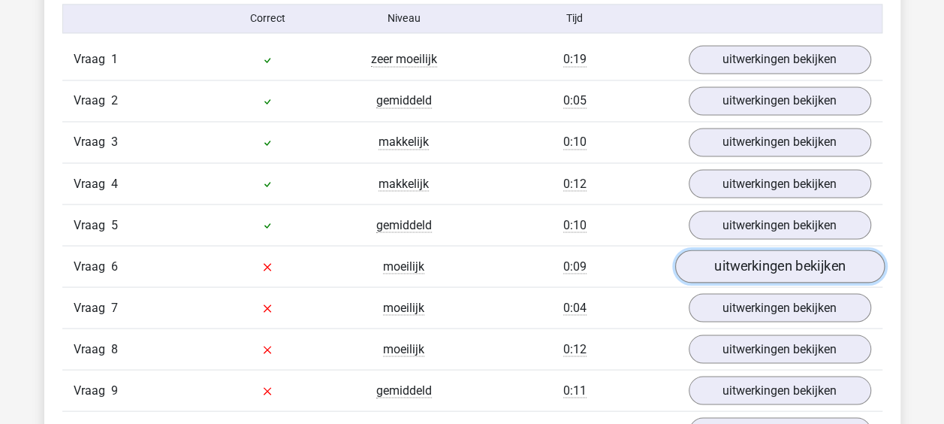
click at [751, 261] on link "uitwerkingen bekijken" at bounding box center [779, 265] width 210 height 33
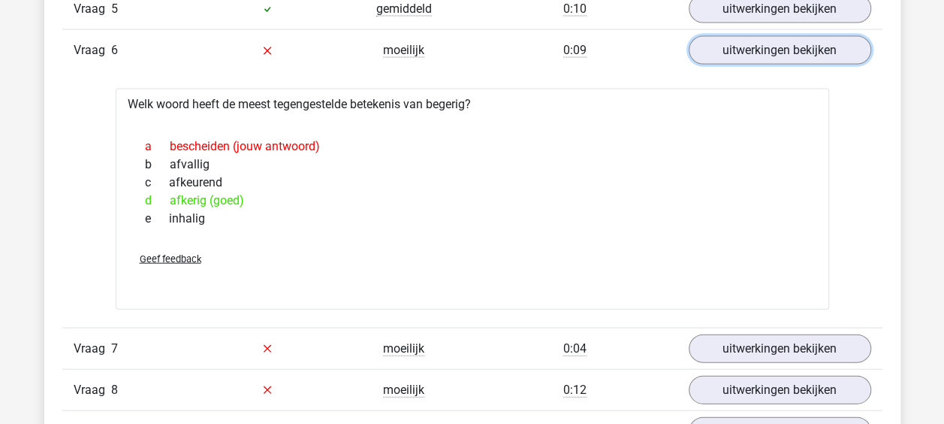
scroll to position [1613, 0]
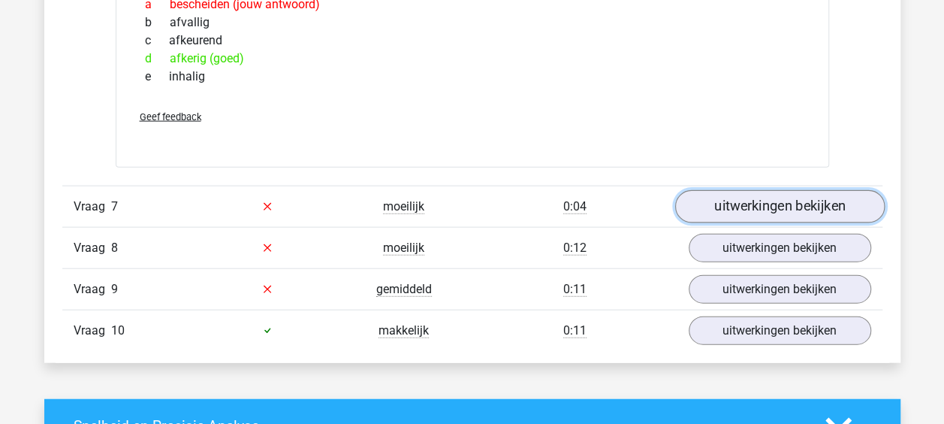
click at [749, 202] on link "uitwerkingen bekijken" at bounding box center [779, 206] width 210 height 33
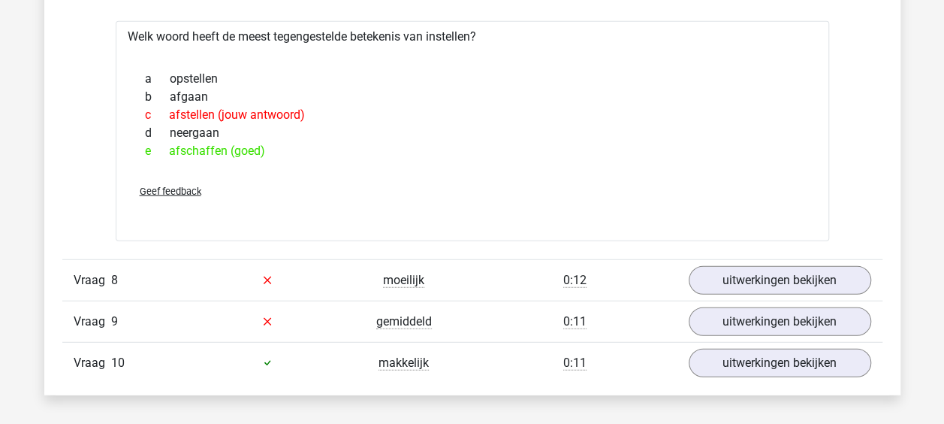
scroll to position [1899, 0]
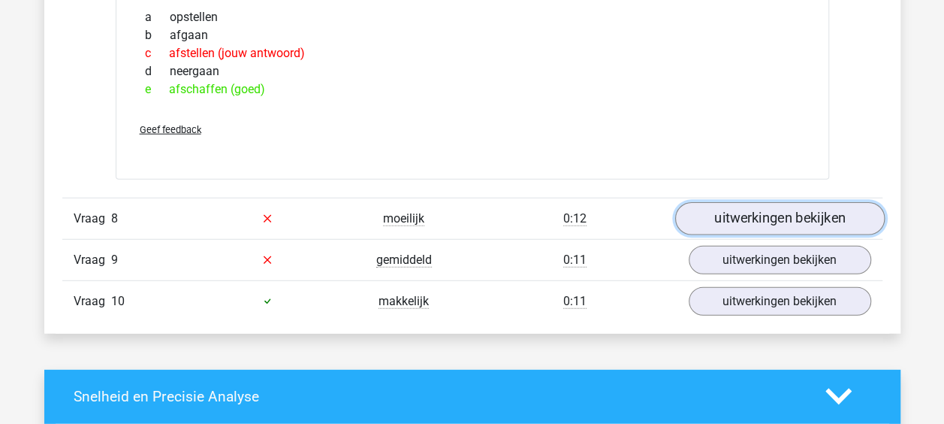
click at [729, 219] on link "uitwerkingen bekijken" at bounding box center [779, 218] width 210 height 33
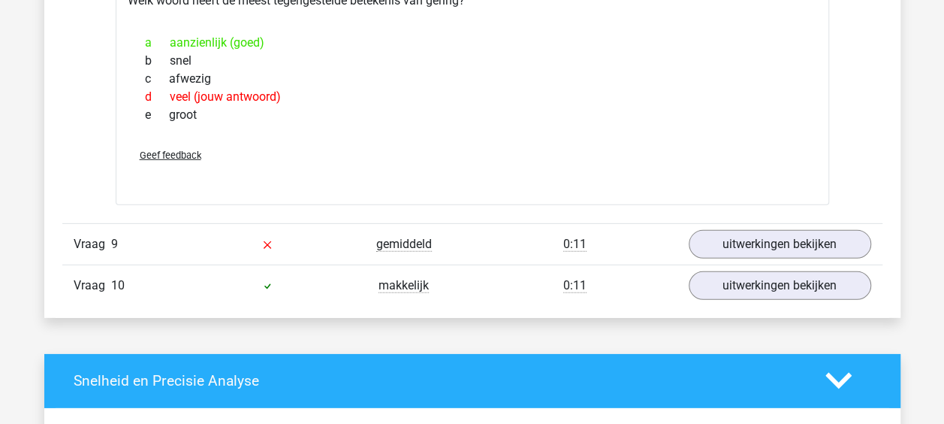
scroll to position [2172, 0]
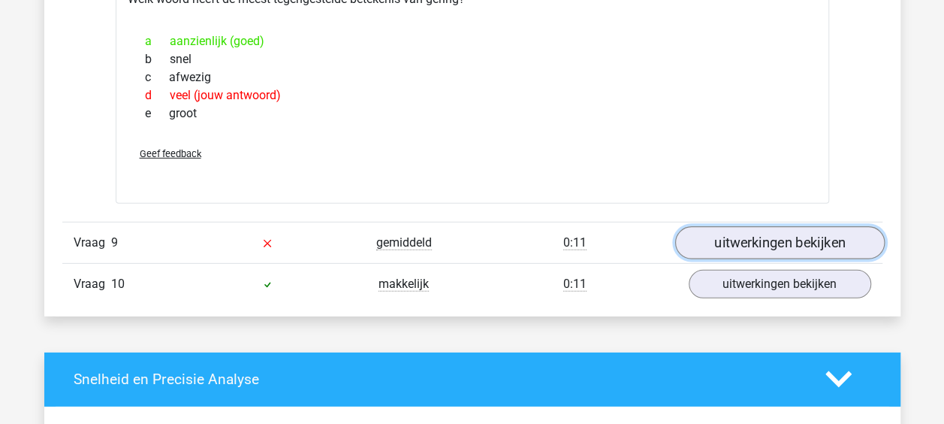
click at [711, 236] on link "uitwerkingen bekijken" at bounding box center [779, 242] width 210 height 33
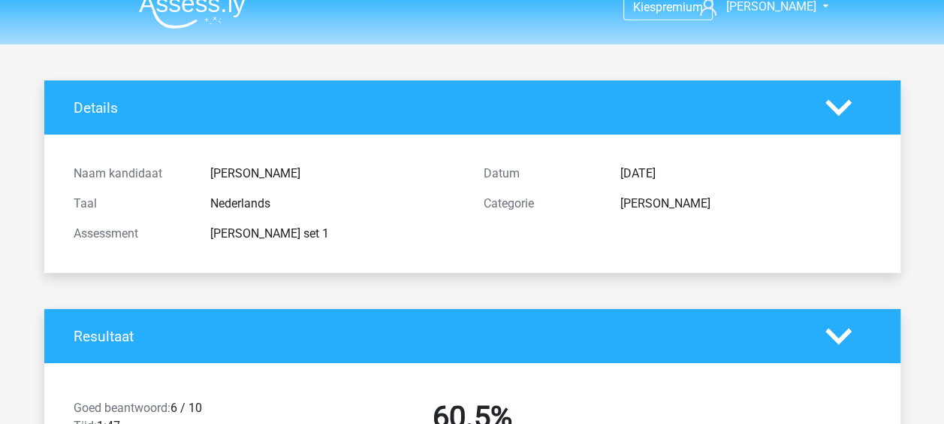
scroll to position [0, 0]
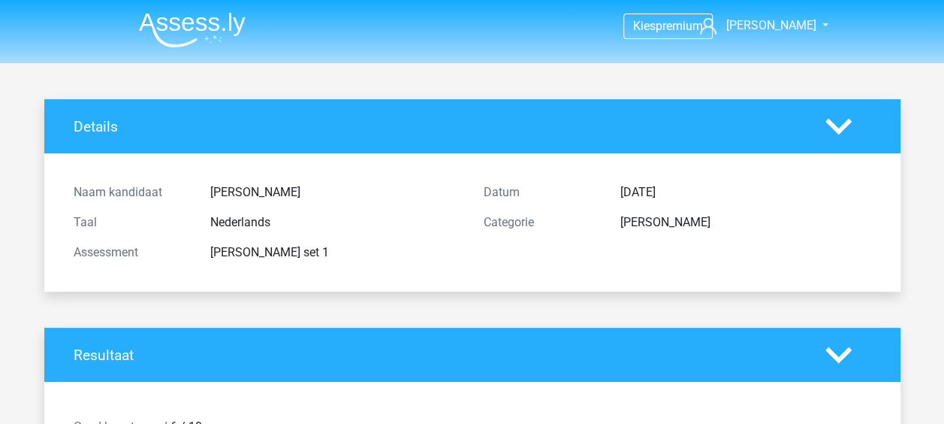
click at [95, 128] on h4 "Details" at bounding box center [438, 126] width 729 height 17
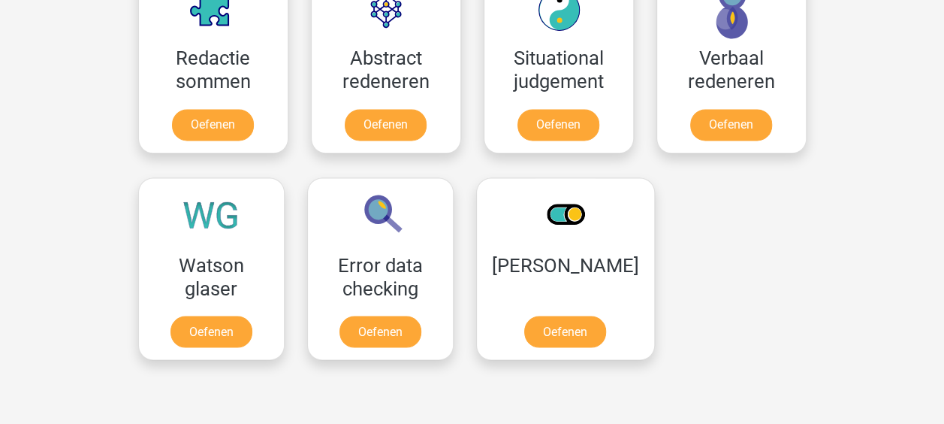
scroll to position [1148, 0]
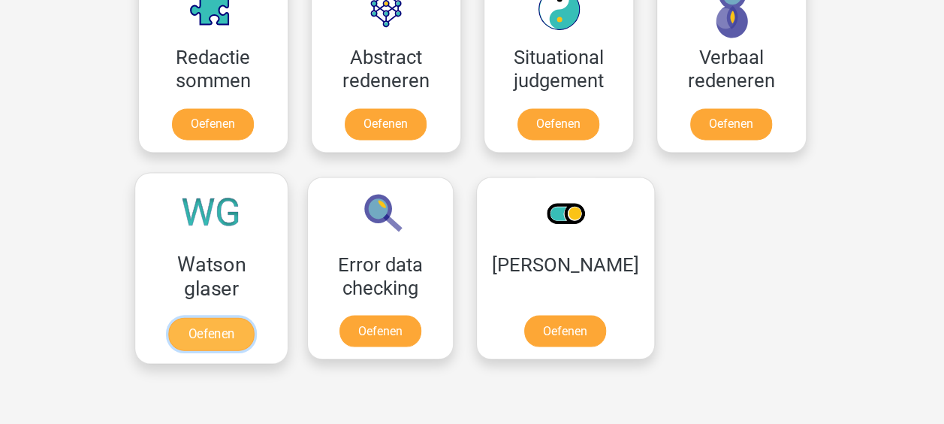
click at [210, 333] on link "Oefenen" at bounding box center [211, 333] width 86 height 33
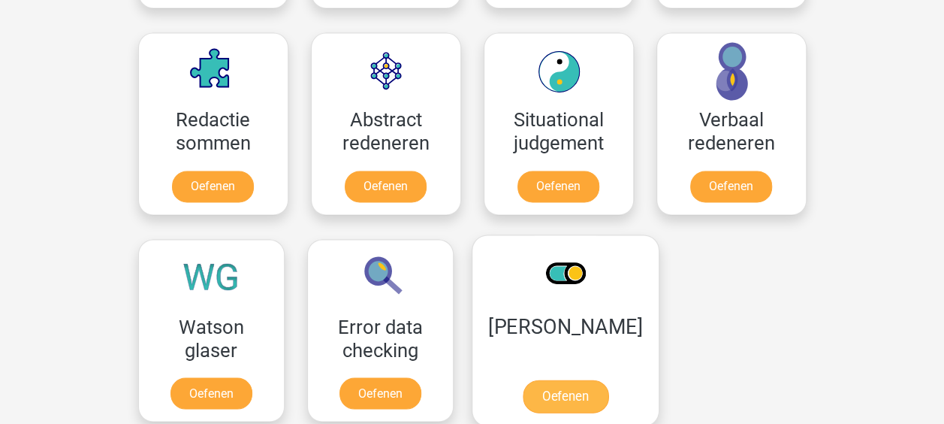
scroll to position [1084, 0]
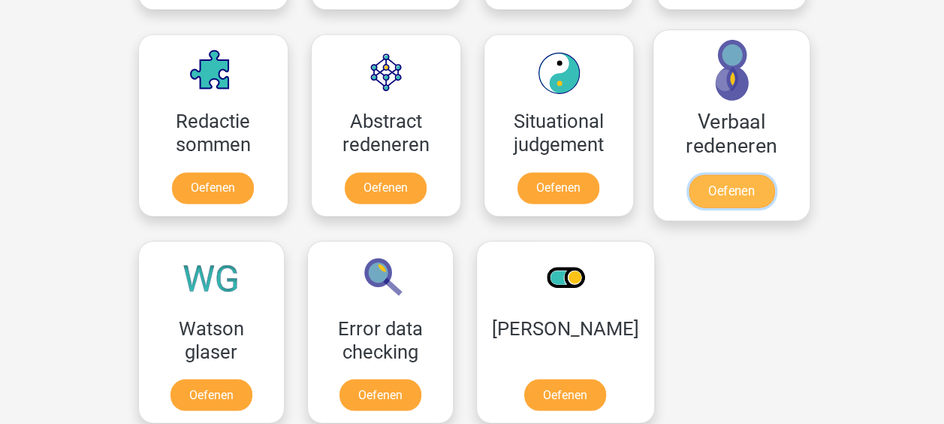
click at [732, 195] on link "Oefenen" at bounding box center [731, 190] width 86 height 33
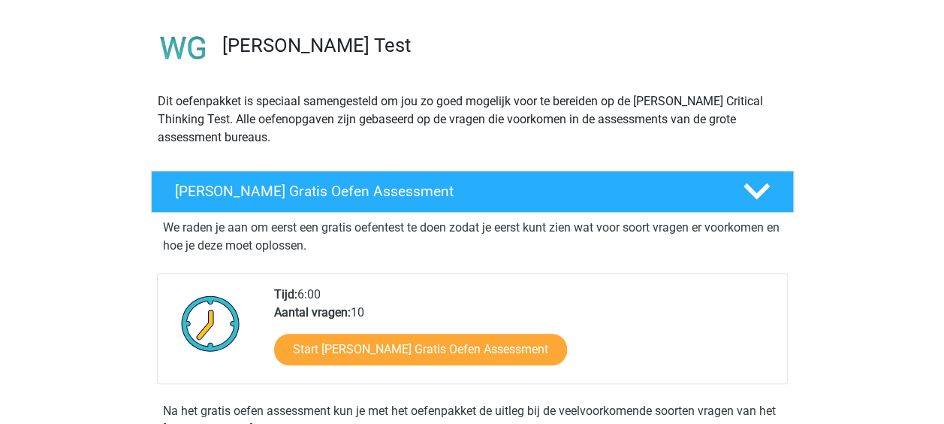
scroll to position [210, 0]
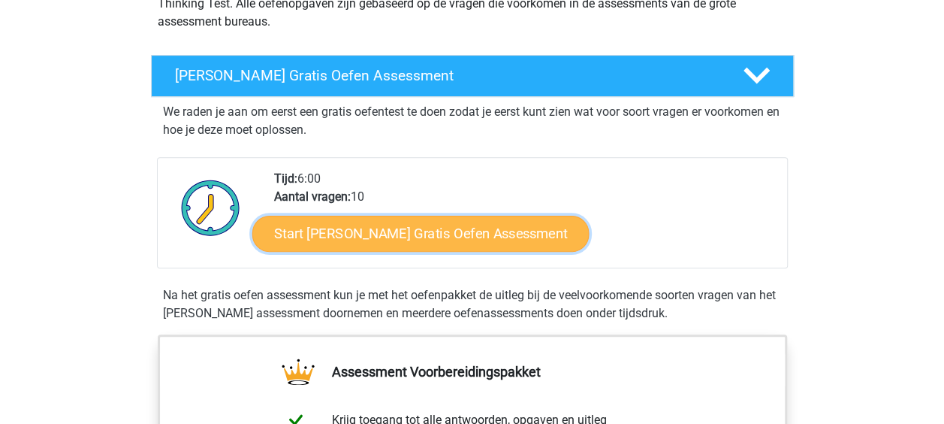
click at [373, 241] on link "Start Watson Glaser Gratis Oefen Assessment" at bounding box center [420, 234] width 337 height 36
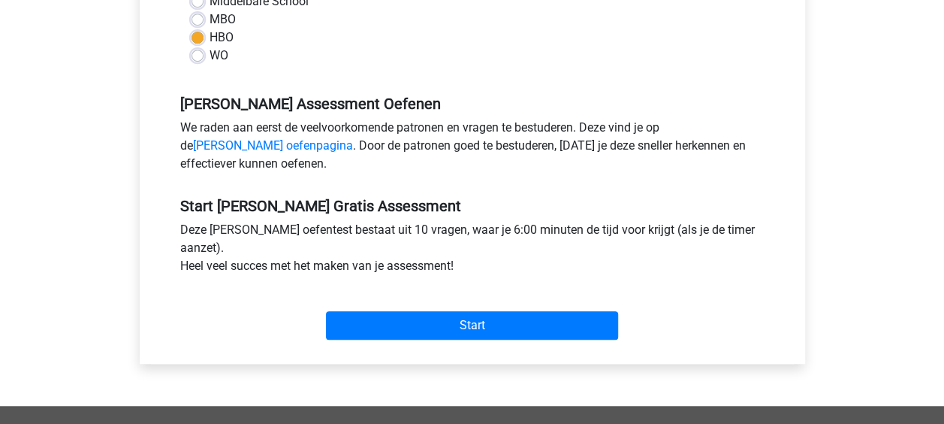
scroll to position [456, 0]
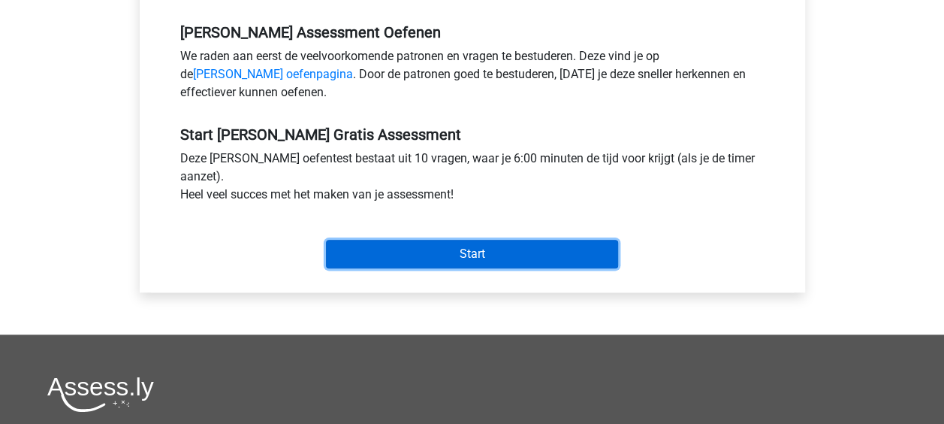
click at [422, 247] on input "Start" at bounding box center [472, 254] width 292 height 29
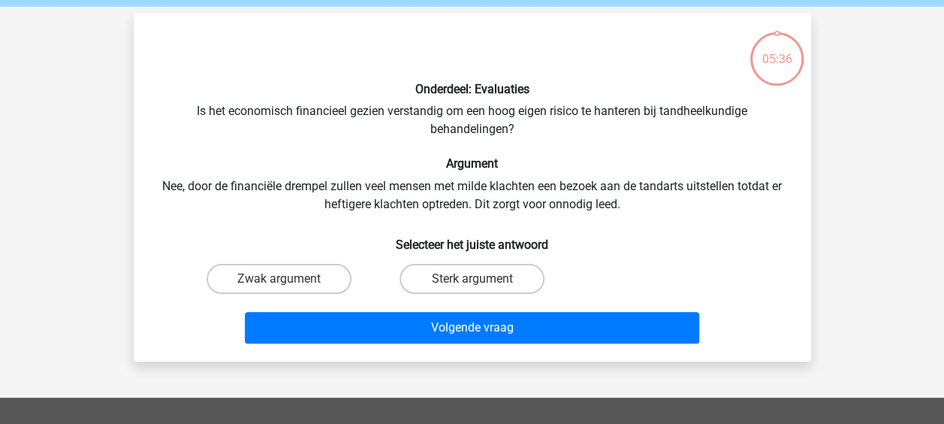
scroll to position [57, 0]
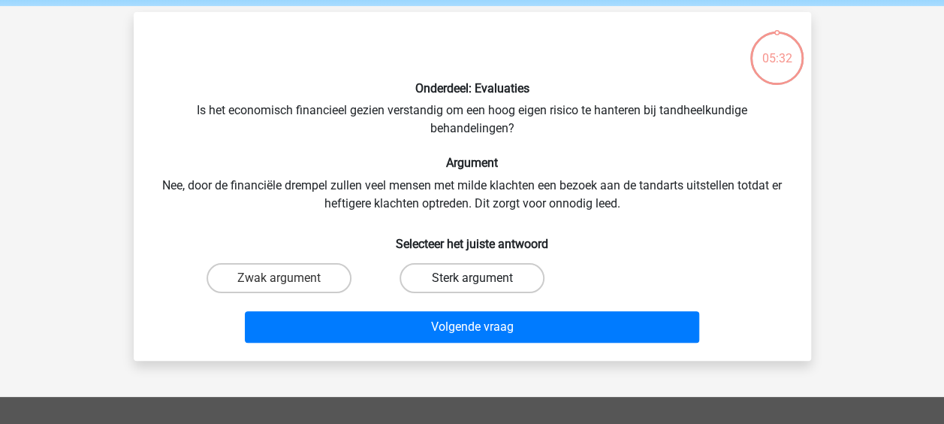
click at [464, 284] on label "Sterk argument" at bounding box center [472, 278] width 145 height 30
click at [472, 284] on input "Sterk argument" at bounding box center [477, 283] width 10 height 10
radio input "true"
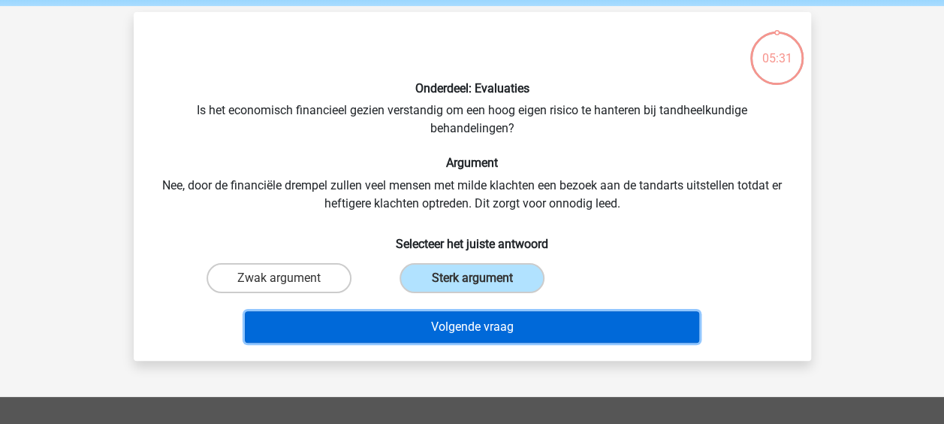
click at [473, 334] on button "Volgende vraag" at bounding box center [472, 327] width 454 height 32
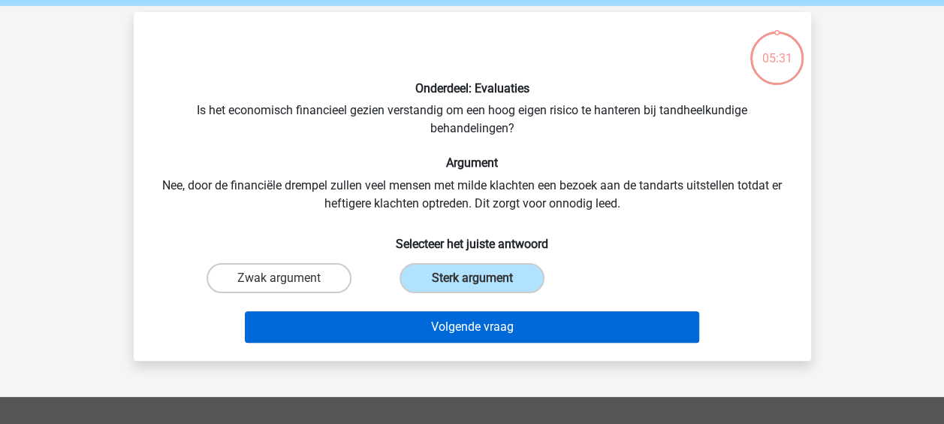
scroll to position [69, 0]
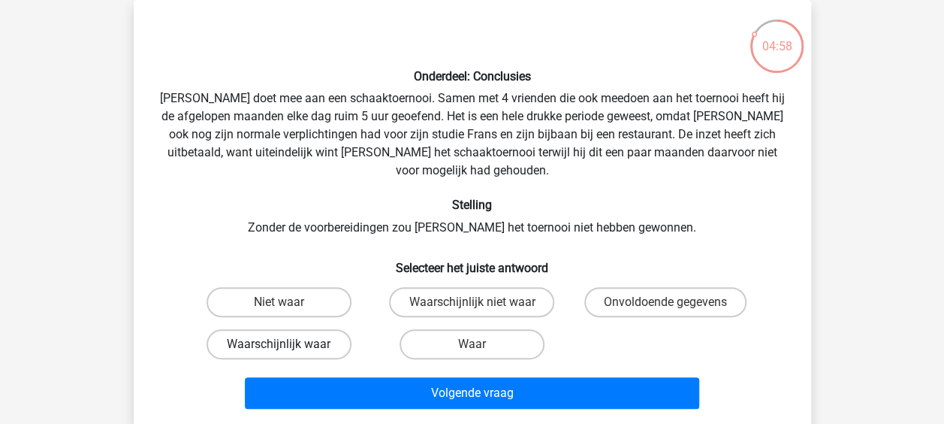
click at [297, 329] on label "Waarschijnlijk waar" at bounding box center [279, 344] width 145 height 30
click at [288, 344] on input "Waarschijnlijk waar" at bounding box center [284, 349] width 10 height 10
radio input "true"
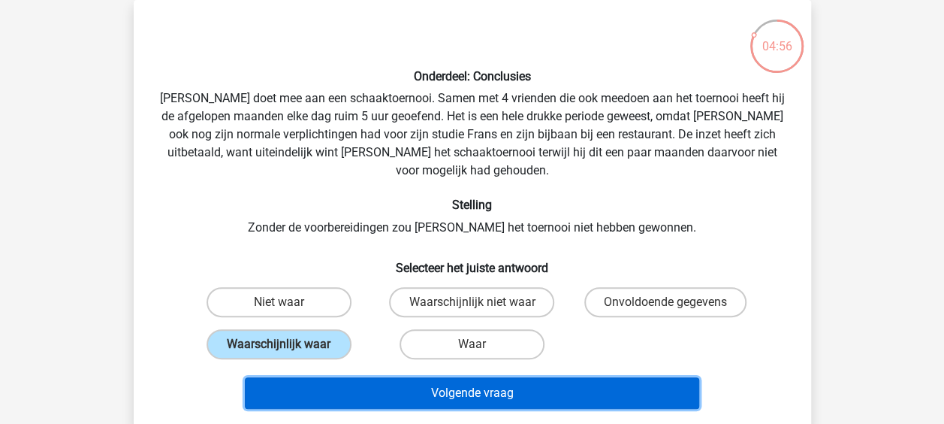
click at [518, 379] on button "Volgende vraag" at bounding box center [472, 393] width 454 height 32
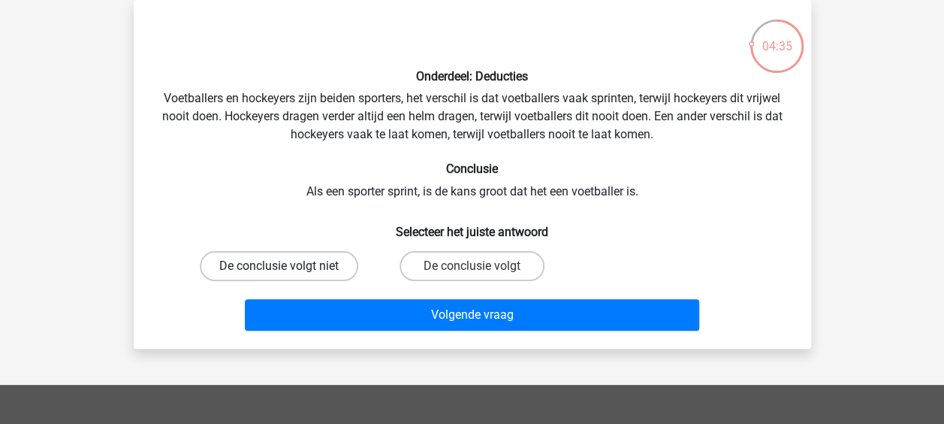
click at [321, 261] on label "De conclusie volgt niet" at bounding box center [279, 266] width 158 height 30
click at [288, 266] on input "De conclusie volgt niet" at bounding box center [284, 271] width 10 height 10
radio input "true"
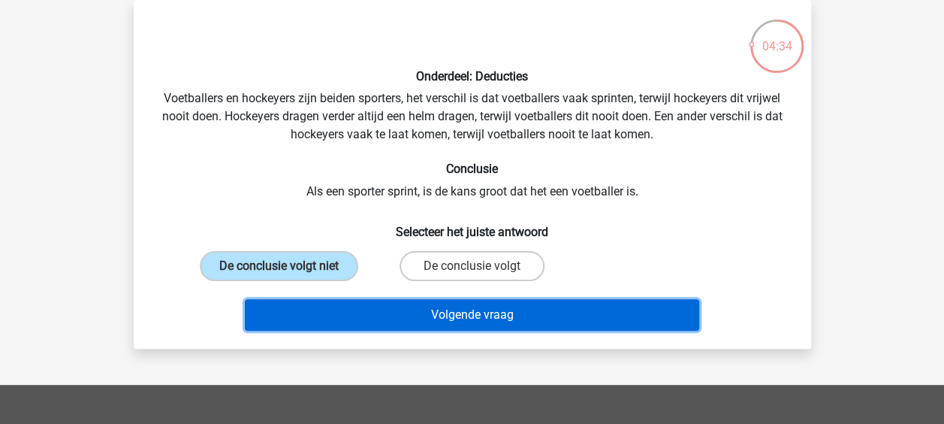
click at [421, 312] on button "Volgende vraag" at bounding box center [472, 315] width 454 height 32
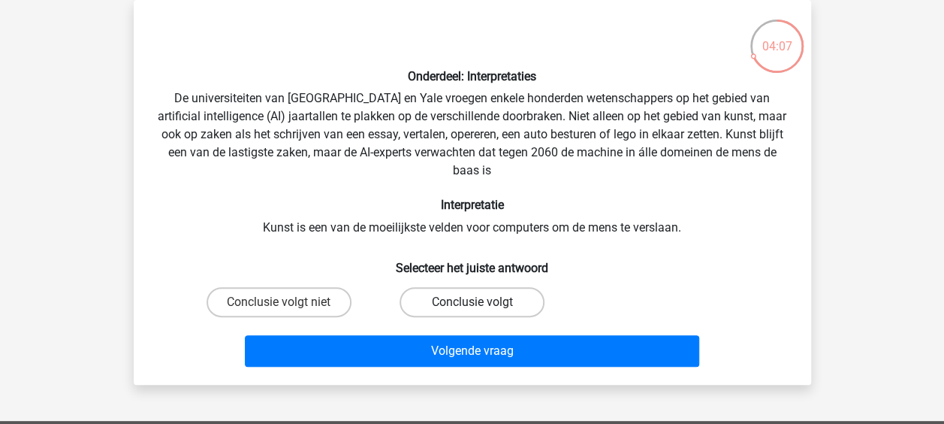
click at [467, 309] on label "Conclusie volgt" at bounding box center [472, 302] width 145 height 30
click at [472, 309] on input "Conclusie volgt" at bounding box center [477, 307] width 10 height 10
radio input "true"
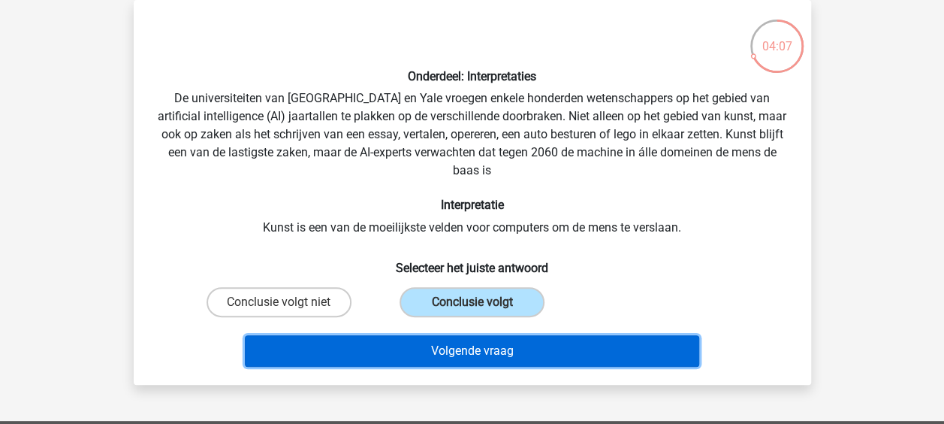
click at [474, 338] on button "Volgende vraag" at bounding box center [472, 351] width 454 height 32
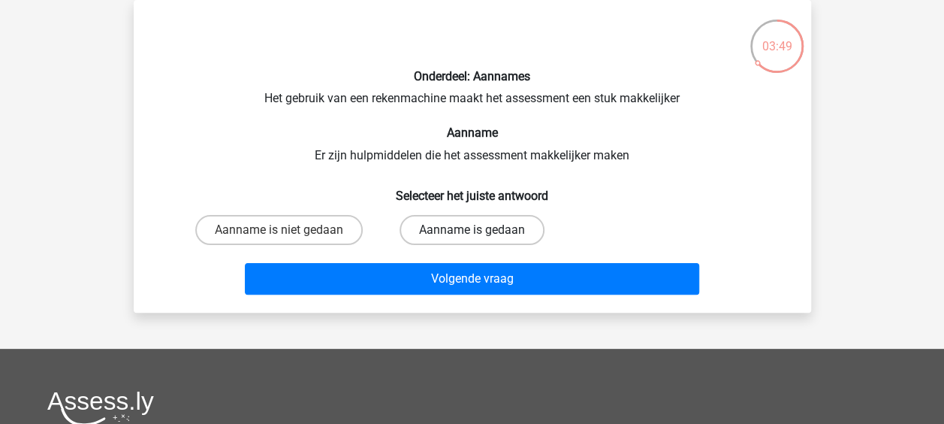
click at [440, 236] on label "Aanname is gedaan" at bounding box center [472, 230] width 145 height 30
click at [472, 236] on input "Aanname is gedaan" at bounding box center [477, 235] width 10 height 10
radio input "true"
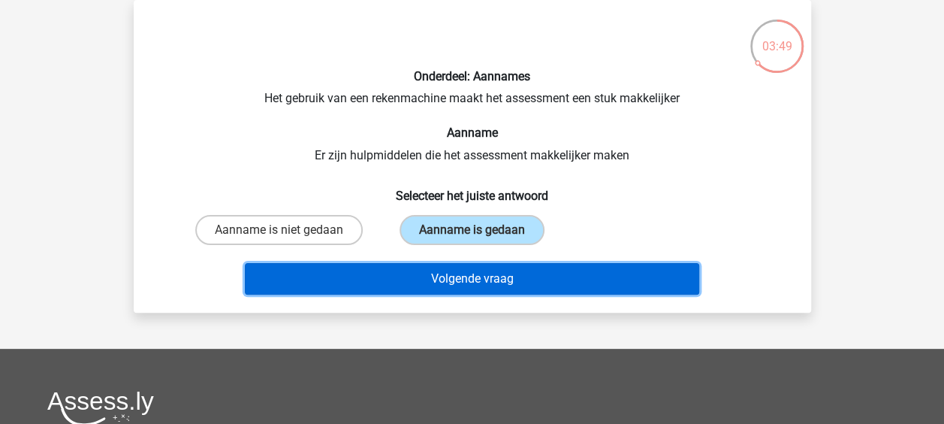
click at [460, 293] on button "Volgende vraag" at bounding box center [472, 279] width 454 height 32
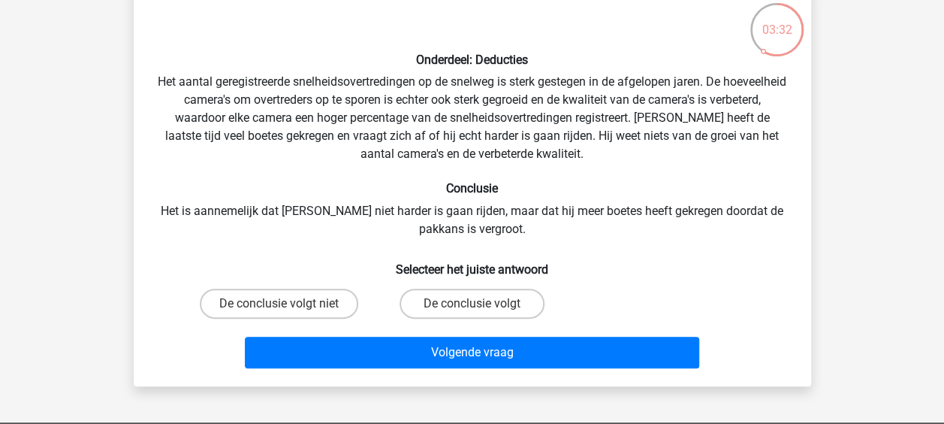
scroll to position [85, 0]
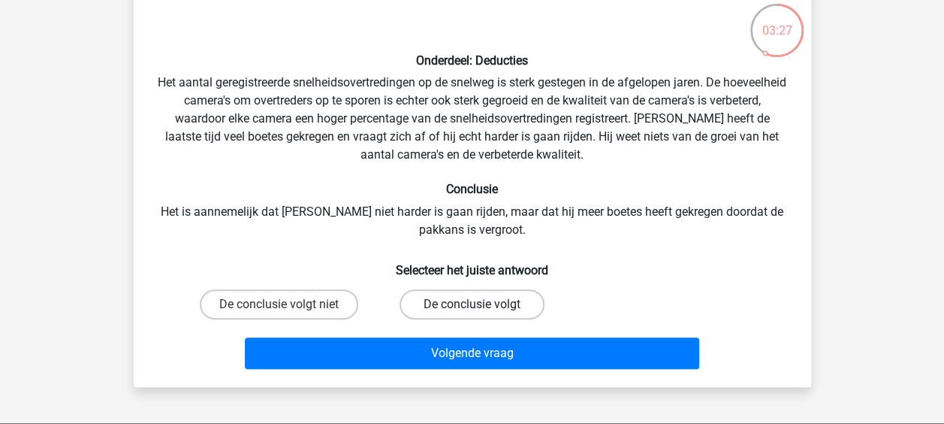
click at [465, 302] on label "De conclusie volgt" at bounding box center [472, 304] width 145 height 30
click at [472, 304] on input "De conclusie volgt" at bounding box center [477, 309] width 10 height 10
radio input "true"
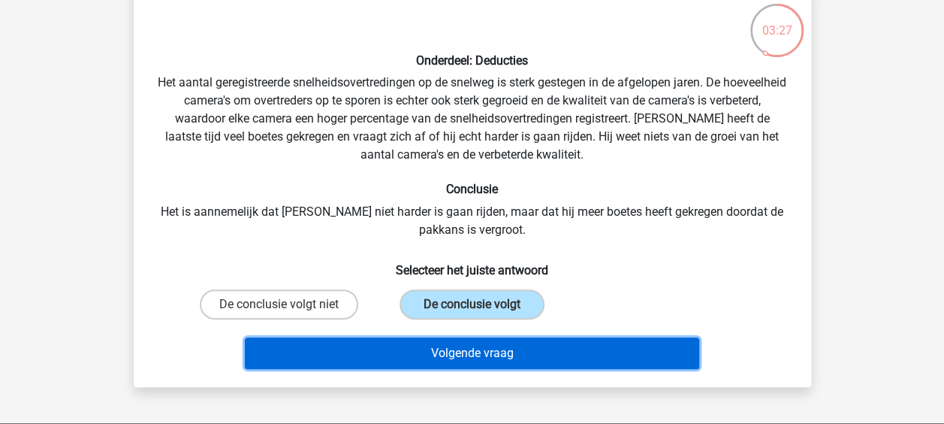
click at [461, 338] on button "Volgende vraag" at bounding box center [472, 353] width 454 height 32
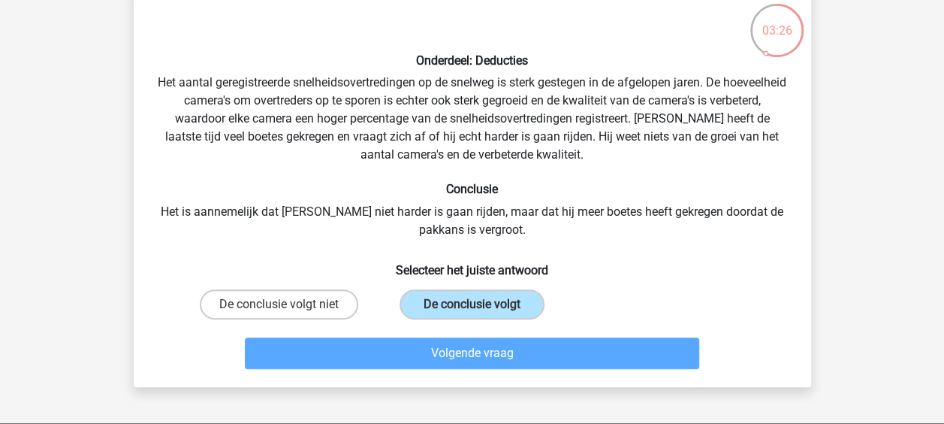
scroll to position [69, 0]
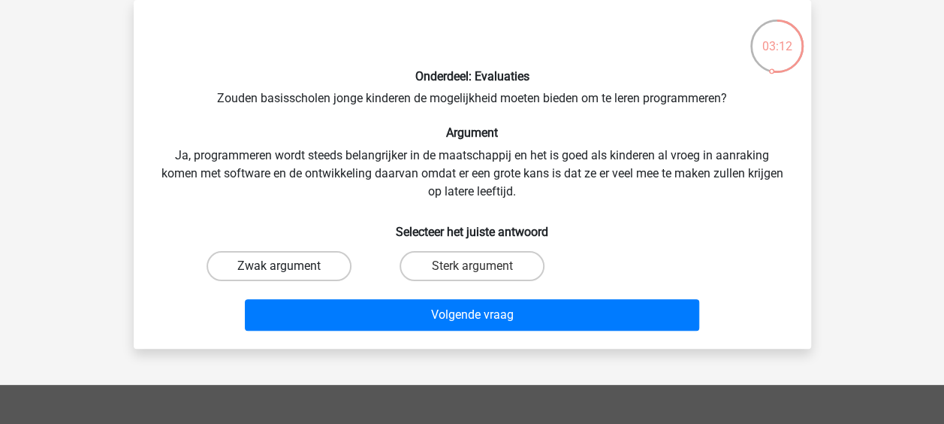
click at [297, 267] on label "Zwak argument" at bounding box center [279, 266] width 145 height 30
click at [288, 267] on input "Zwak argument" at bounding box center [284, 271] width 10 height 10
radio input "true"
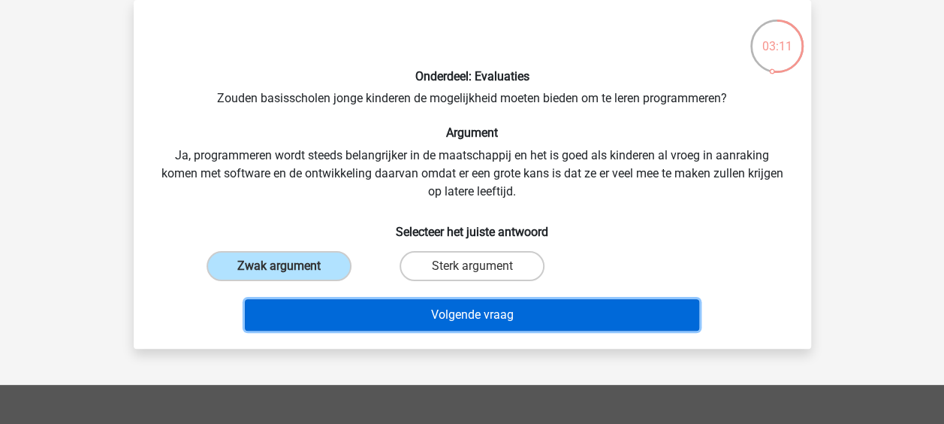
click at [457, 319] on button "Volgende vraag" at bounding box center [472, 315] width 454 height 32
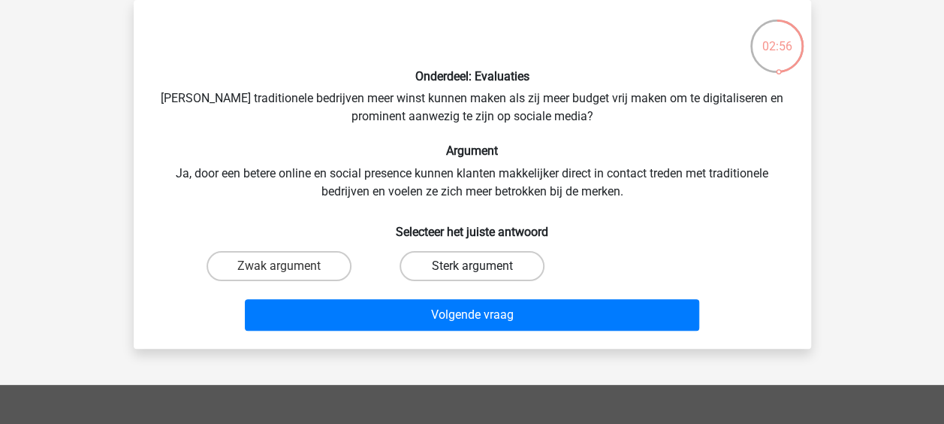
click at [427, 267] on label "Sterk argument" at bounding box center [472, 266] width 145 height 30
click at [472, 267] on input "Sterk argument" at bounding box center [477, 271] width 10 height 10
radio input "true"
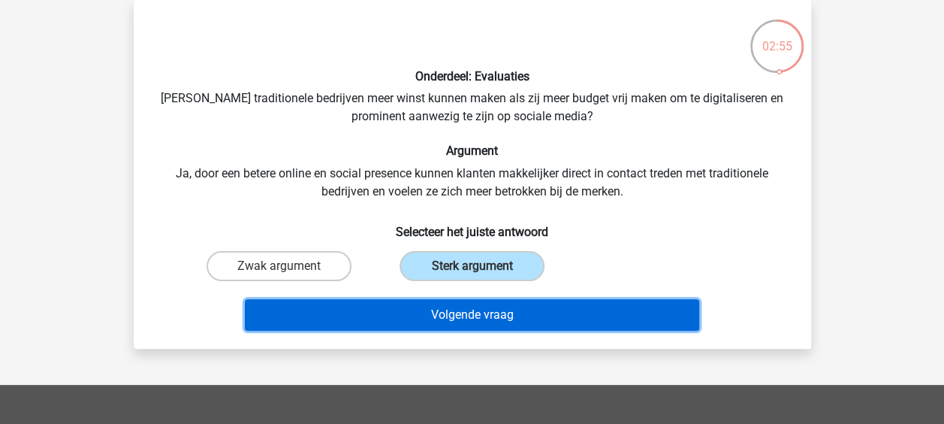
click at [431, 302] on button "Volgende vraag" at bounding box center [472, 315] width 454 height 32
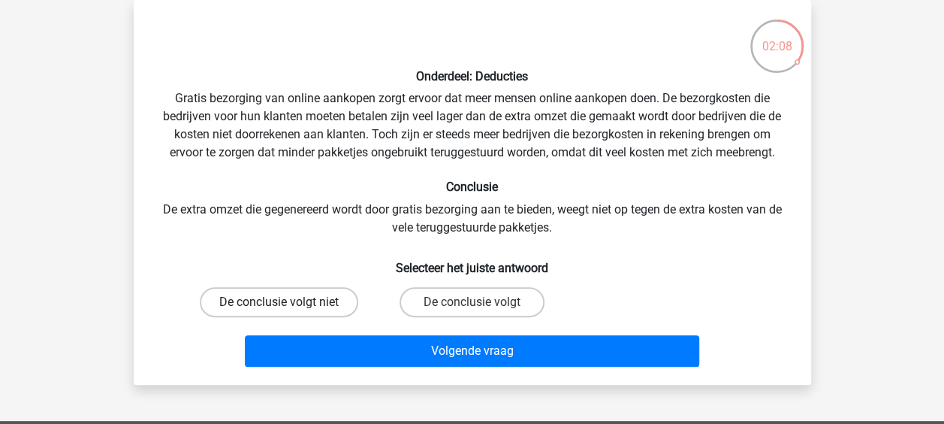
click at [306, 300] on label "De conclusie volgt niet" at bounding box center [279, 302] width 158 height 30
click at [288, 302] on input "De conclusie volgt niet" at bounding box center [284, 307] width 10 height 10
radio input "true"
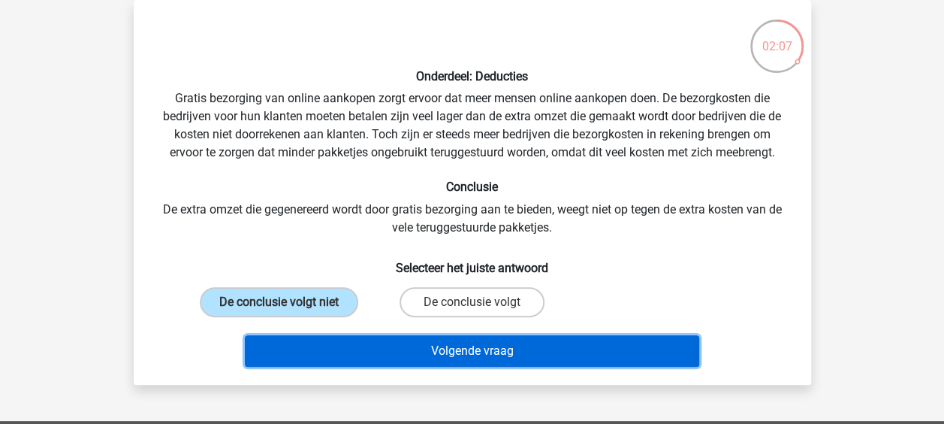
click at [474, 343] on button "Volgende vraag" at bounding box center [472, 351] width 454 height 32
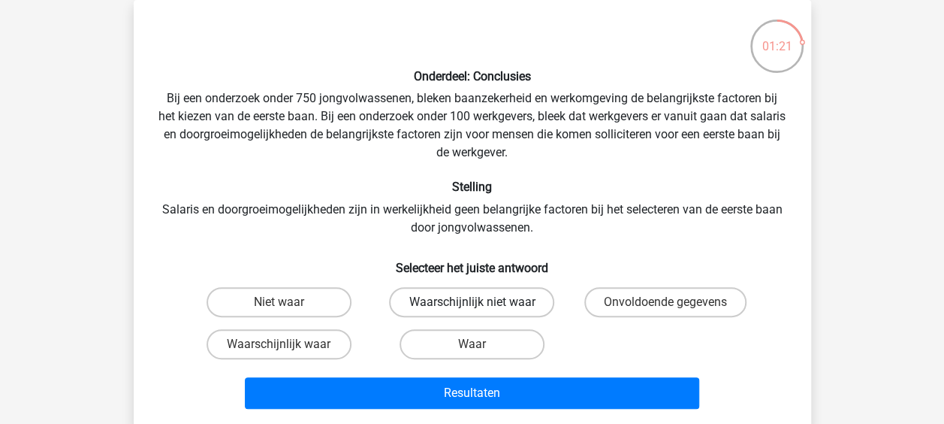
click at [465, 309] on label "Waarschijnlijk niet waar" at bounding box center [471, 302] width 165 height 30
click at [472, 309] on input "Waarschijnlijk niet waar" at bounding box center [477, 307] width 10 height 10
radio input "true"
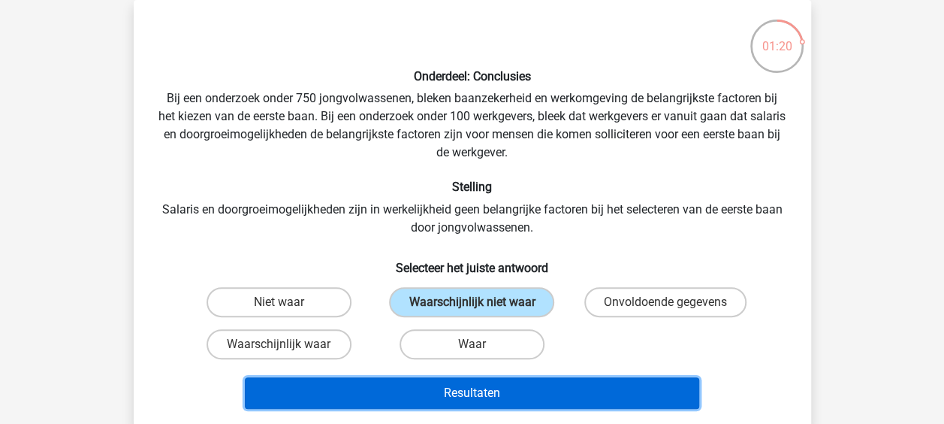
click at [469, 382] on button "Resultaten" at bounding box center [472, 393] width 454 height 32
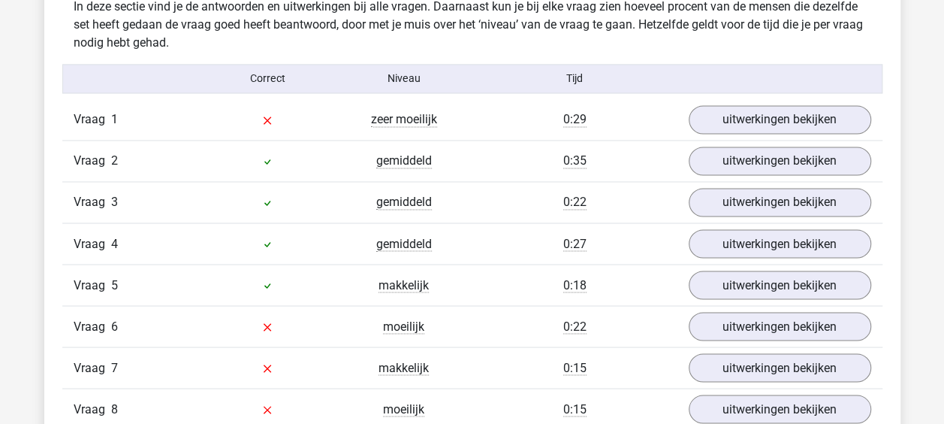
scroll to position [1197, 0]
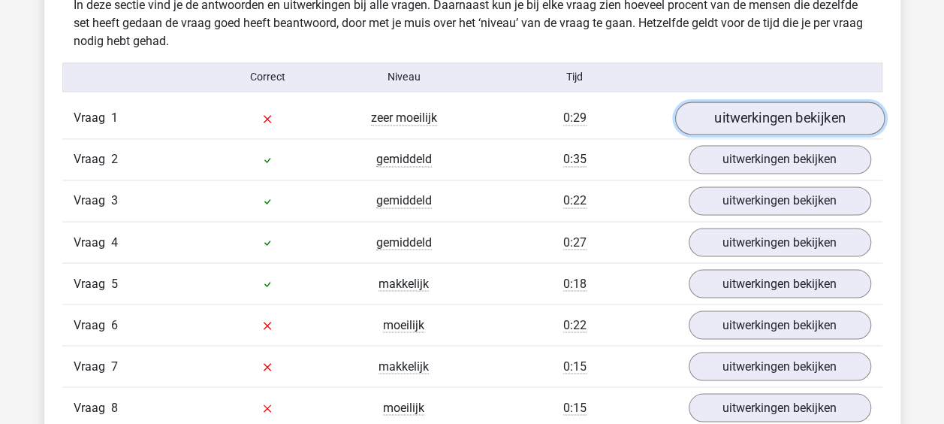
click at [769, 121] on link "uitwerkingen bekijken" at bounding box center [779, 117] width 210 height 33
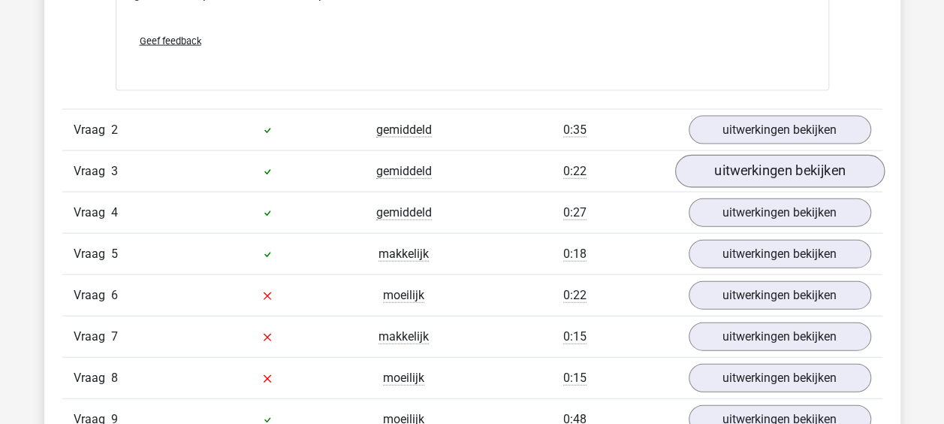
scroll to position [1608, 0]
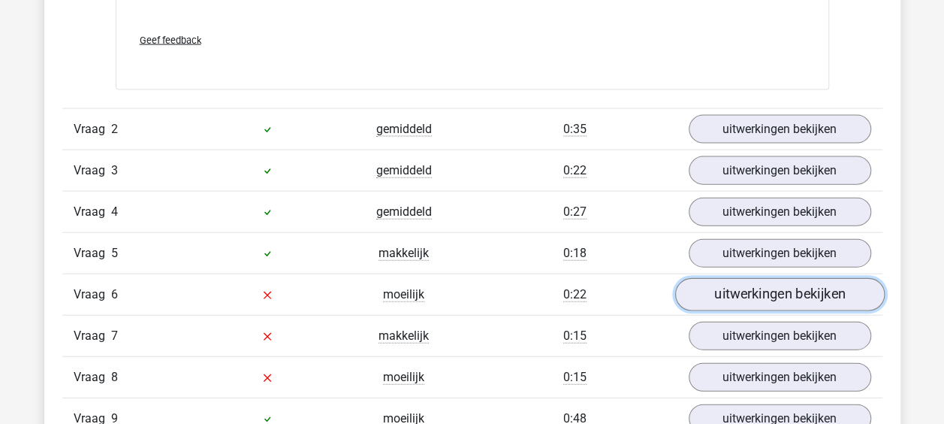
click at [747, 297] on link "uitwerkingen bekijken" at bounding box center [779, 294] width 210 height 33
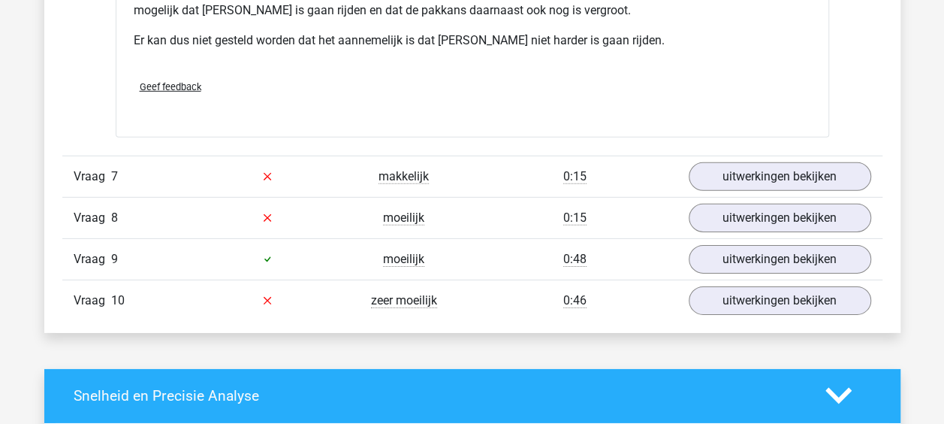
scroll to position [2251, 0]
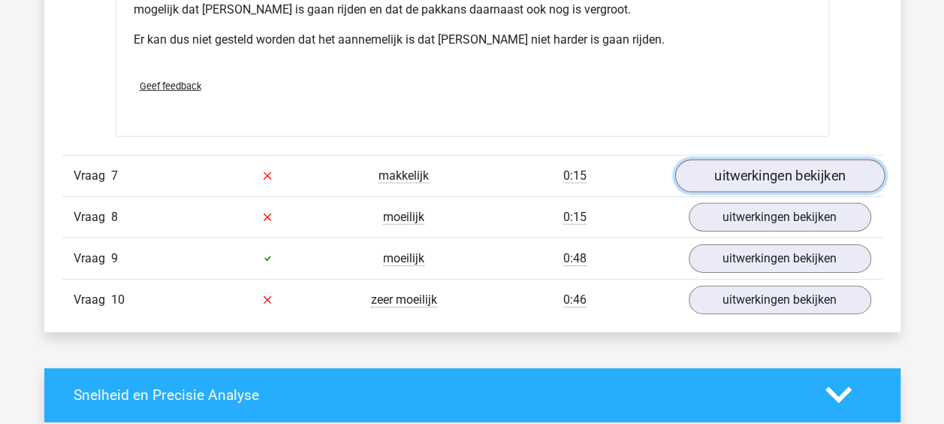
click at [735, 159] on link "uitwerkingen bekijken" at bounding box center [779, 175] width 210 height 33
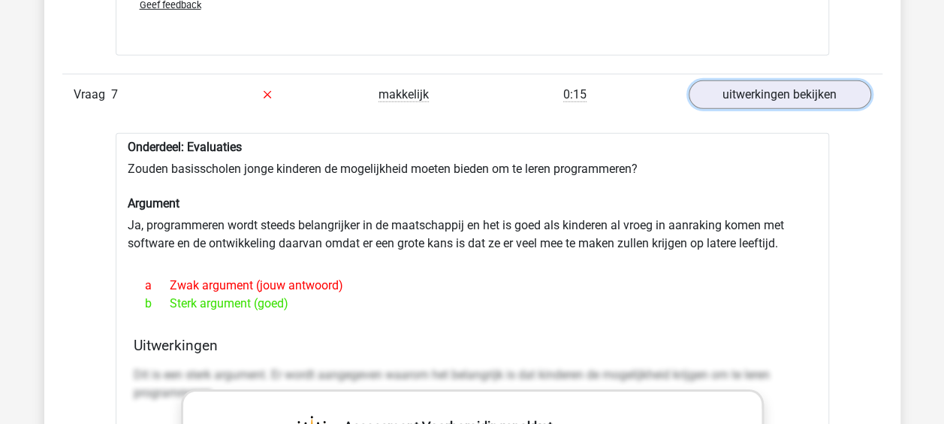
scroll to position [2467, 0]
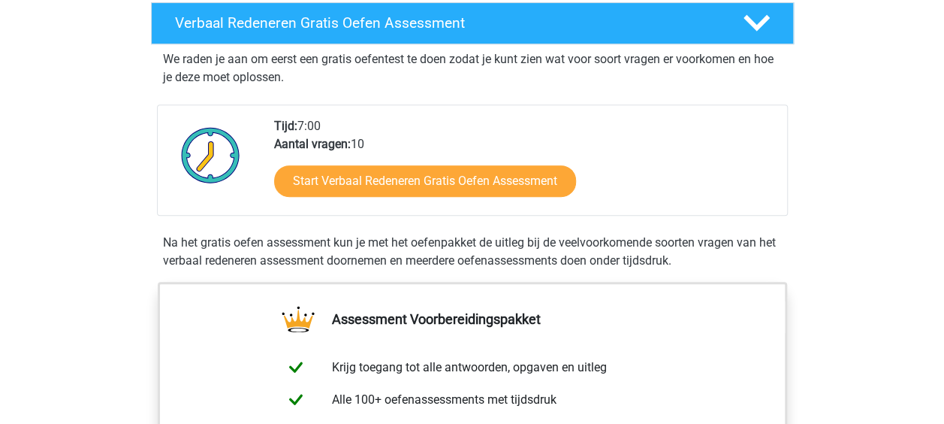
scroll to position [284, 0]
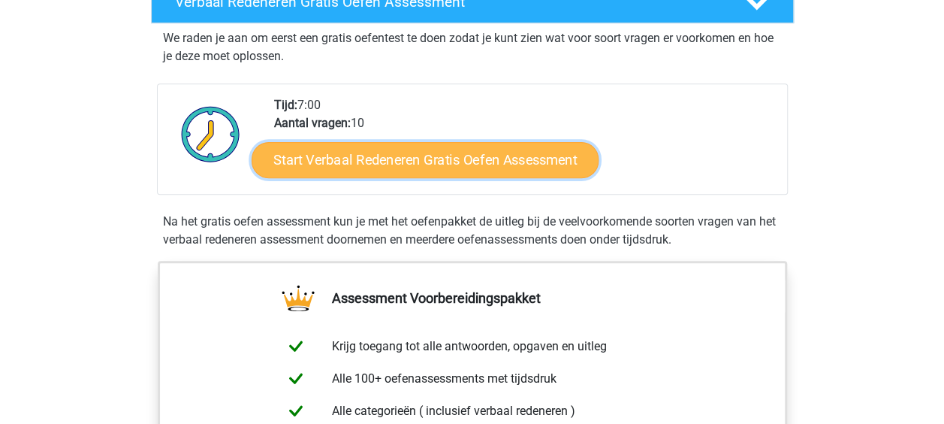
click at [518, 162] on link "Start Verbaal Redeneren Gratis Oefen Assessment" at bounding box center [425, 160] width 347 height 36
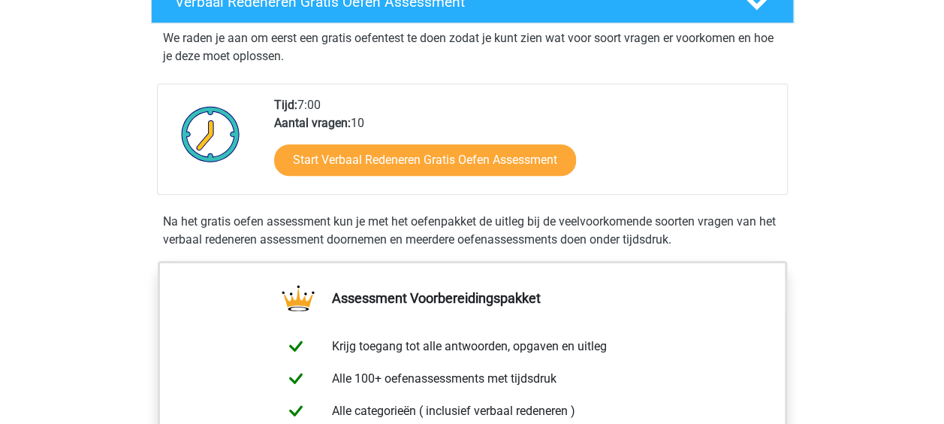
scroll to position [0, 0]
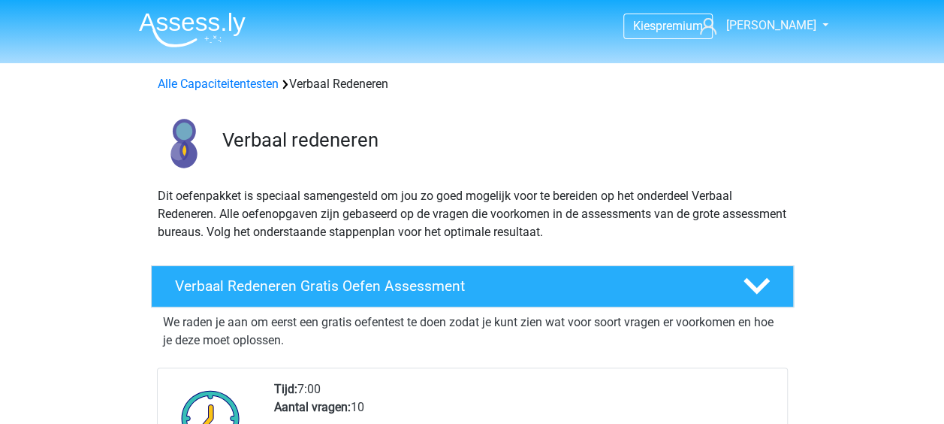
click at [236, 92] on div "Alle Capaciteitentesten Verbaal Redeneren" at bounding box center [472, 84] width 641 height 18
click at [239, 88] on link "Alle Capaciteitentesten" at bounding box center [218, 84] width 121 height 14
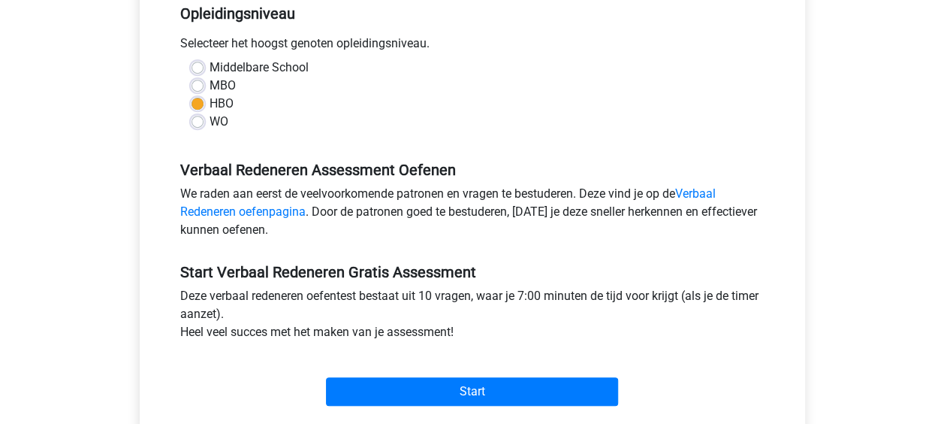
scroll to position [321, 0]
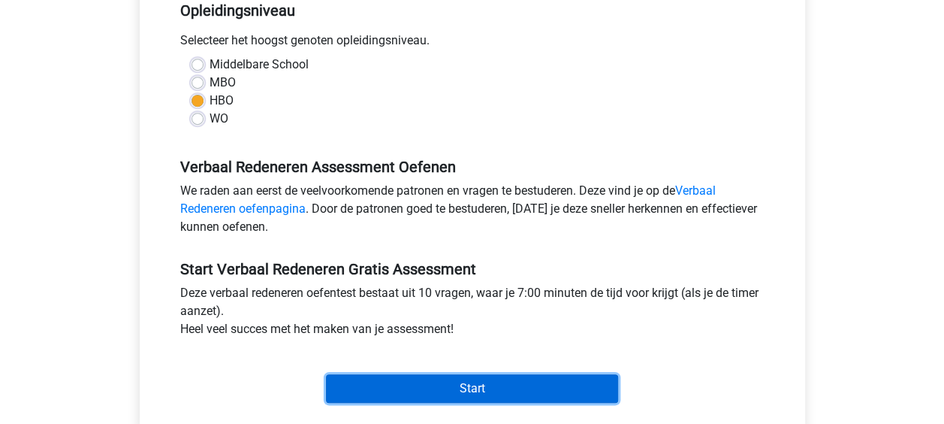
click at [432, 379] on input "Start" at bounding box center [472, 388] width 292 height 29
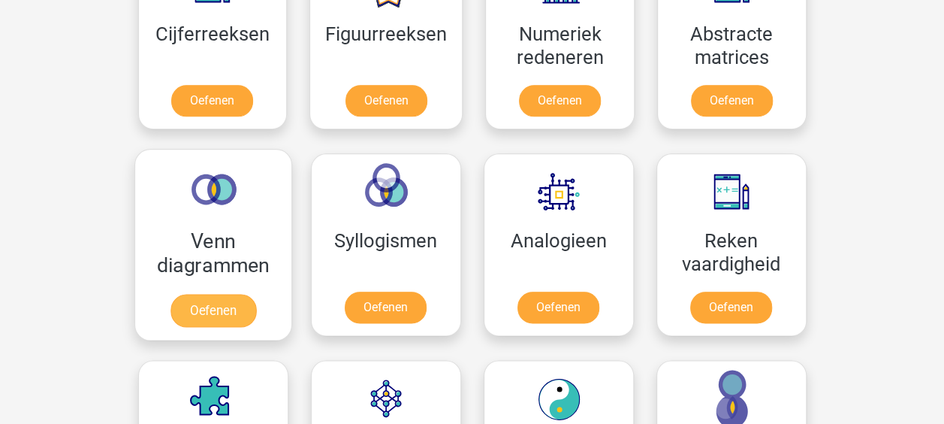
scroll to position [759, 0]
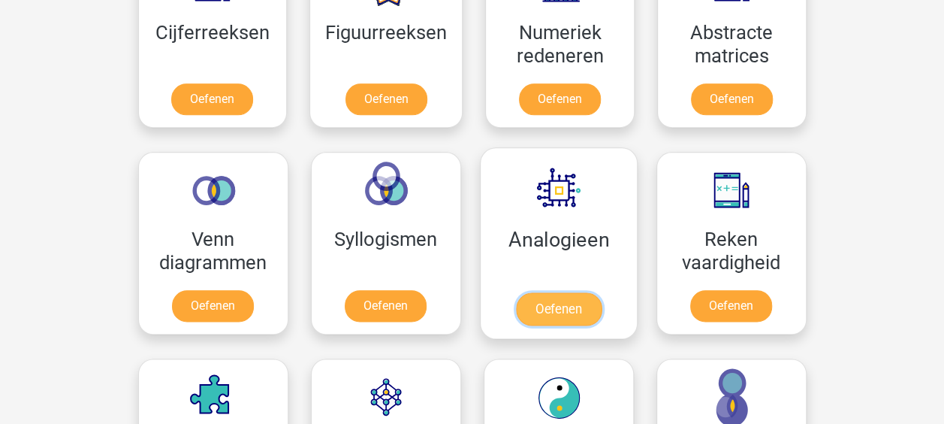
click at [549, 309] on link "Oefenen" at bounding box center [558, 308] width 86 height 33
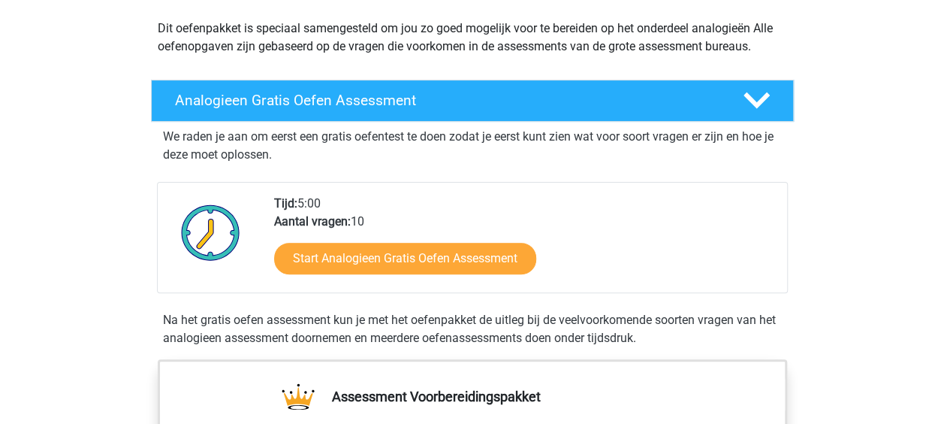
scroll to position [175, 0]
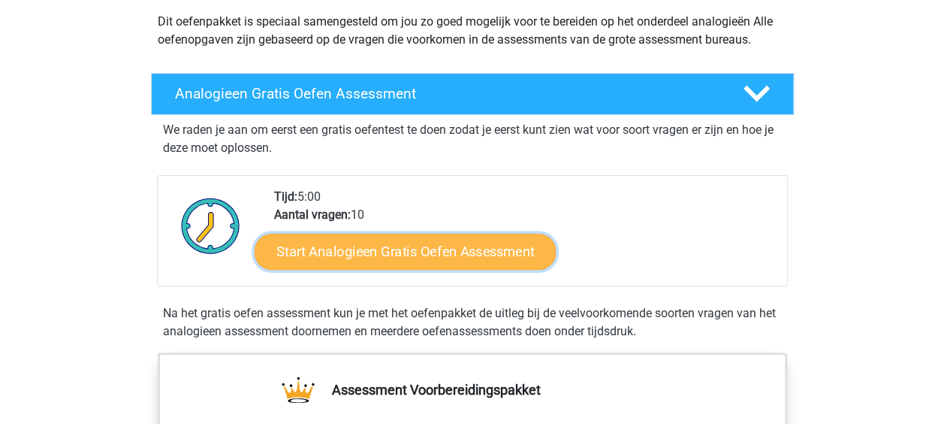
click at [466, 247] on link "Start Analogieen Gratis Oefen Assessment" at bounding box center [405, 251] width 301 height 36
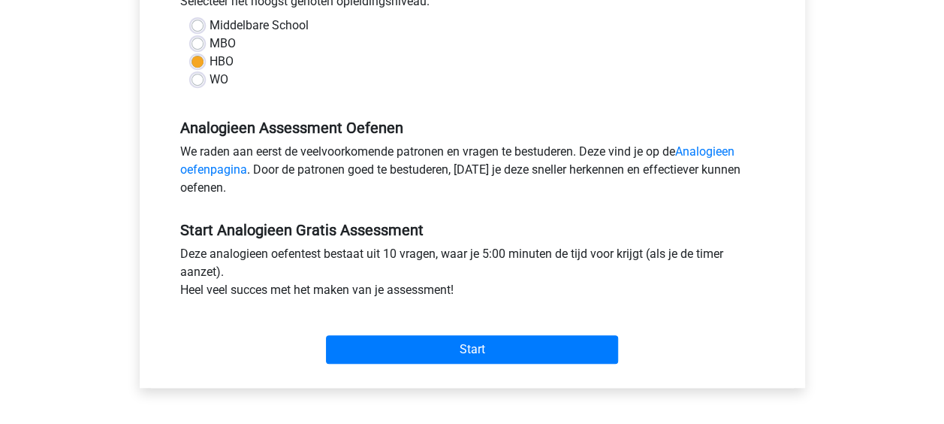
scroll to position [379, 0]
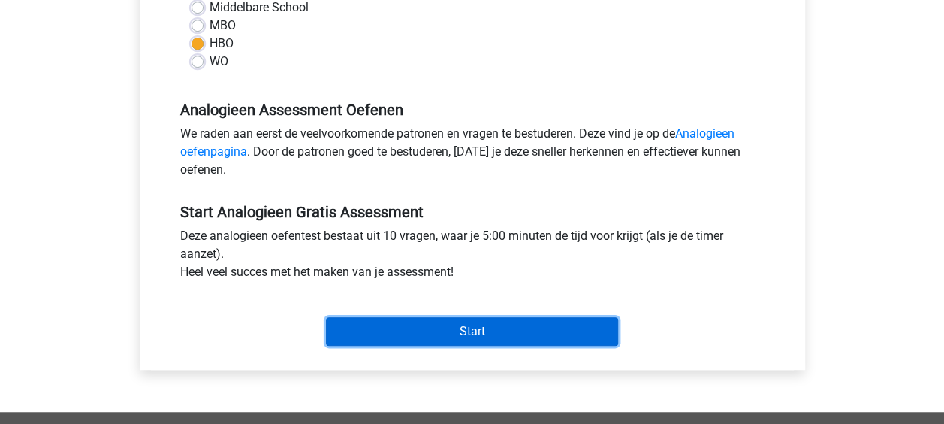
click at [467, 336] on input "Start" at bounding box center [472, 331] width 292 height 29
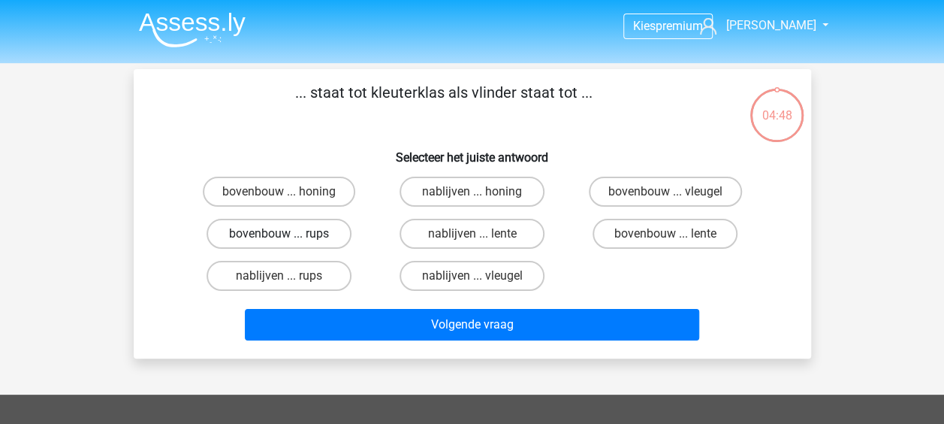
click at [306, 233] on label "bovenbouw ... rups" at bounding box center [279, 234] width 145 height 30
click at [288, 234] on input "bovenbouw ... rups" at bounding box center [284, 239] width 10 height 10
radio input "true"
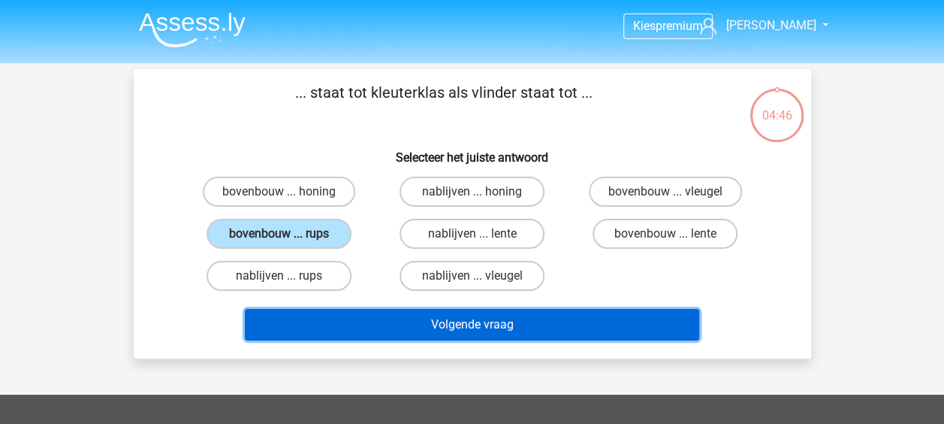
click at [469, 330] on button "Volgende vraag" at bounding box center [472, 325] width 454 height 32
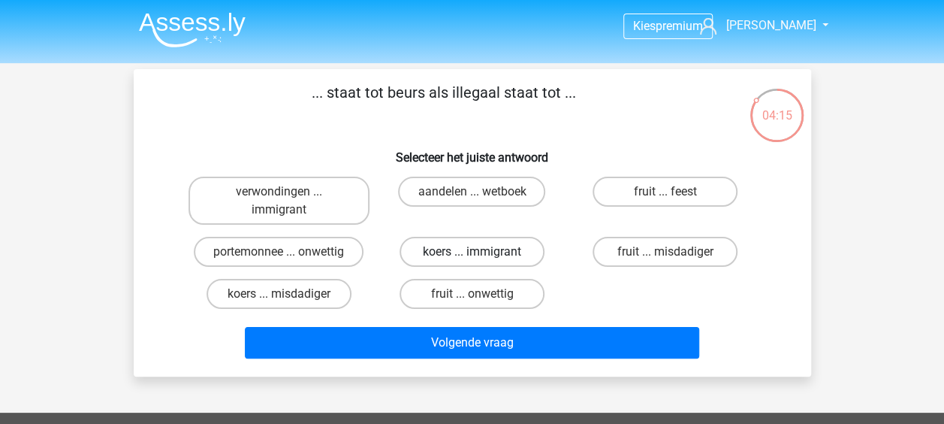
click at [499, 252] on label "koers ... immigrant" at bounding box center [472, 252] width 145 height 30
click at [481, 252] on input "koers ... immigrant" at bounding box center [477, 257] width 10 height 10
radio input "true"
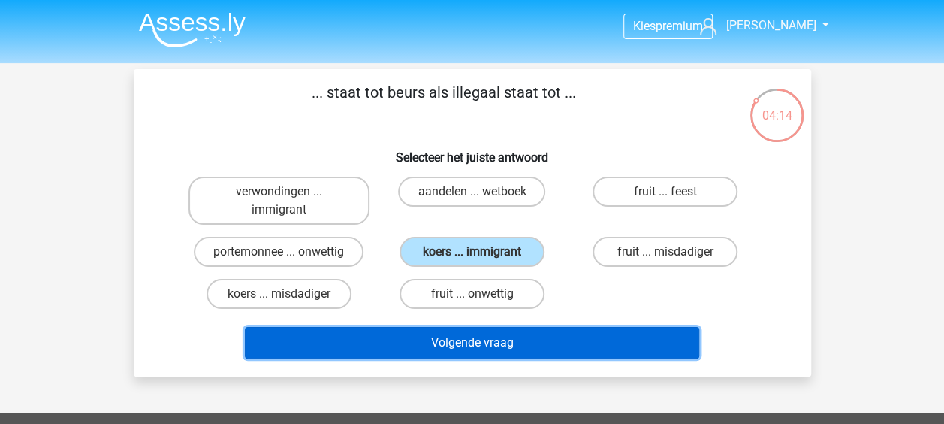
click at [465, 339] on button "Volgende vraag" at bounding box center [472, 343] width 454 height 32
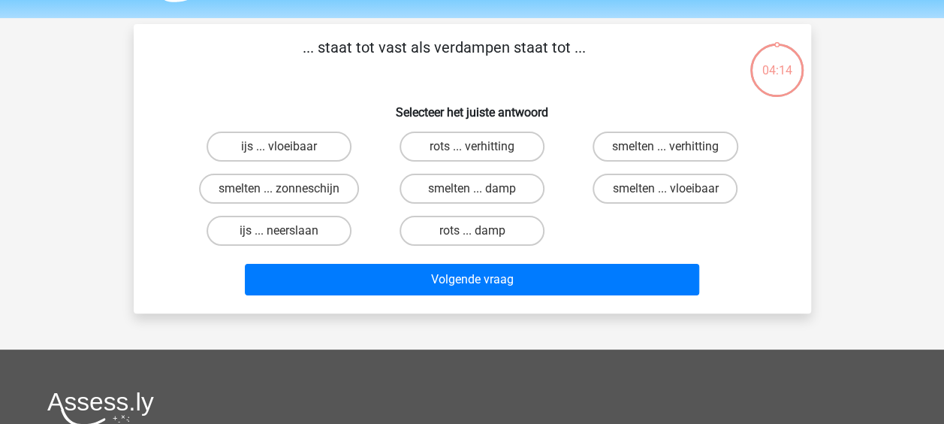
scroll to position [69, 0]
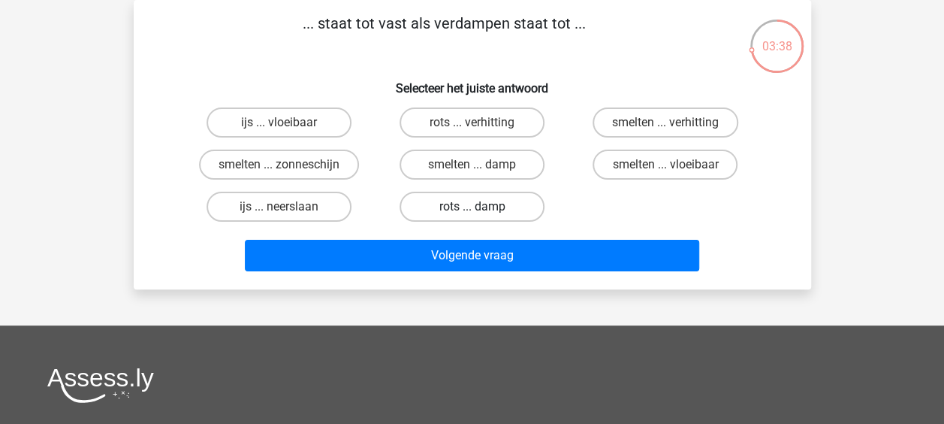
click at [470, 214] on label "rots ... damp" at bounding box center [472, 207] width 145 height 30
click at [472, 214] on input "rots ... damp" at bounding box center [477, 212] width 10 height 10
radio input "true"
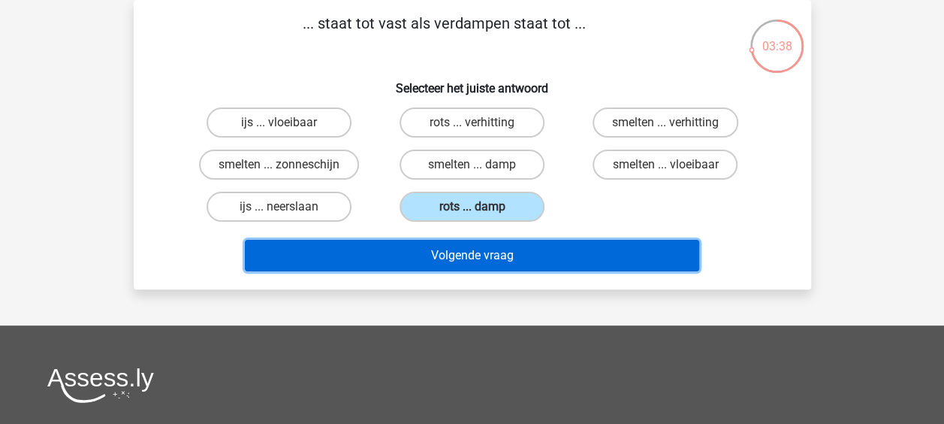
click at [476, 258] on button "Volgende vraag" at bounding box center [472, 256] width 454 height 32
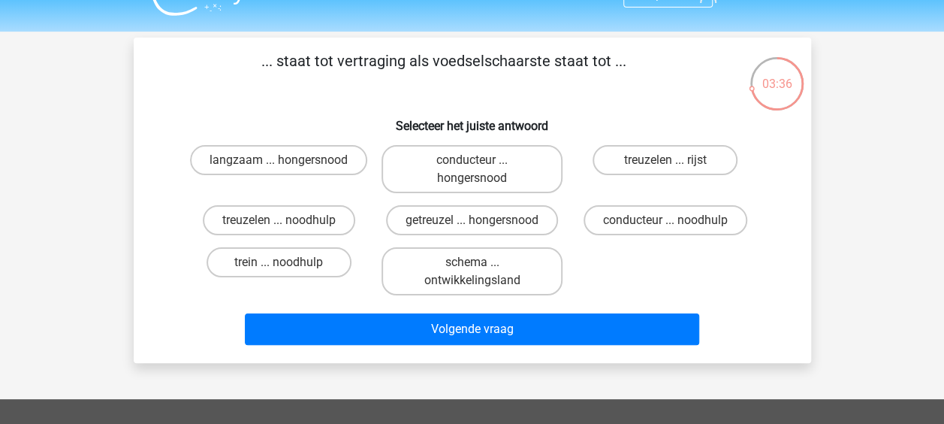
scroll to position [33, 0]
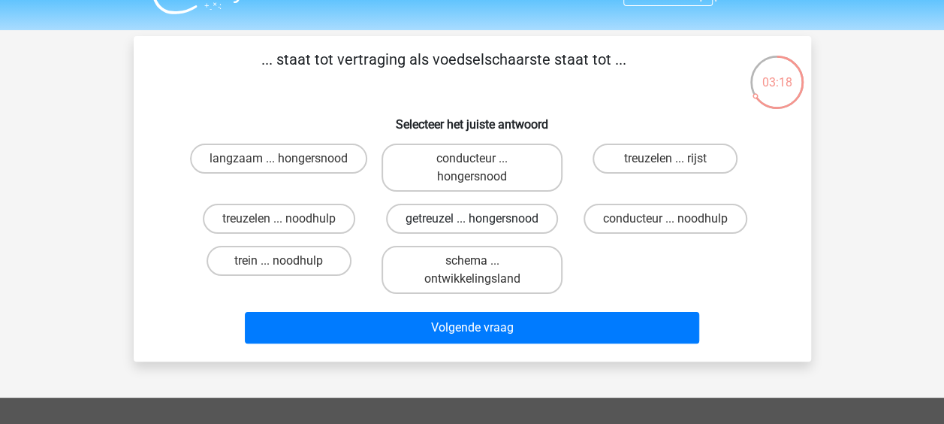
click at [442, 227] on label "getreuzel ... hongersnood" at bounding box center [472, 219] width 172 height 30
click at [472, 227] on input "getreuzel ... hongersnood" at bounding box center [477, 224] width 10 height 10
radio input "true"
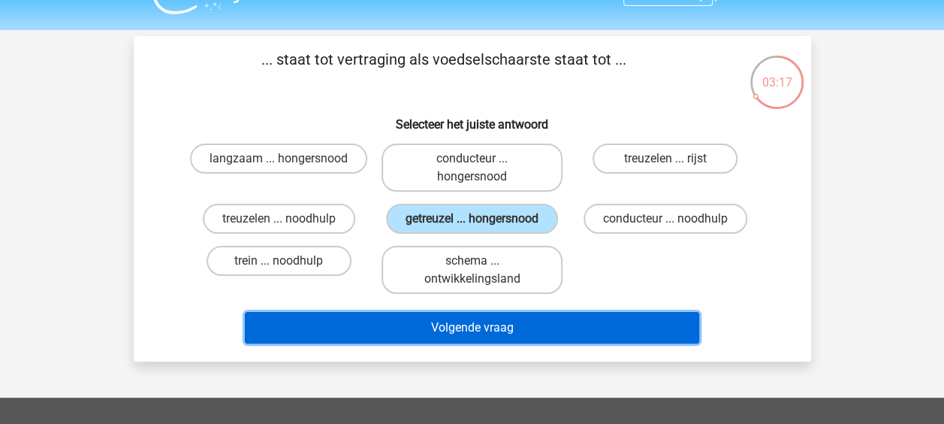
click at [457, 321] on button "Volgende vraag" at bounding box center [472, 328] width 454 height 32
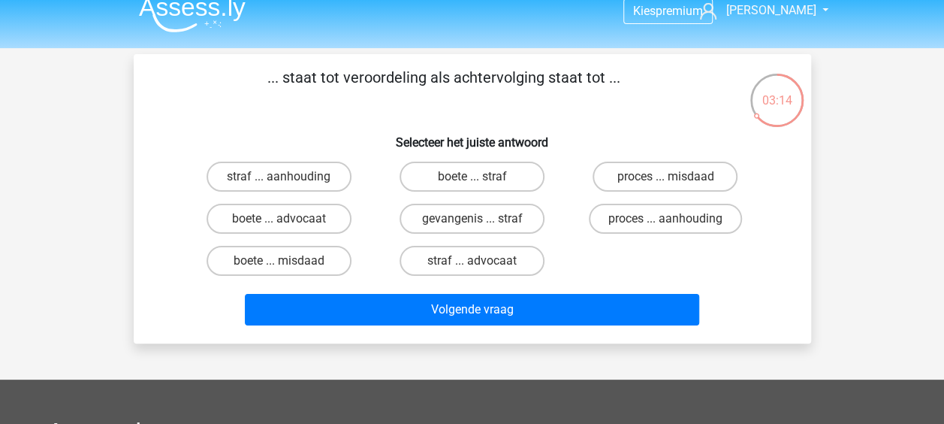
scroll to position [17, 0]
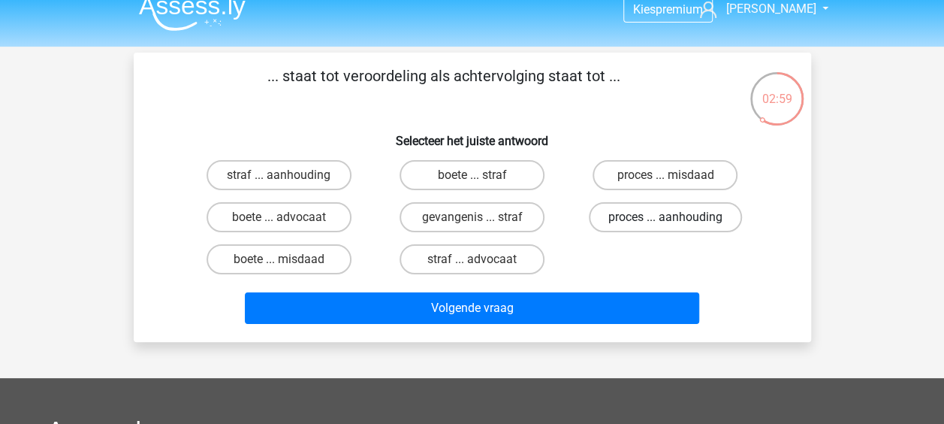
click at [653, 222] on label "proces ... aanhouding" at bounding box center [665, 217] width 153 height 30
click at [665, 222] on input "proces ... aanhouding" at bounding box center [670, 222] width 10 height 10
radio input "true"
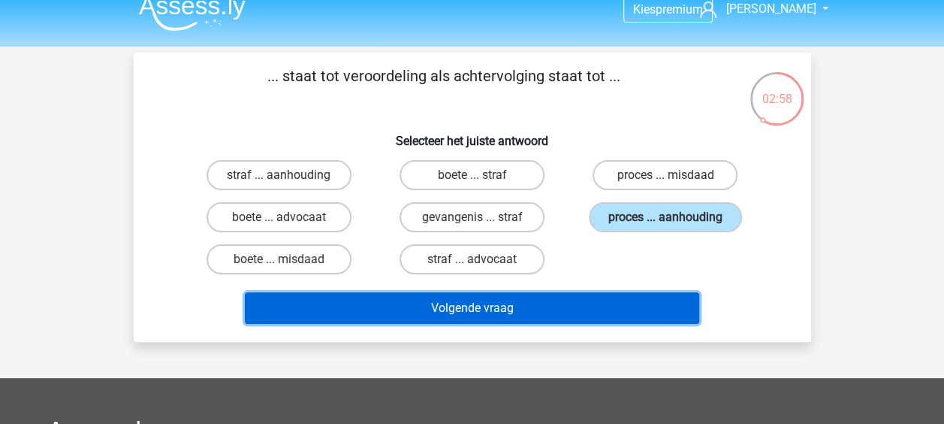
click at [552, 302] on button "Volgende vraag" at bounding box center [472, 308] width 454 height 32
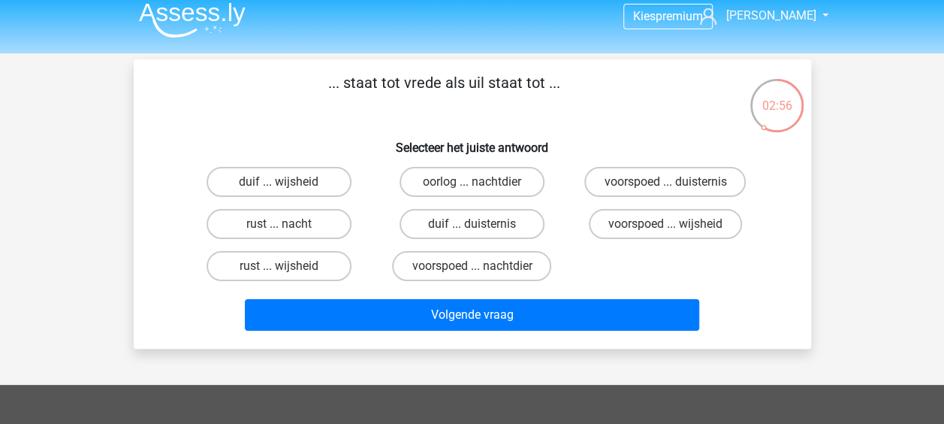
scroll to position [11, 0]
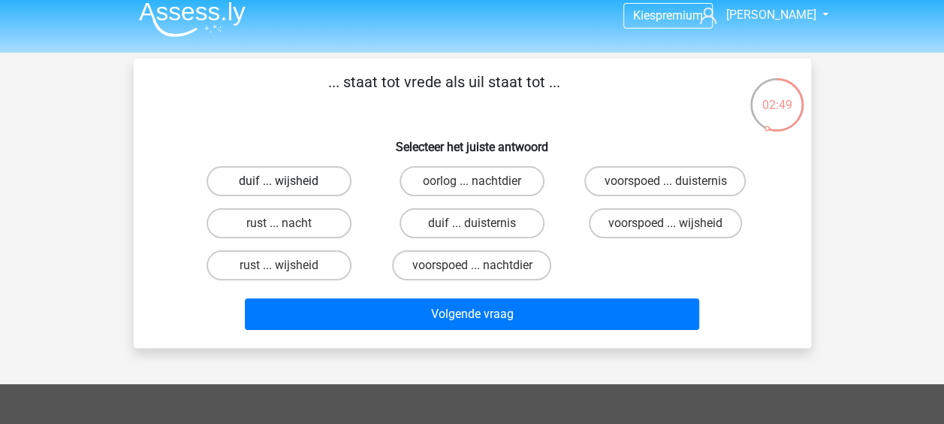
click at [282, 177] on label "duif ... wijsheid" at bounding box center [279, 181] width 145 height 30
click at [282, 181] on input "duif ... wijsheid" at bounding box center [284, 186] width 10 height 10
radio input "true"
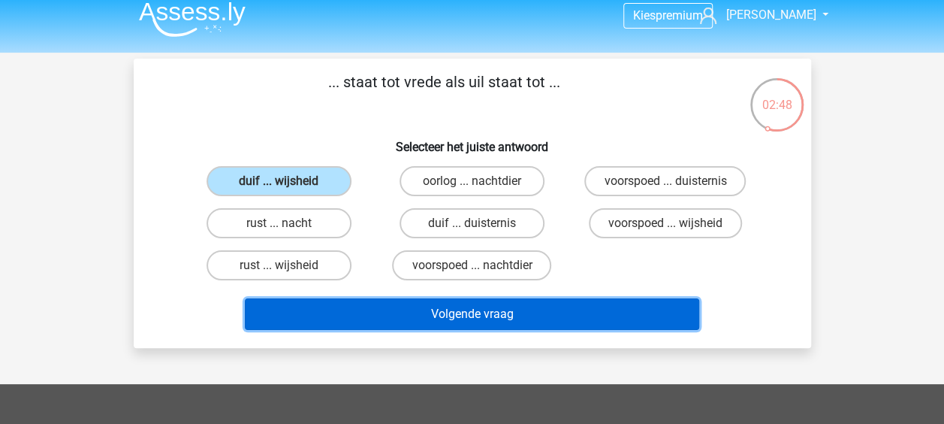
click at [511, 329] on button "Volgende vraag" at bounding box center [472, 314] width 454 height 32
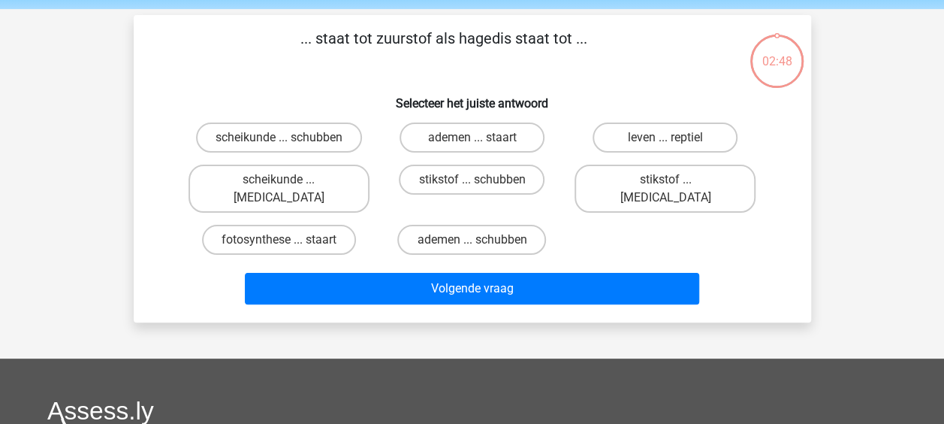
scroll to position [69, 0]
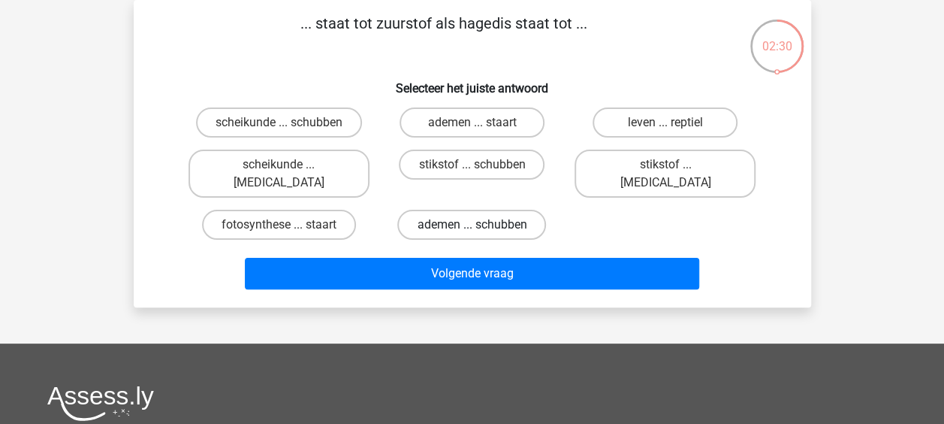
click at [489, 210] on label "ademen ... schubben" at bounding box center [471, 225] width 149 height 30
click at [481, 225] on input "ademen ... schubben" at bounding box center [477, 230] width 10 height 10
radio input "true"
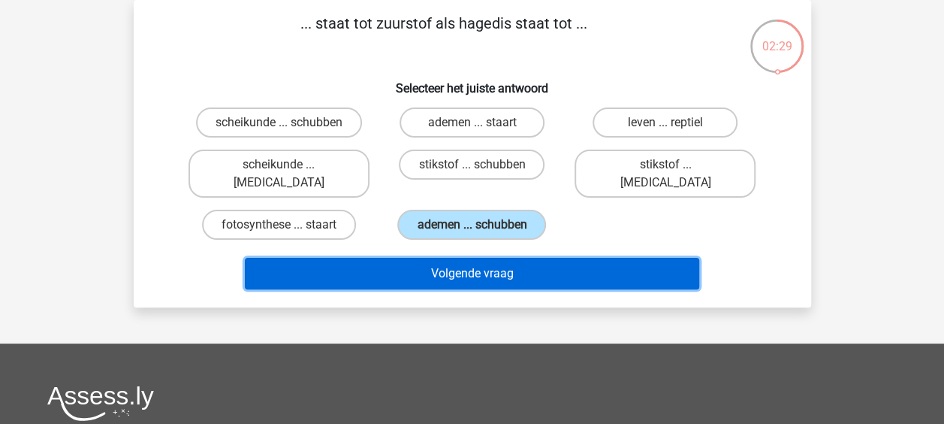
click at [484, 260] on button "Volgende vraag" at bounding box center [472, 274] width 454 height 32
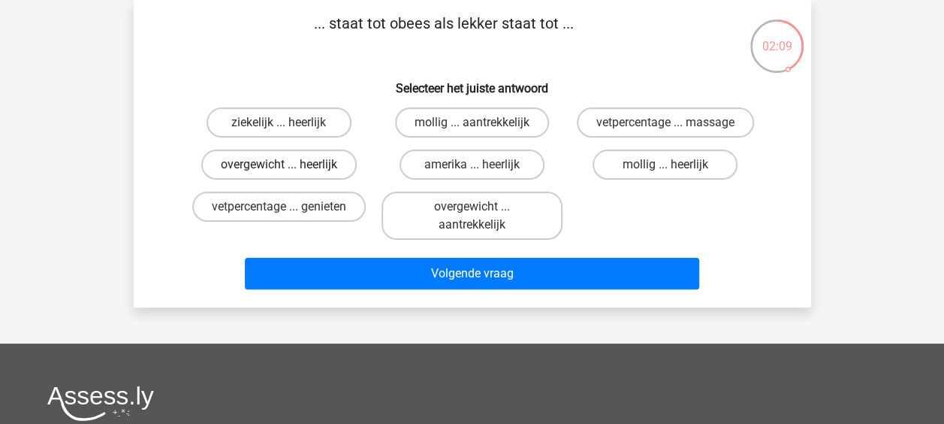
click at [312, 158] on label "overgewicht ... heerlijk" at bounding box center [278, 164] width 155 height 30
click at [288, 164] on input "overgewicht ... heerlijk" at bounding box center [284, 169] width 10 height 10
radio input "true"
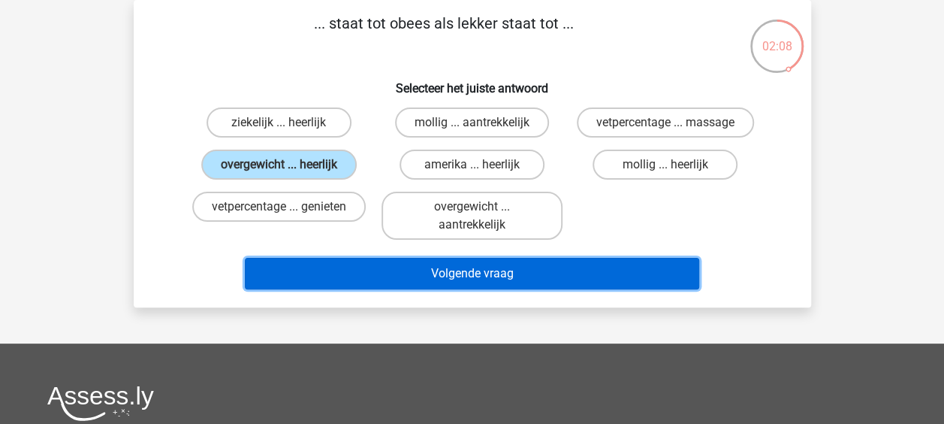
click at [515, 278] on button "Volgende vraag" at bounding box center [472, 274] width 454 height 32
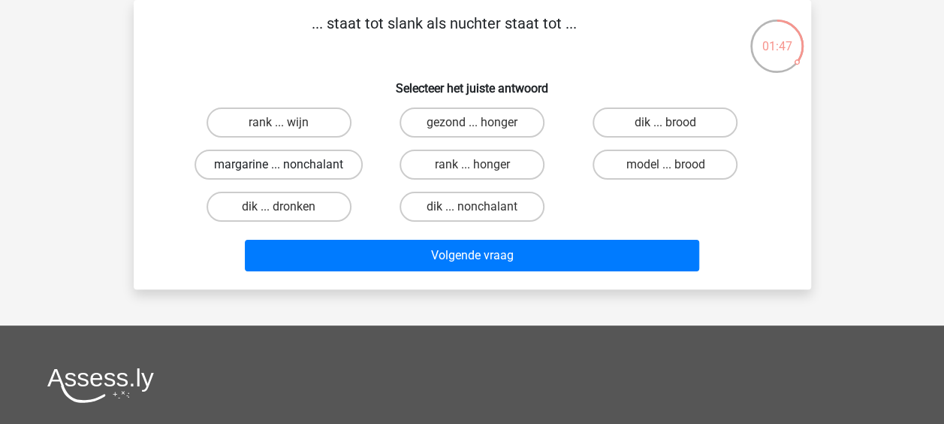
click at [245, 176] on label "margarine ... nonchalant" at bounding box center [279, 164] width 168 height 30
click at [279, 174] on input "margarine ... nonchalant" at bounding box center [284, 169] width 10 height 10
radio input "true"
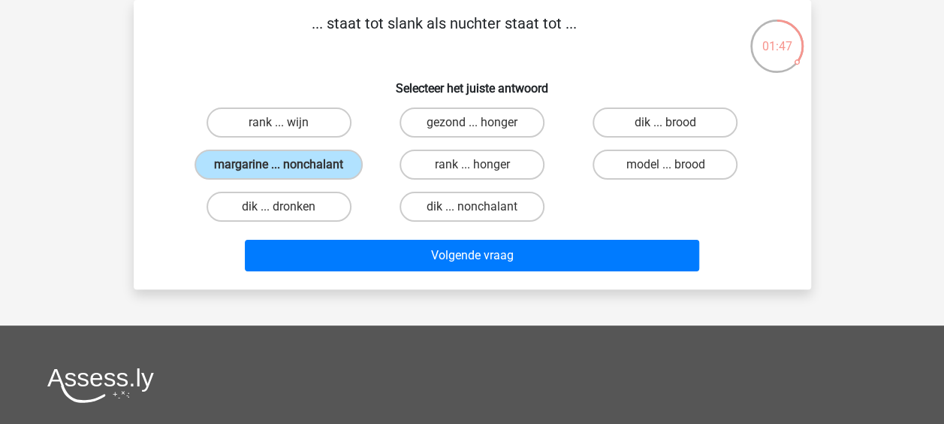
click at [456, 276] on div "Volgende vraag" at bounding box center [473, 259] width 580 height 38
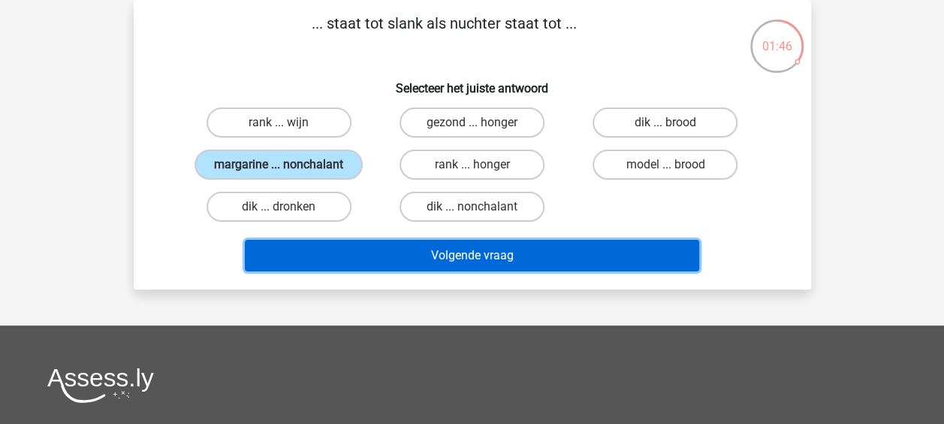
click at [459, 262] on button "Volgende vraag" at bounding box center [472, 256] width 454 height 32
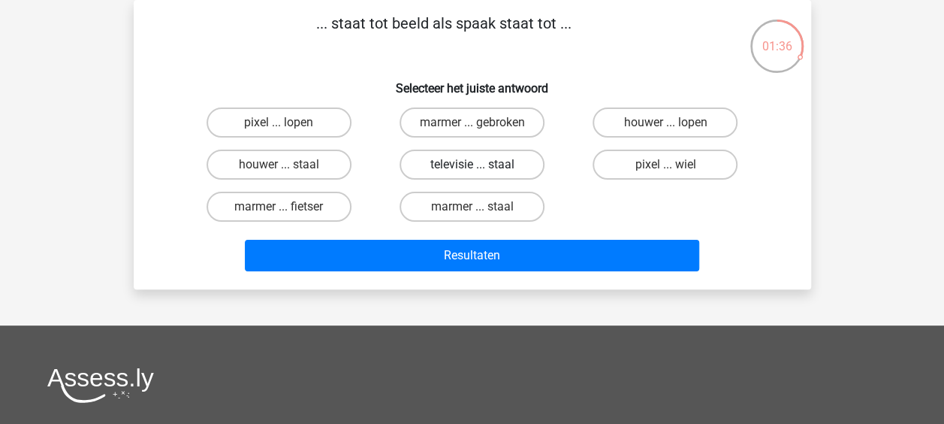
click at [463, 172] on label "televisie ... staal" at bounding box center [472, 164] width 145 height 30
click at [472, 172] on input "televisie ... staal" at bounding box center [477, 169] width 10 height 10
radio input "true"
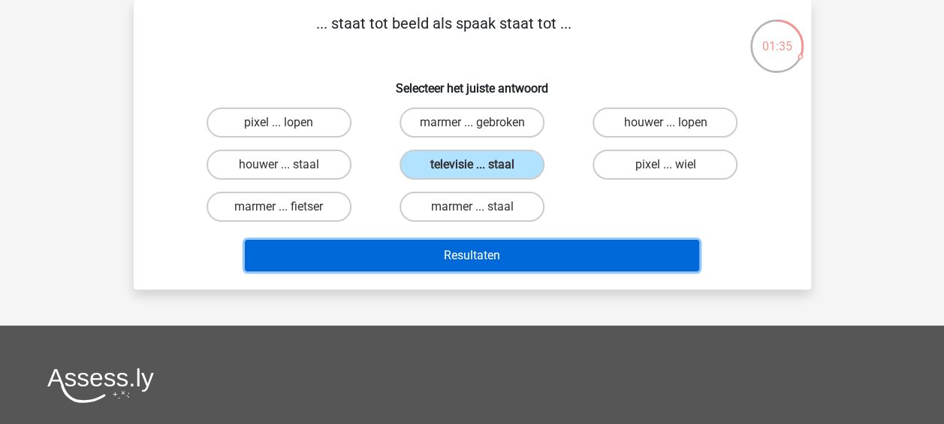
click at [463, 250] on button "Resultaten" at bounding box center [472, 256] width 454 height 32
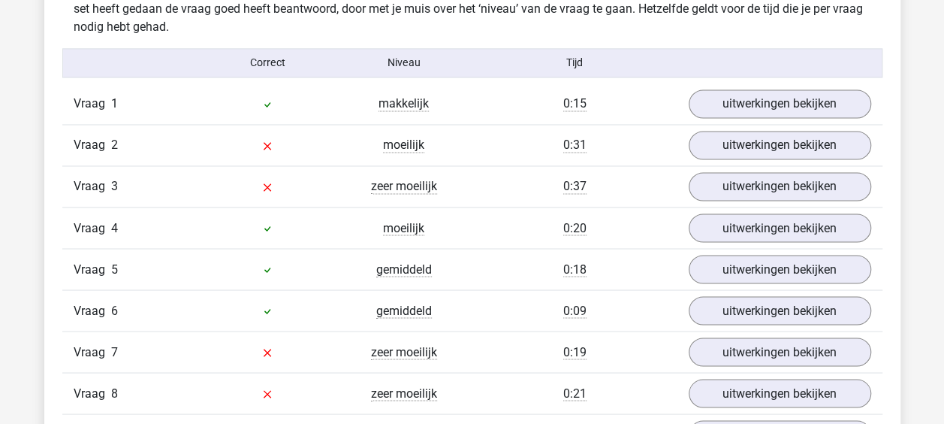
scroll to position [1212, 0]
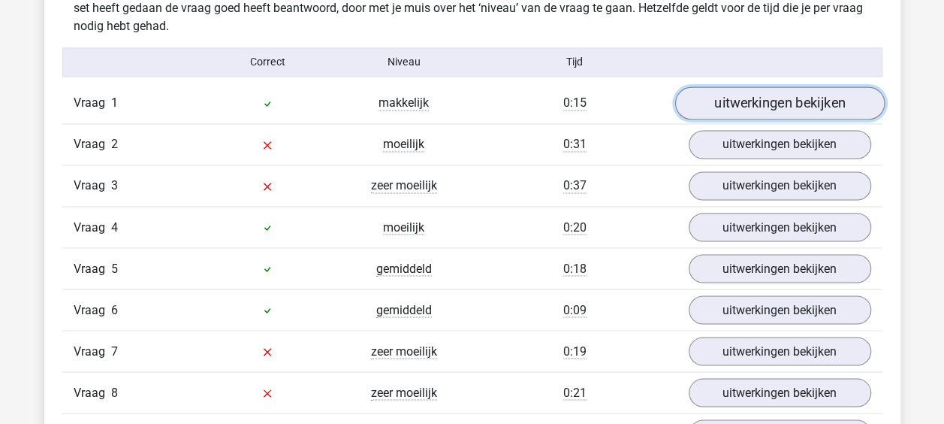
click at [773, 107] on link "uitwerkingen bekijken" at bounding box center [779, 102] width 210 height 33
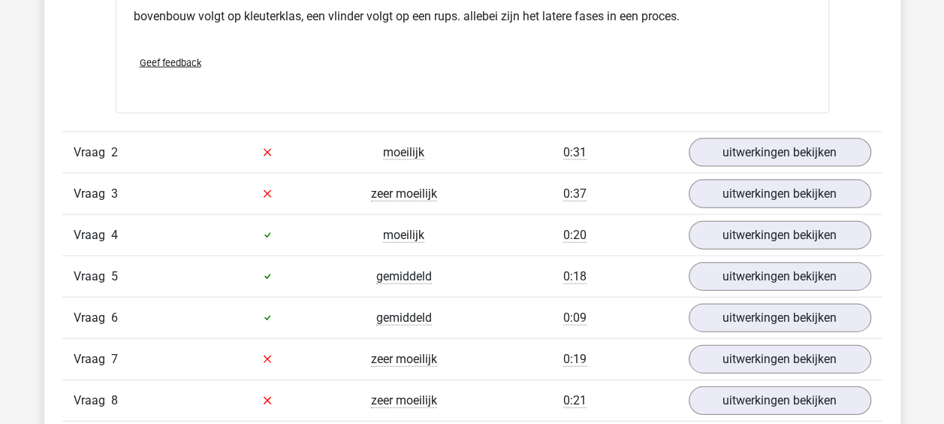
scroll to position [1593, 0]
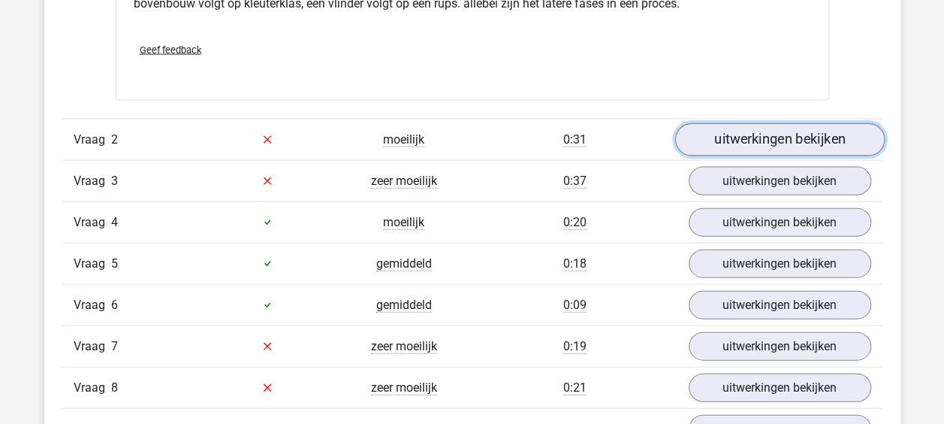
click at [745, 133] on link "uitwerkingen bekijken" at bounding box center [779, 139] width 210 height 33
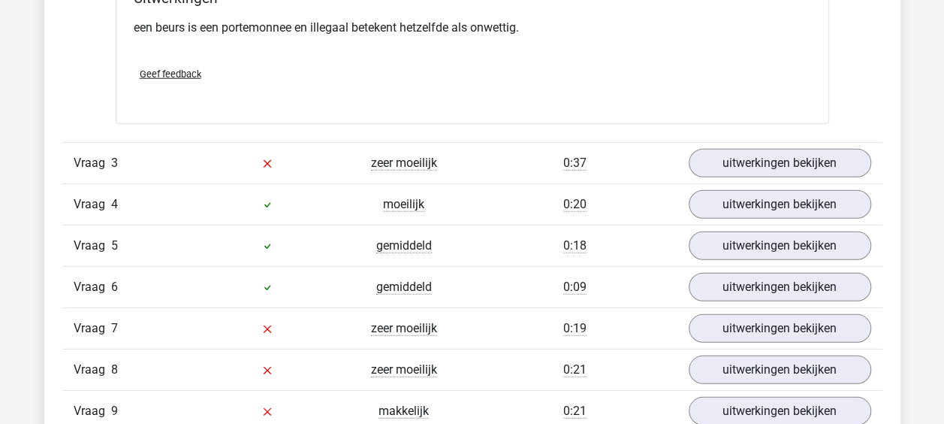
scroll to position [1987, 0]
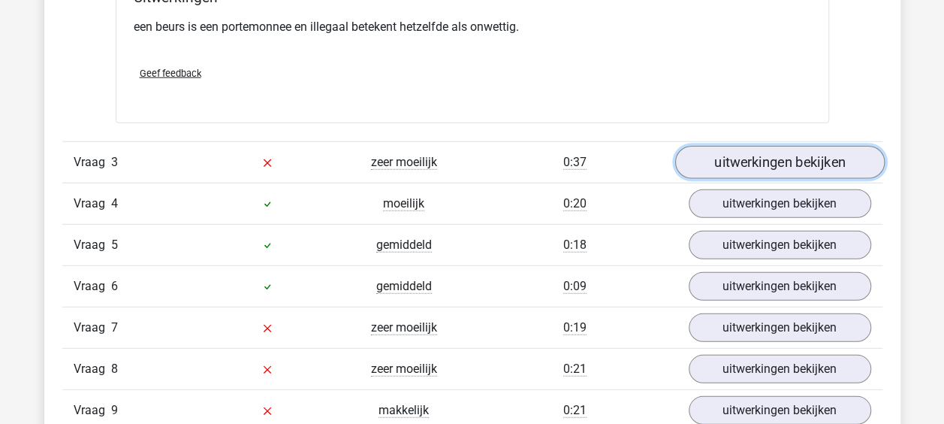
click at [762, 167] on link "uitwerkingen bekijken" at bounding box center [779, 162] width 210 height 33
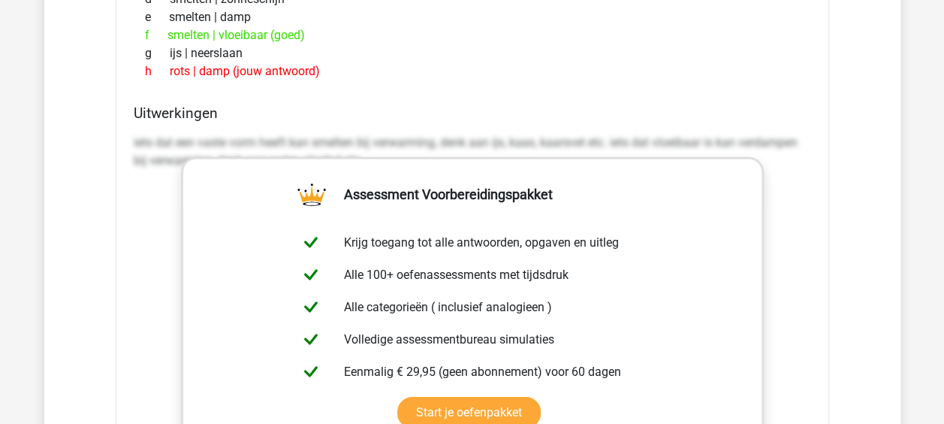
scroll to position [2301, 0]
